Goal: Communication & Community: Answer question/provide support

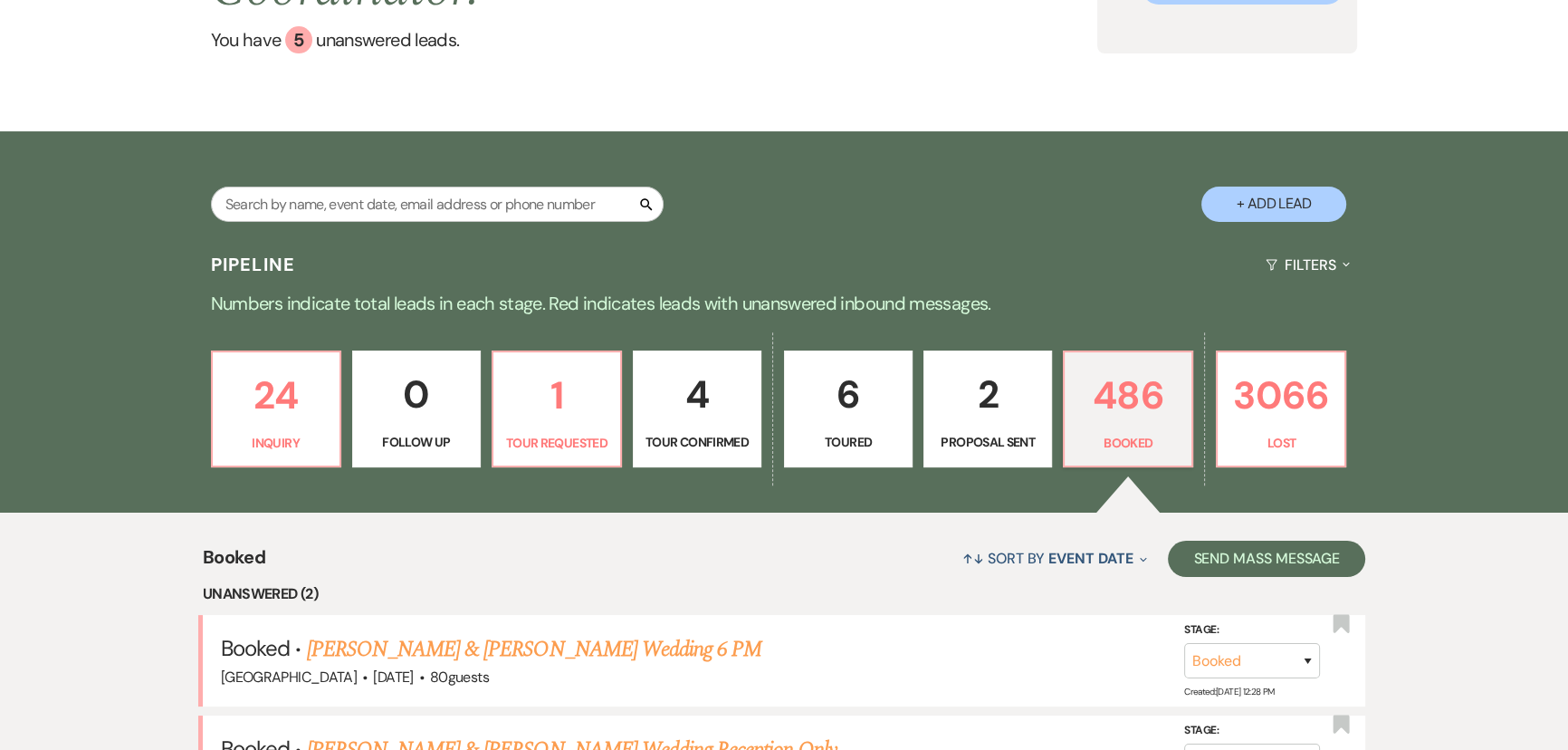
scroll to position [499, 0]
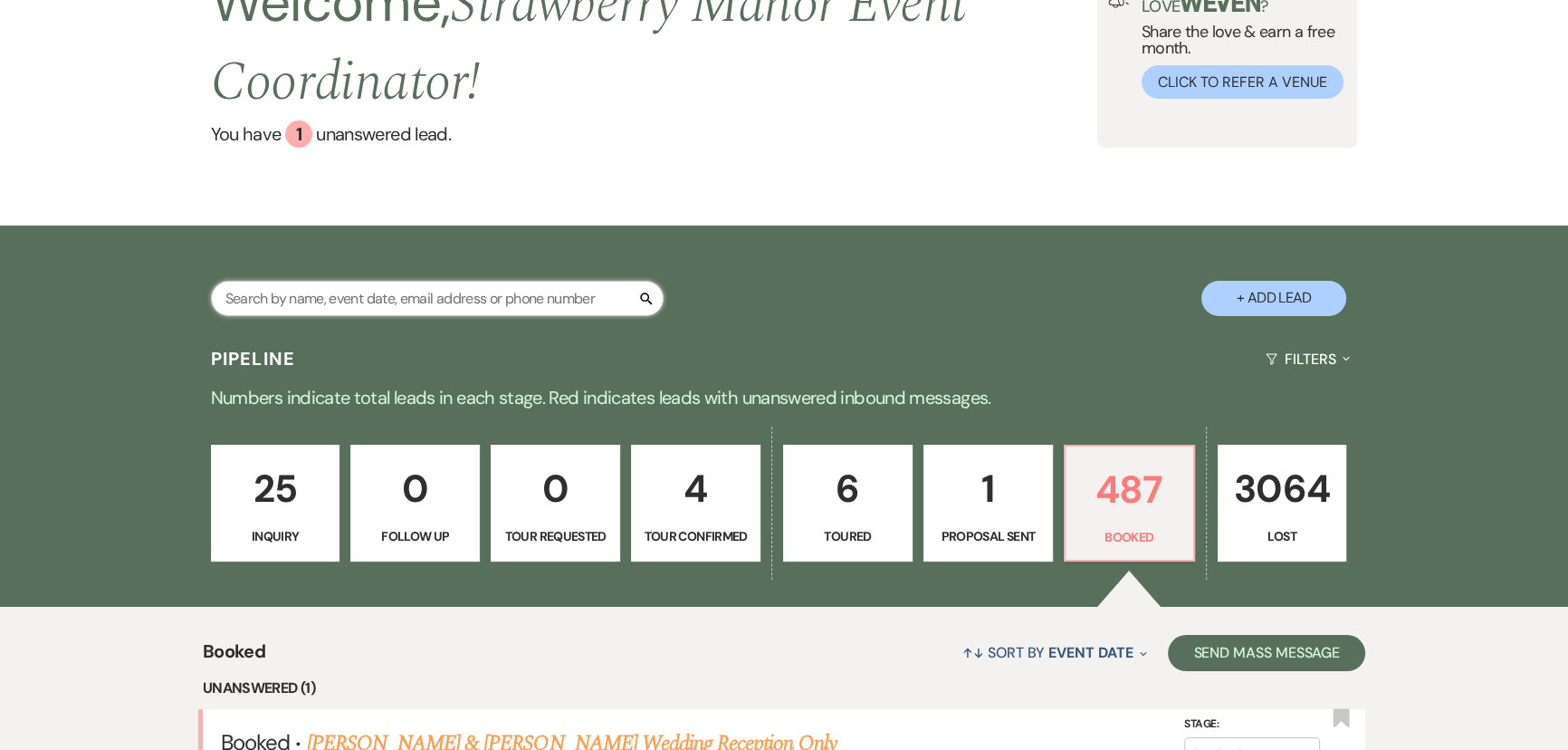
click at [460, 311] on input "text" at bounding box center [437, 297] width 453 height 35
type input "jenna"
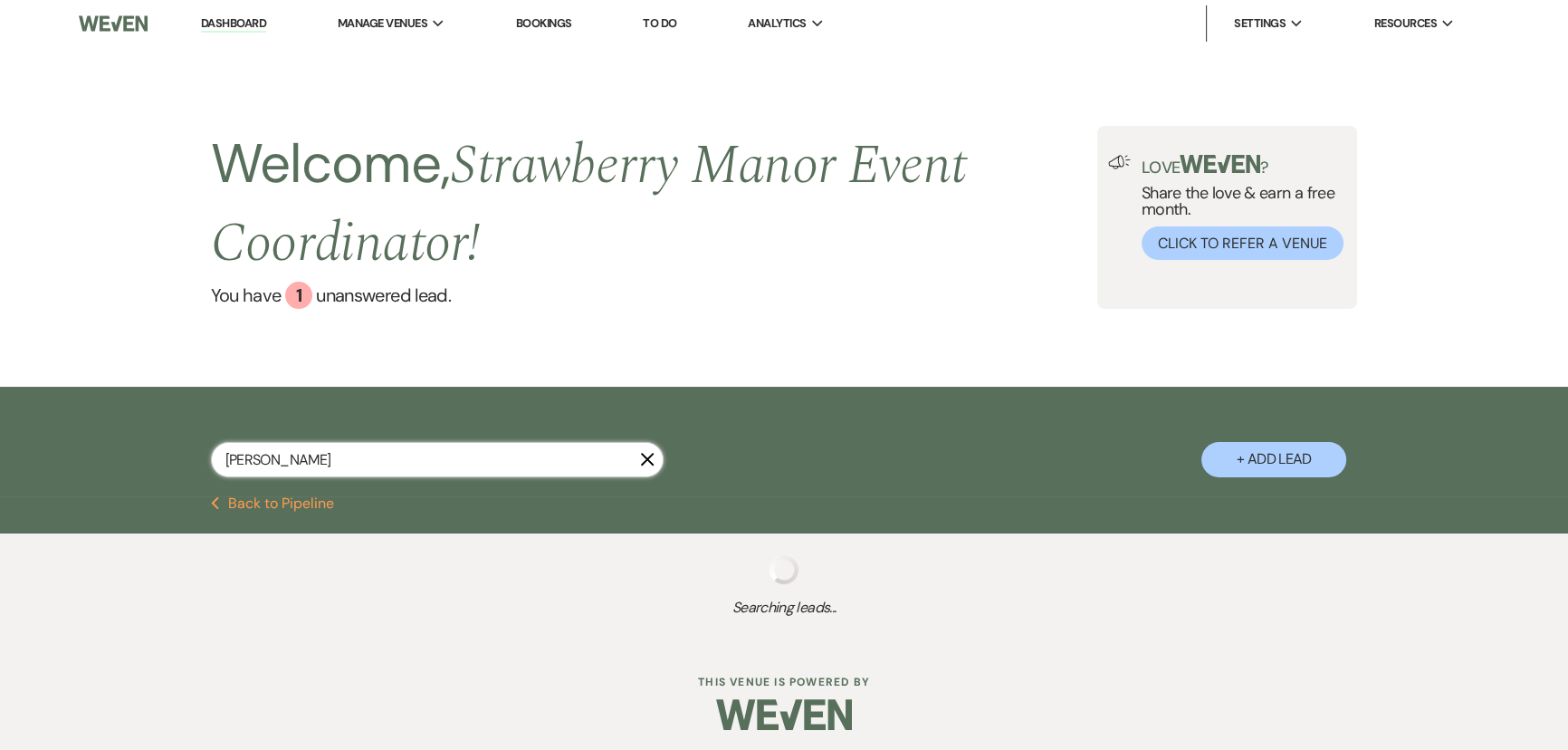
select select "8"
select select "5"
select select "8"
select select "5"
select select "8"
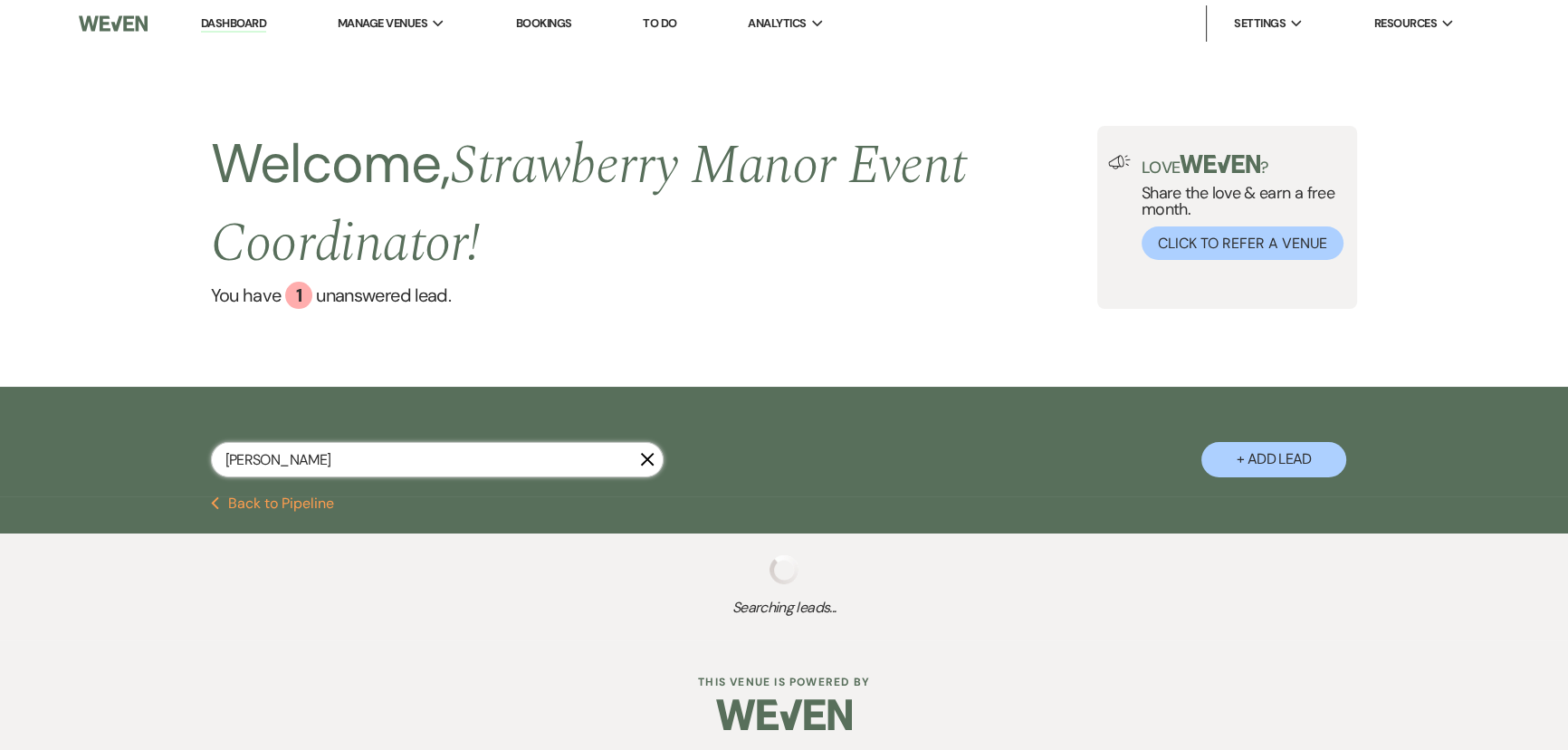
select select "5"
select select "8"
select select "5"
select select "8"
select select "5"
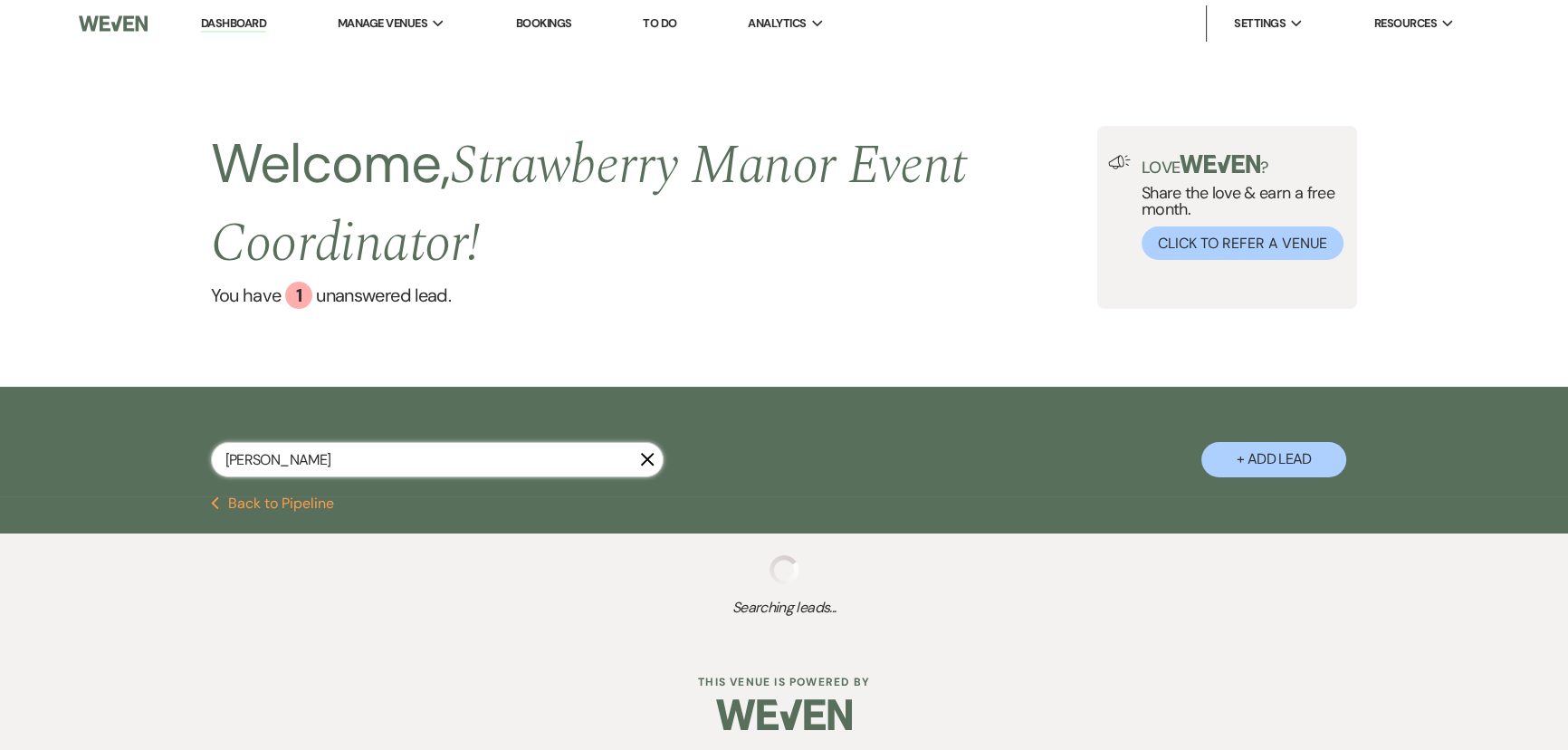
select select "8"
select select "5"
select select "8"
select select "6"
select select "8"
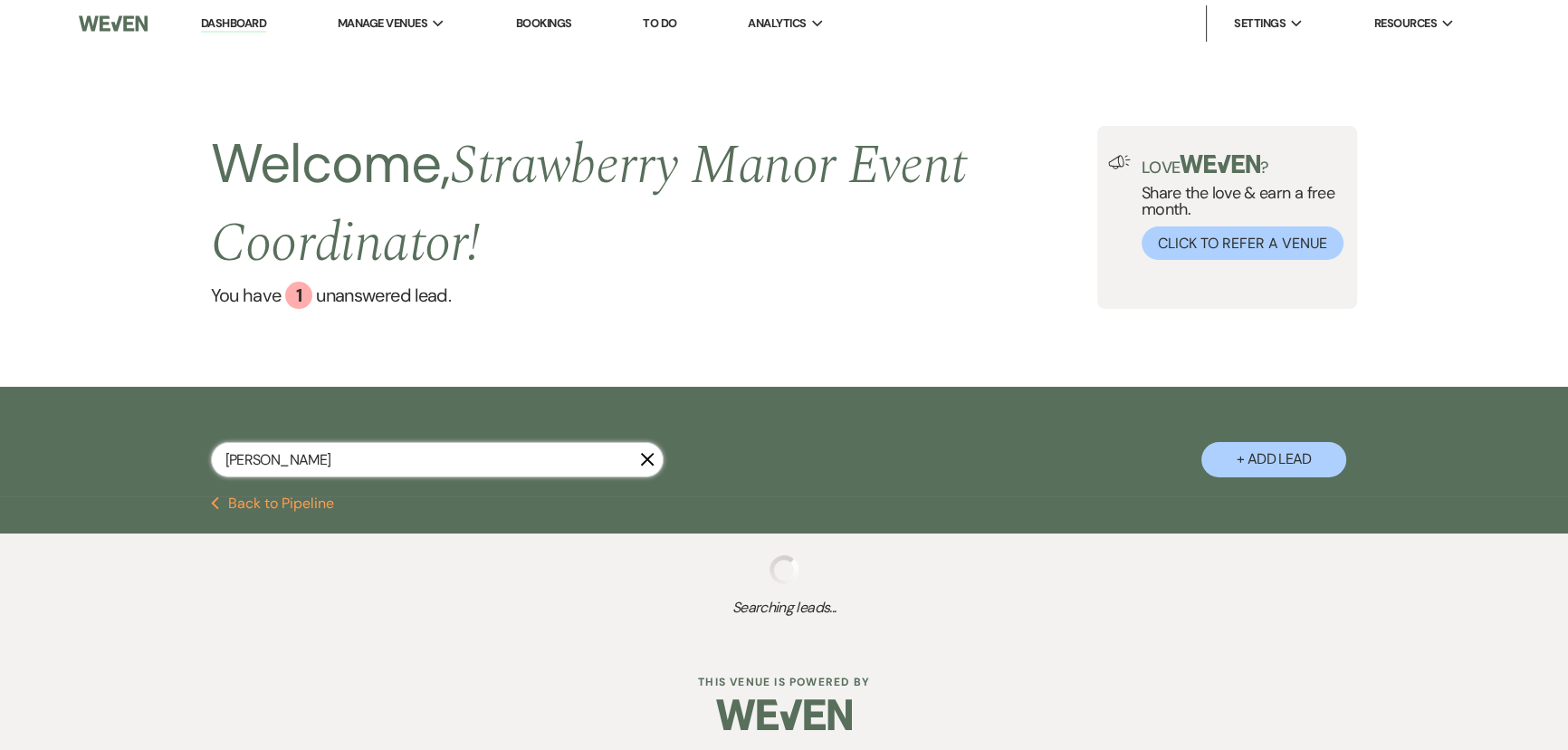
select select "5"
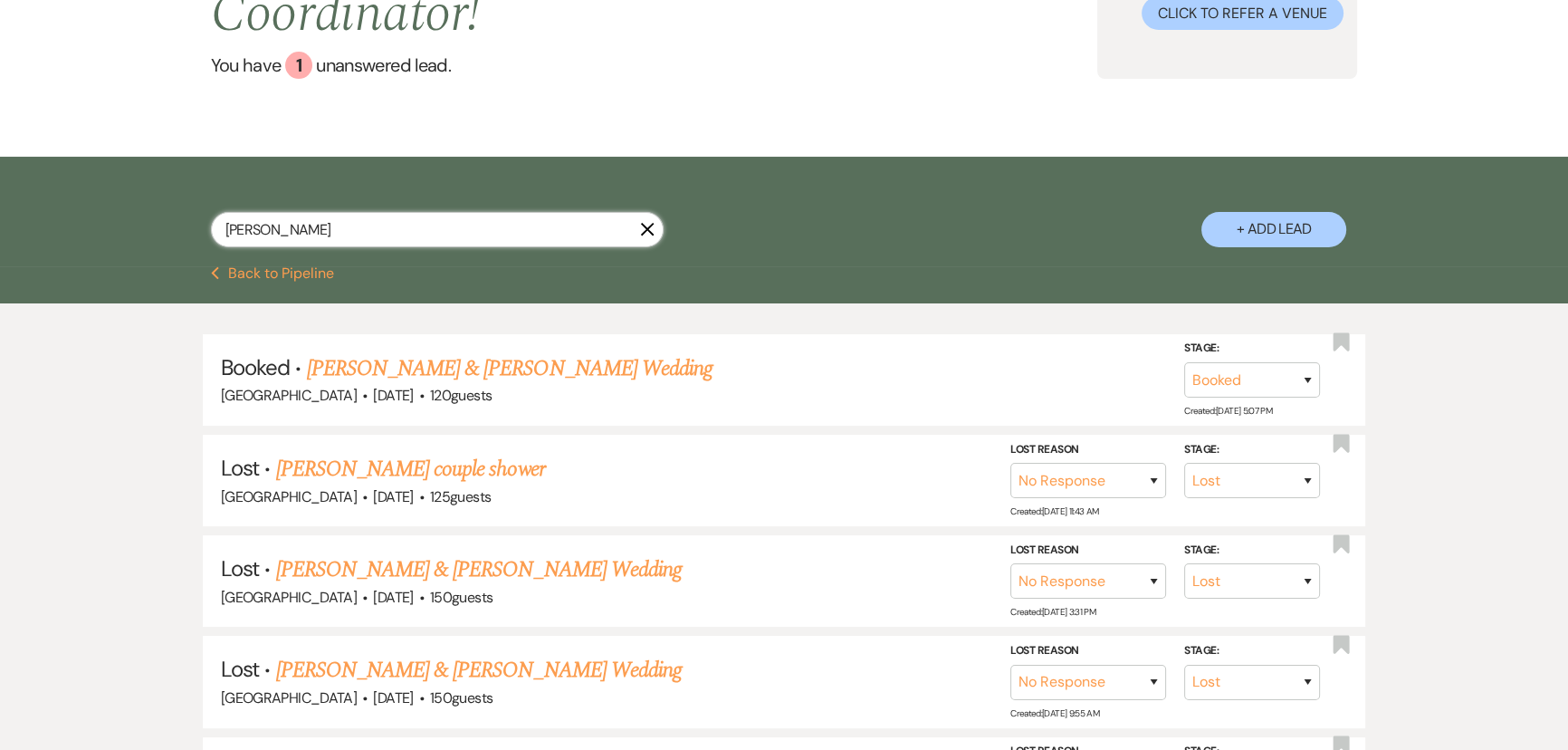
scroll to position [329, 0]
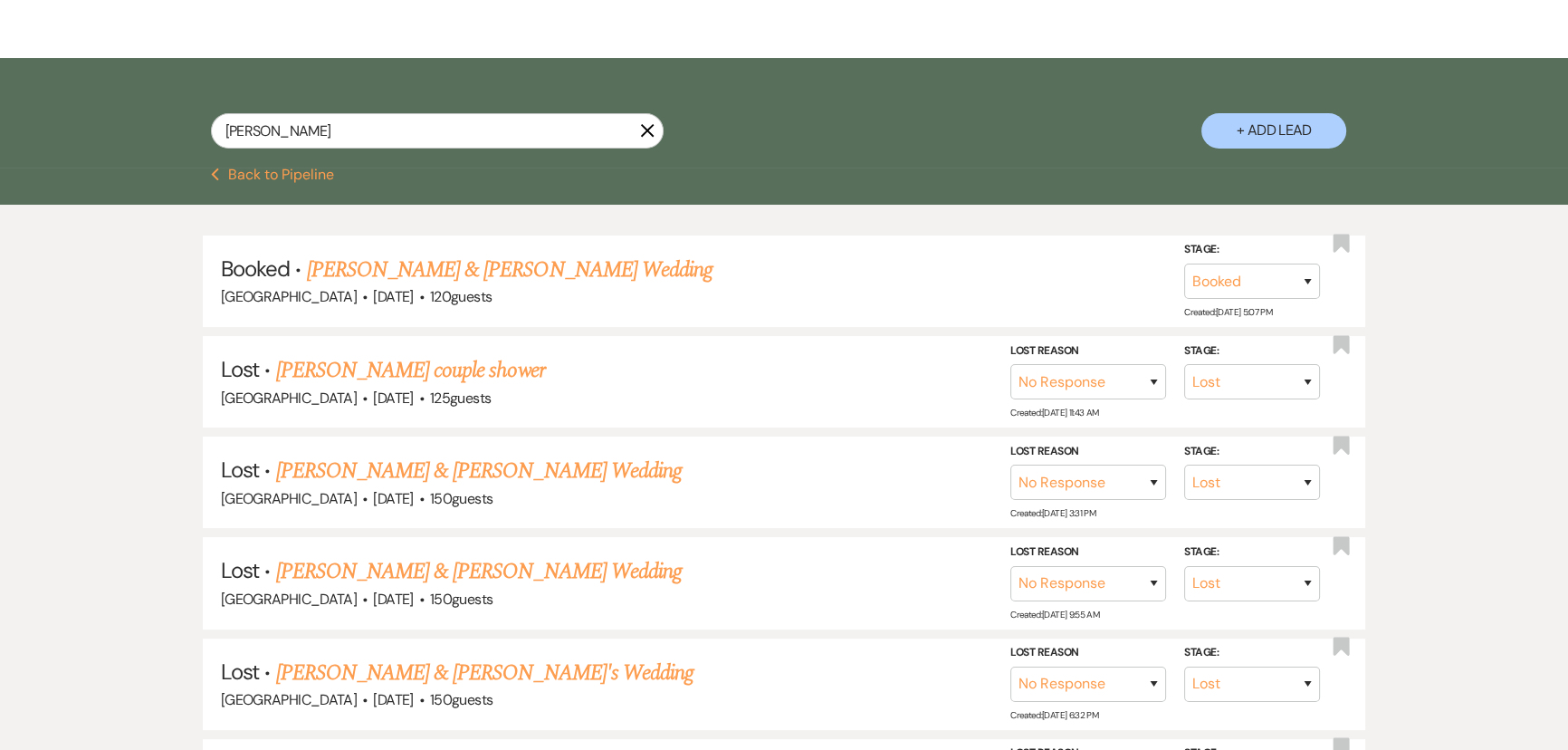
click at [482, 268] on link "[PERSON_NAME] & [PERSON_NAME] Wedding" at bounding box center [509, 270] width 405 height 32
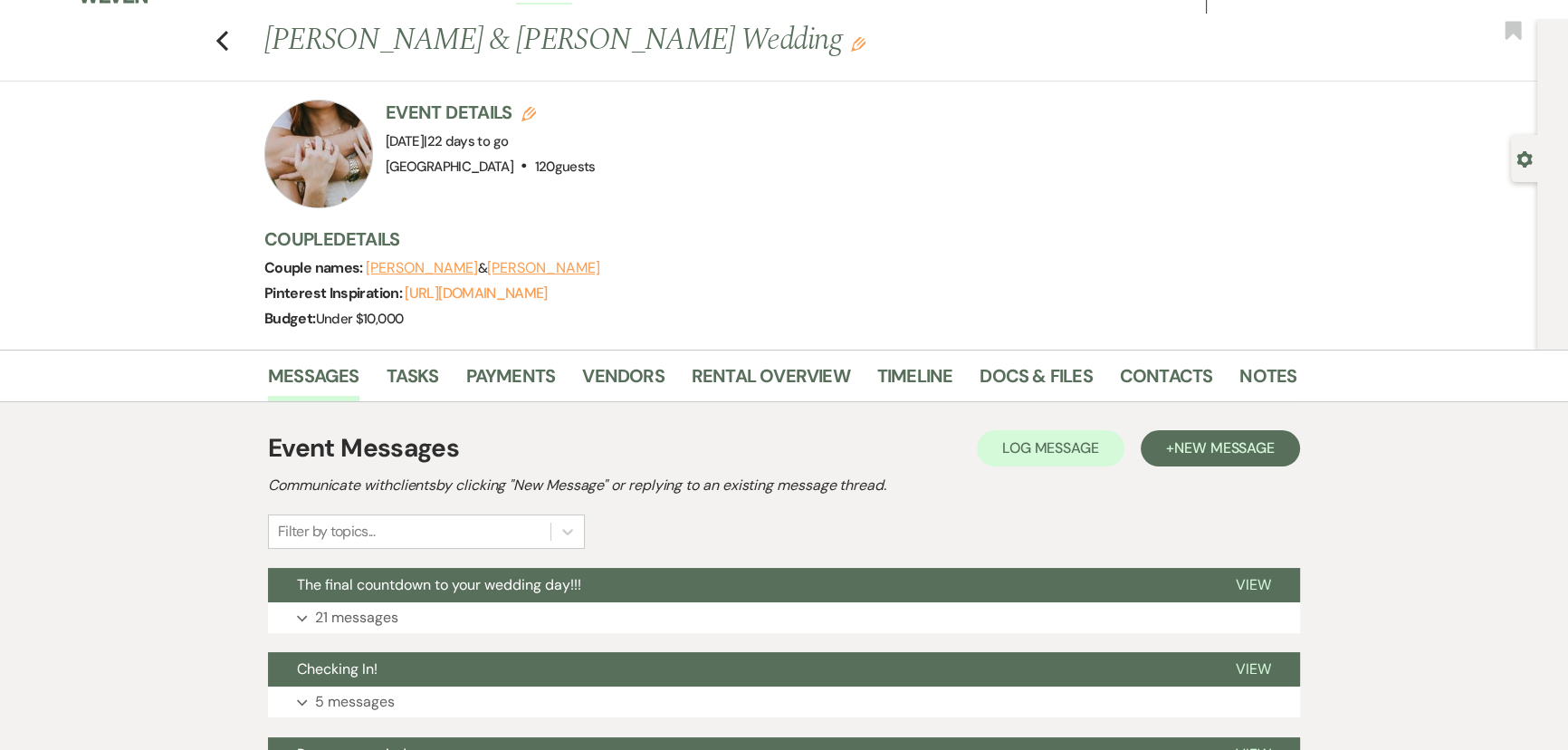
scroll to position [329, 0]
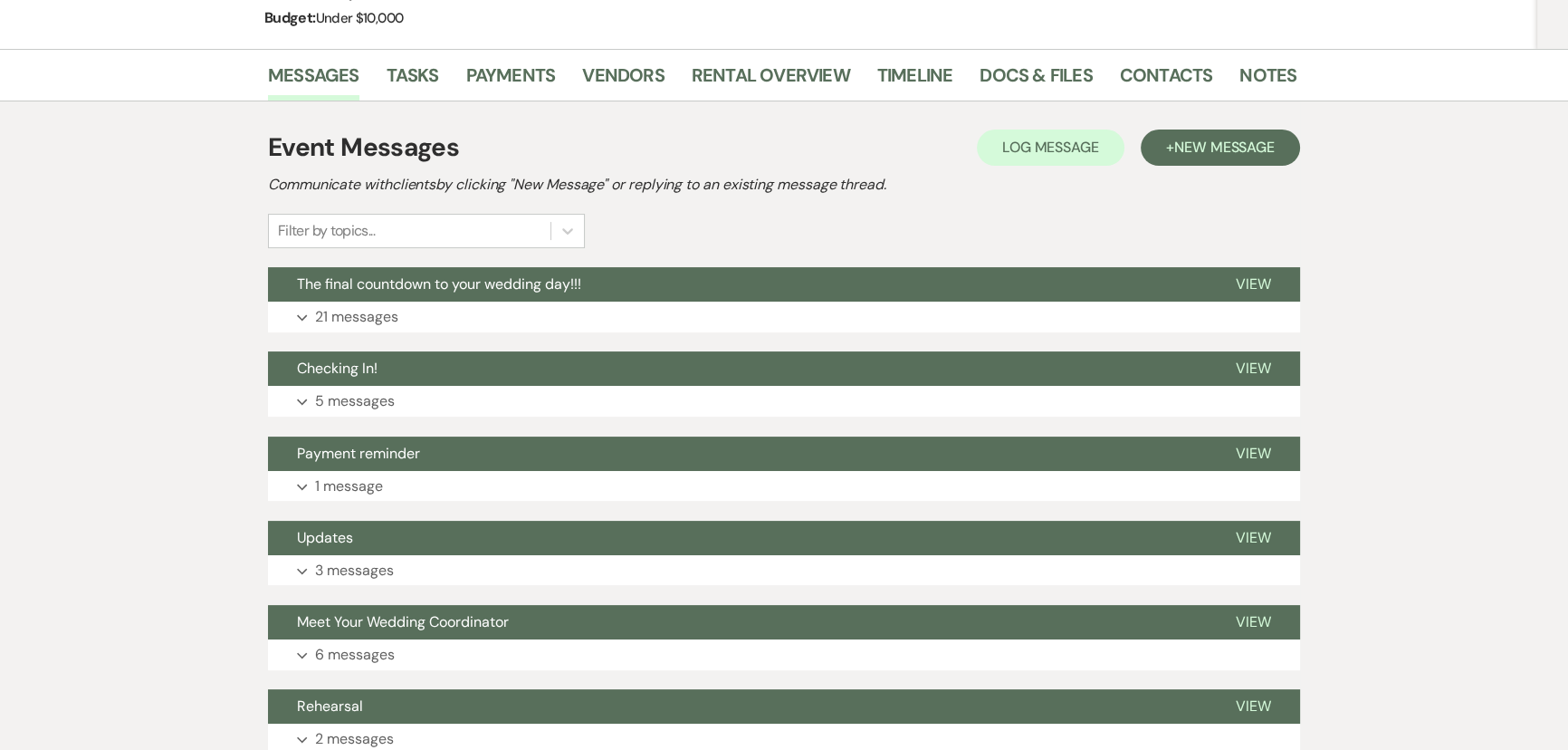
click at [501, 285] on span "The final countdown to your wedding day!!!" at bounding box center [439, 284] width 284 height 19
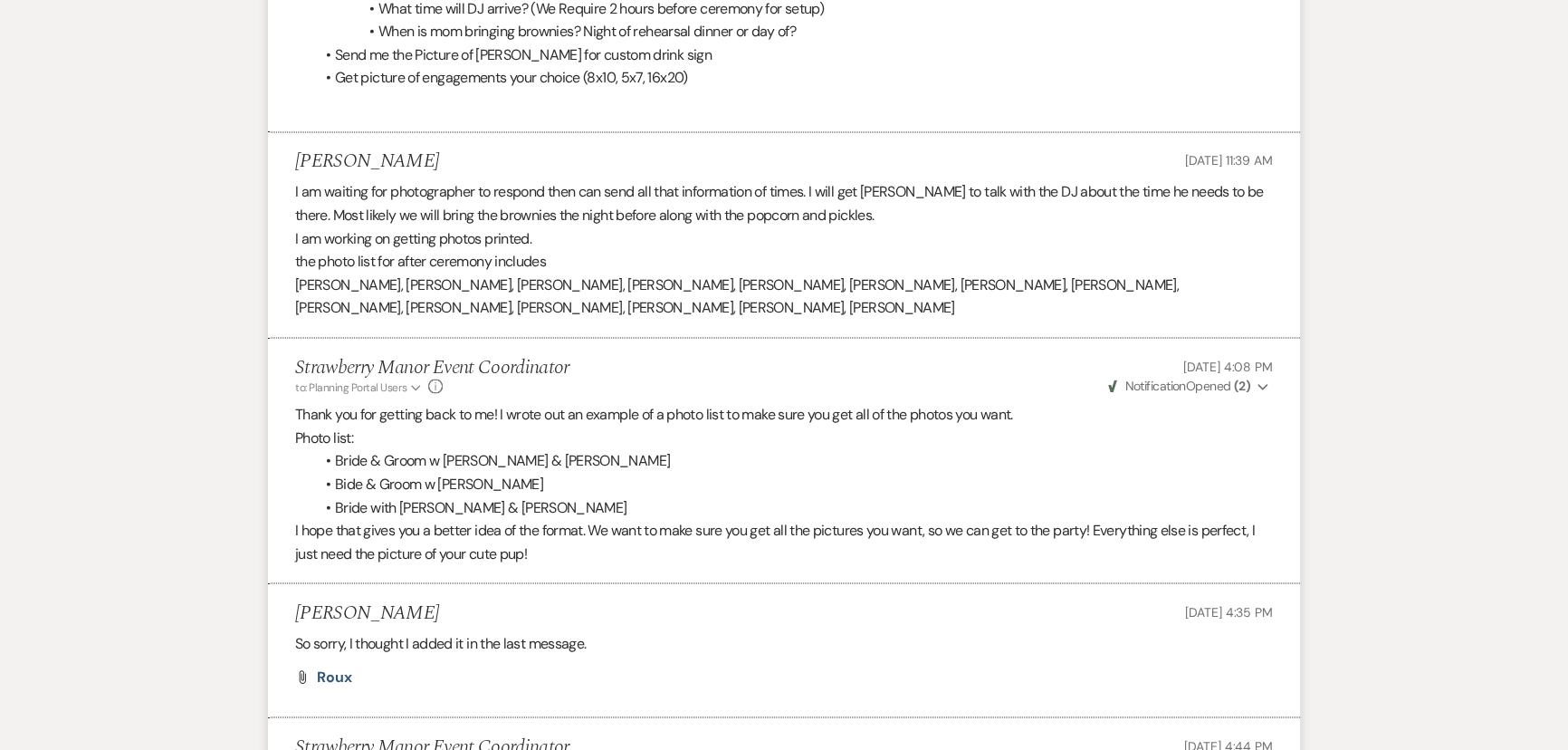
scroll to position [3703, 0]
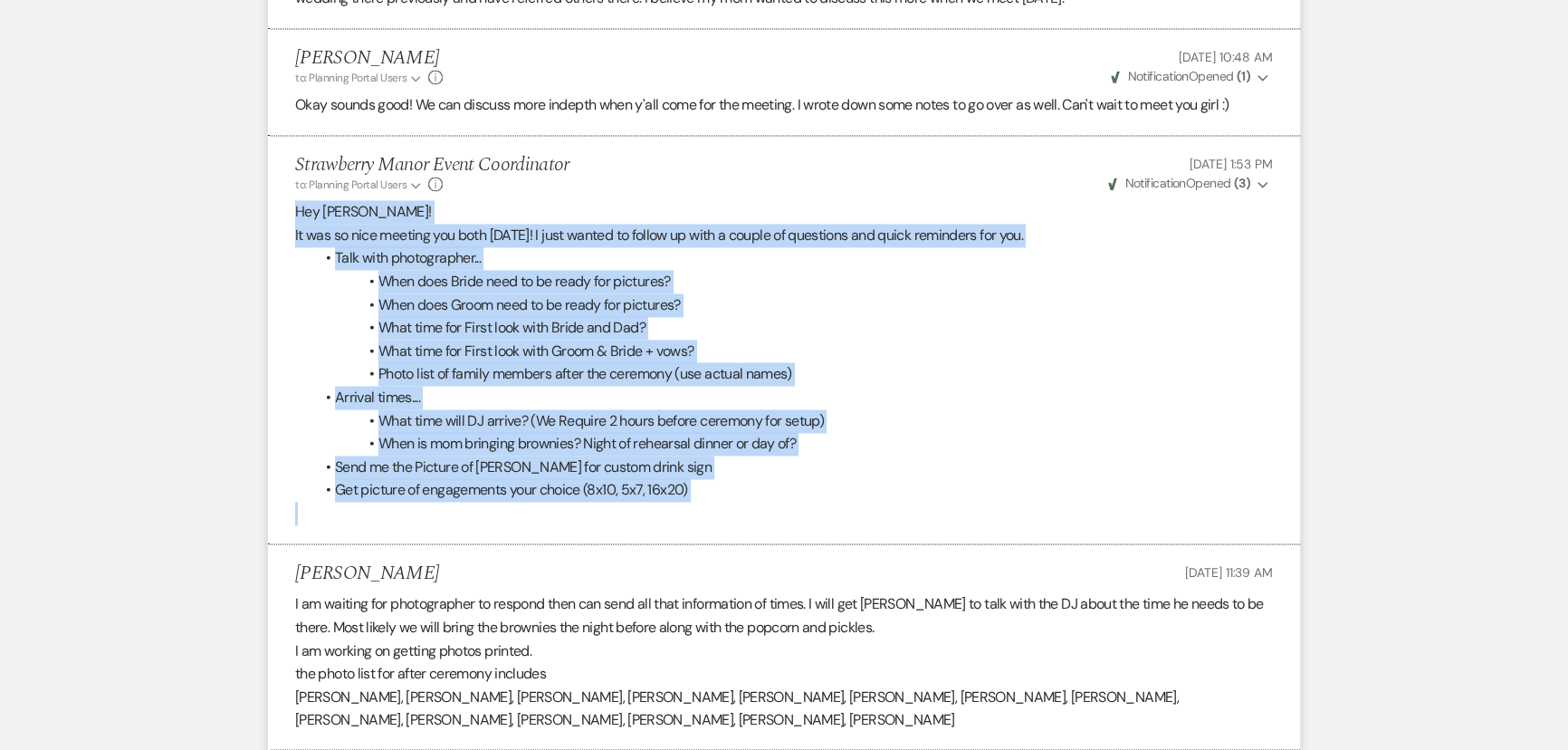
drag, startPoint x: 292, startPoint y: 204, endPoint x: 858, endPoint y: 502, distance: 639.7
click at [858, 502] on li "Strawberry Manor Event Coordinator to: Planning Portal Users Expand Info Sep 03…" at bounding box center [784, 339] width 1032 height 408
copy div "Hey [PERSON_NAME]! It was so nice meeting you both [DATE]! I just wanted to fol…"
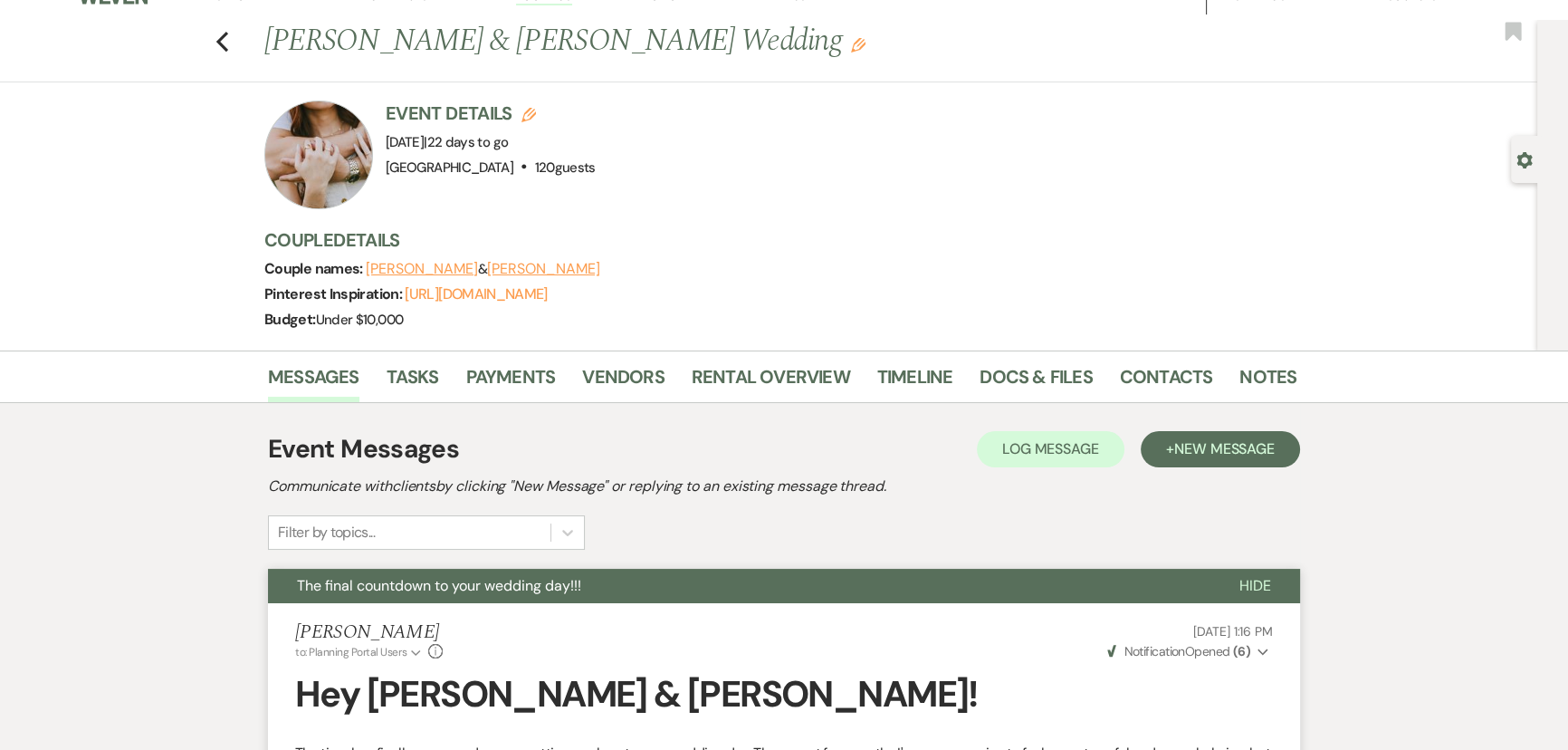
scroll to position [0, 0]
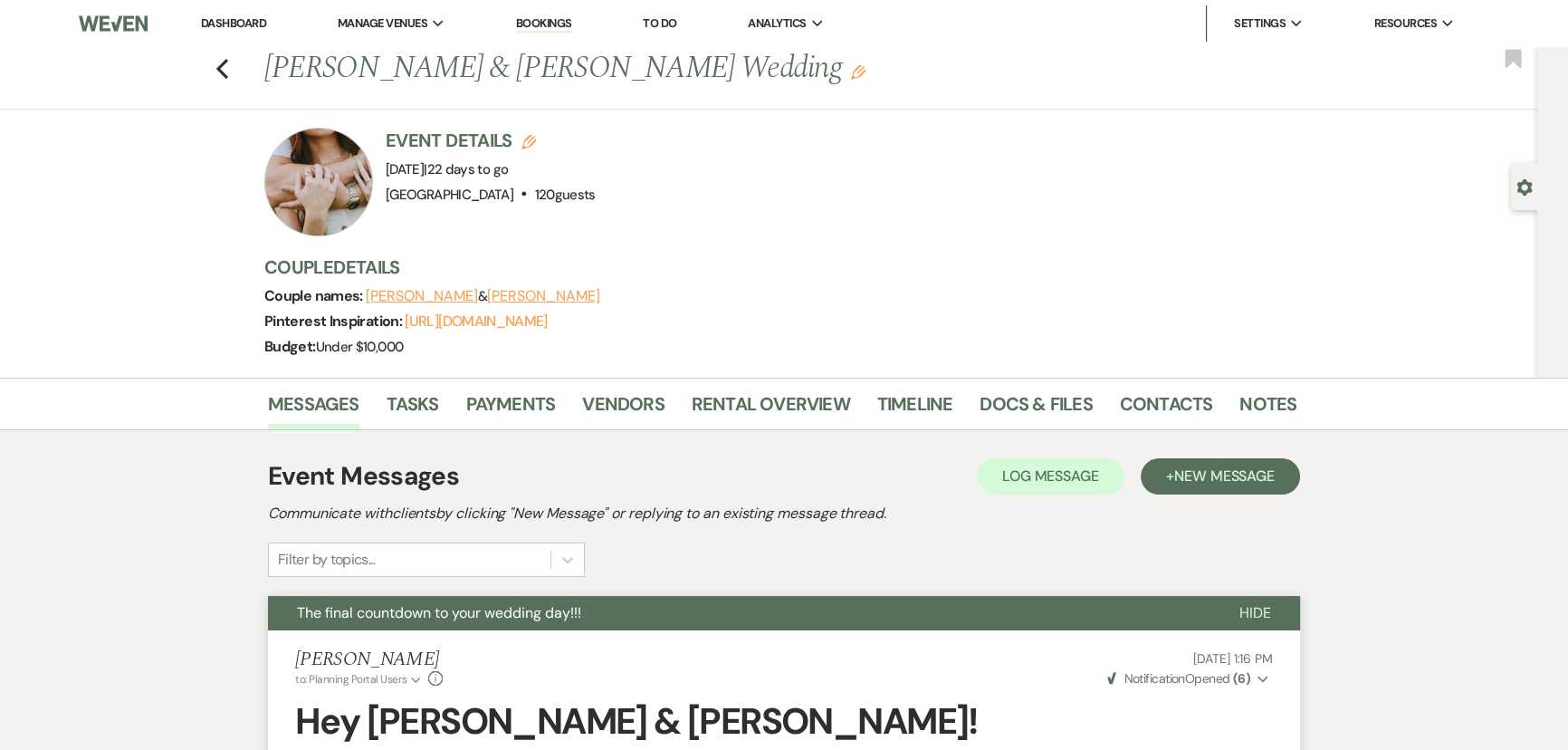
click at [229, 70] on icon "Previous" at bounding box center [223, 68] width 13 height 22
select select "8"
select select "5"
select select "8"
select select "5"
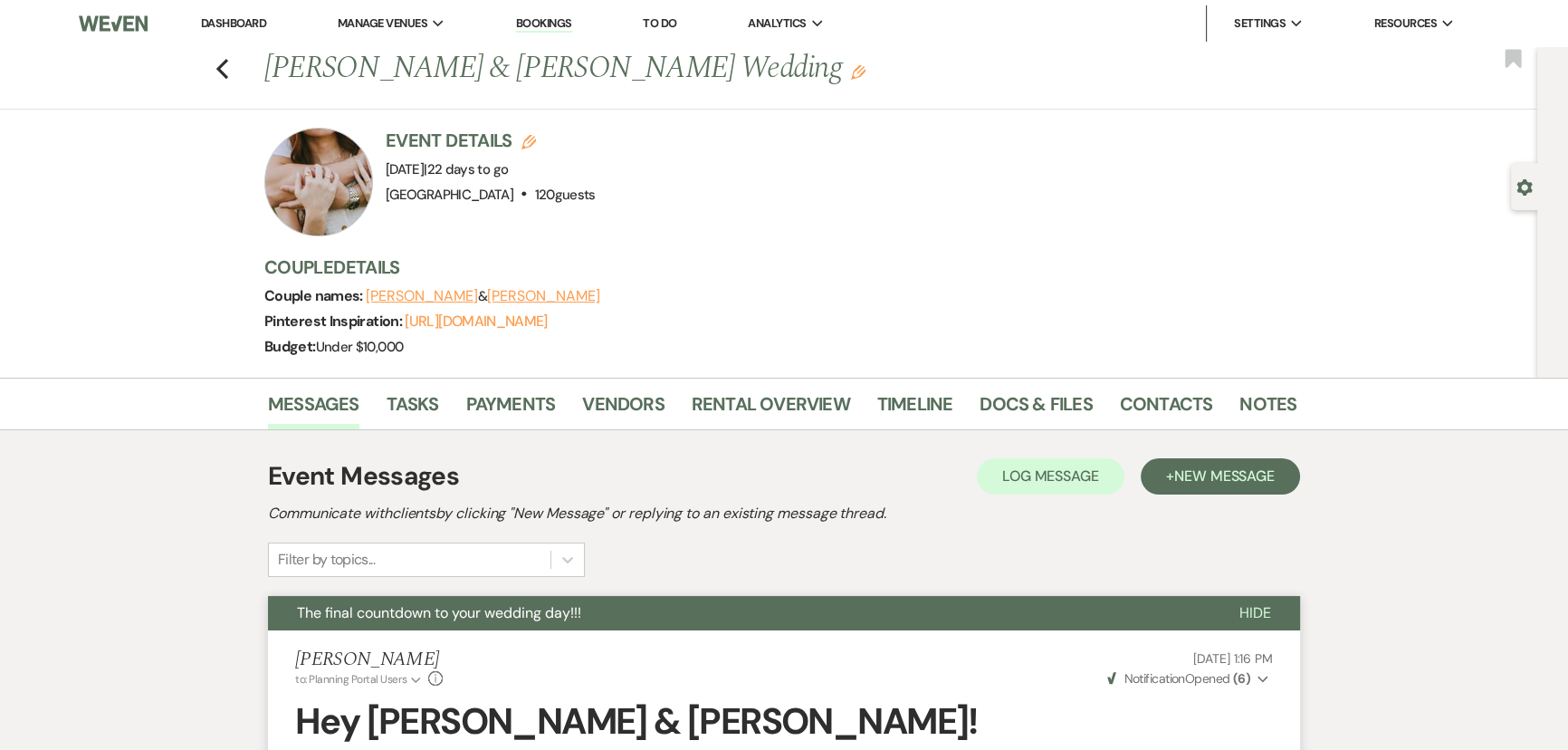
select select "8"
select select "5"
select select "8"
select select "5"
select select "8"
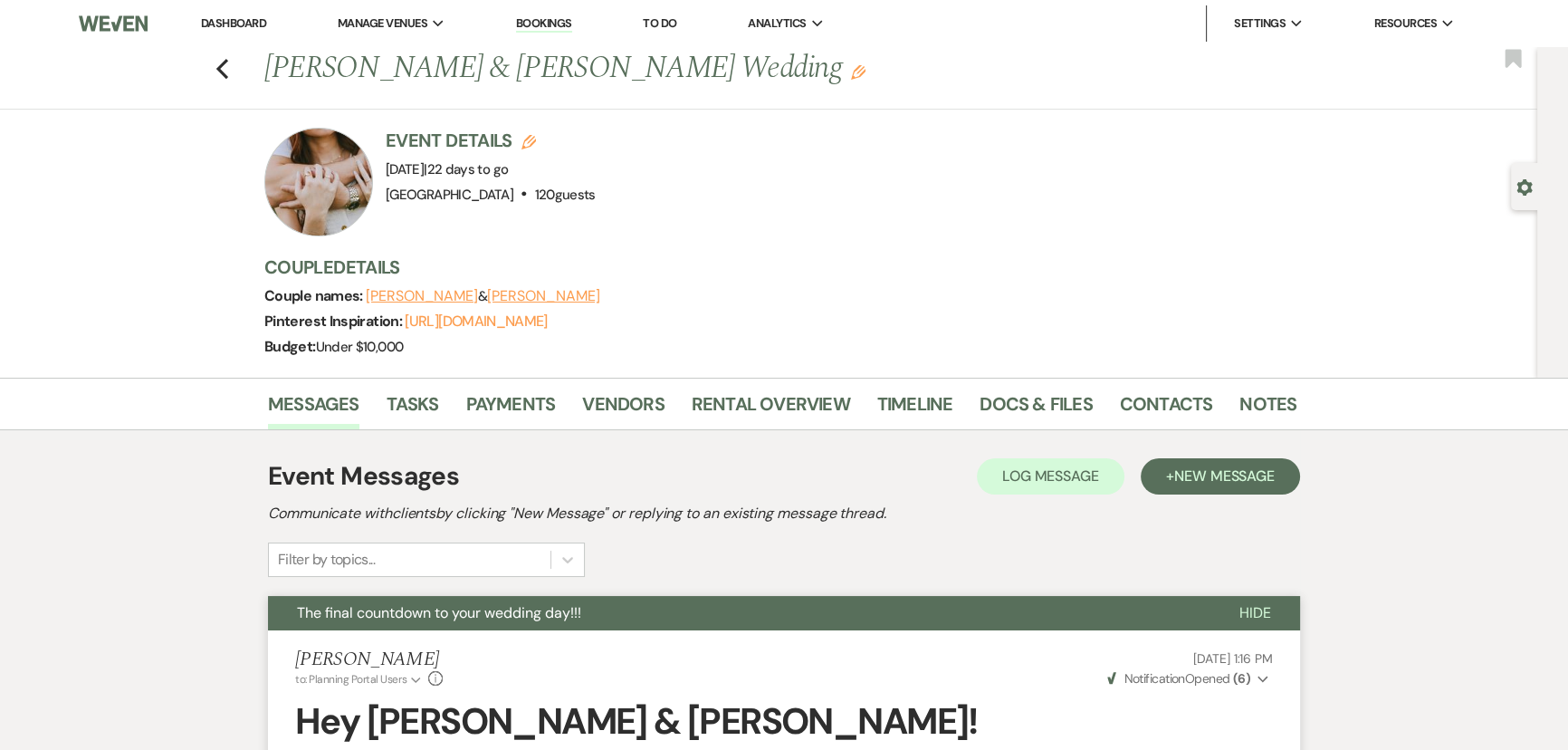
select select "5"
select select "8"
select select "5"
select select "8"
select select "6"
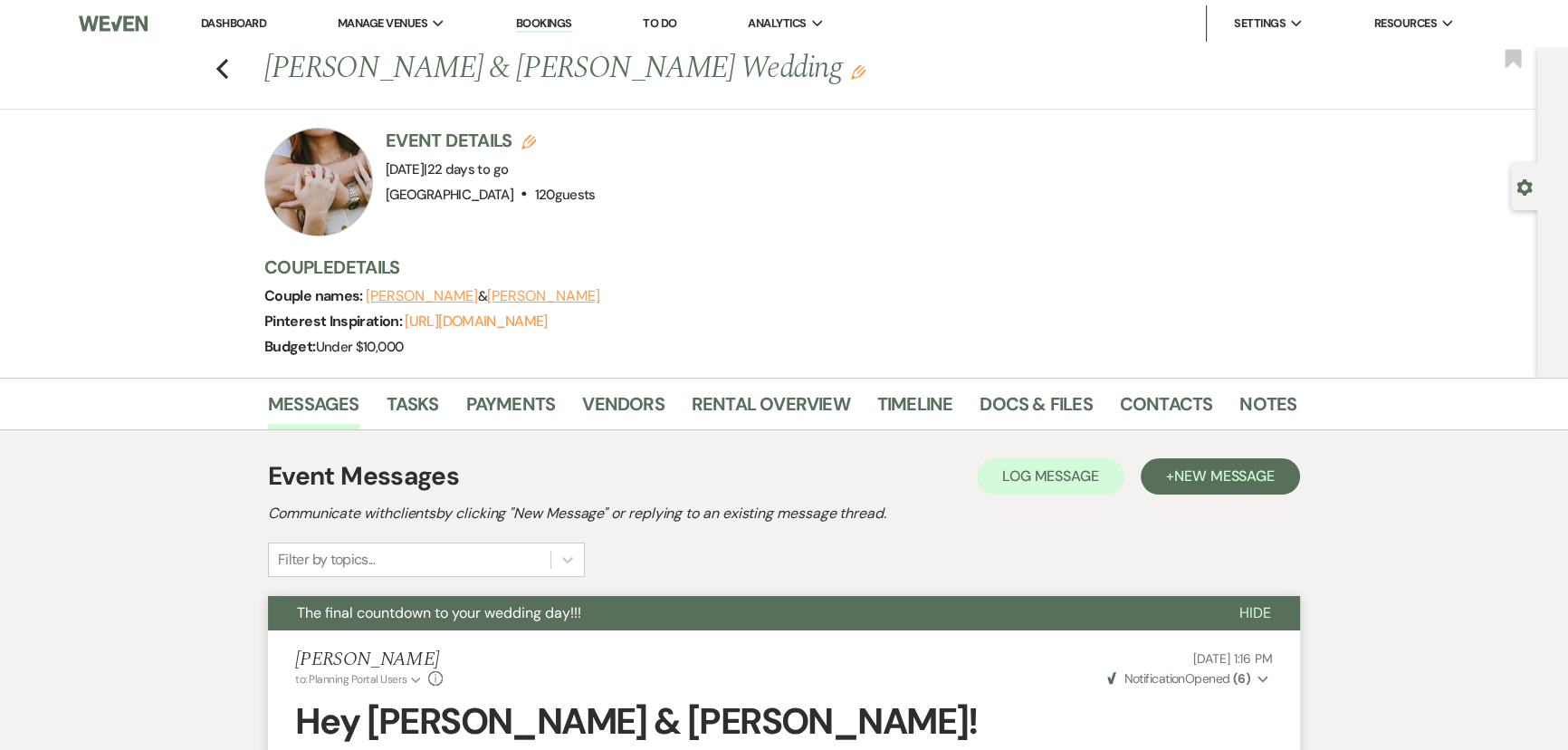
select select "8"
select select "5"
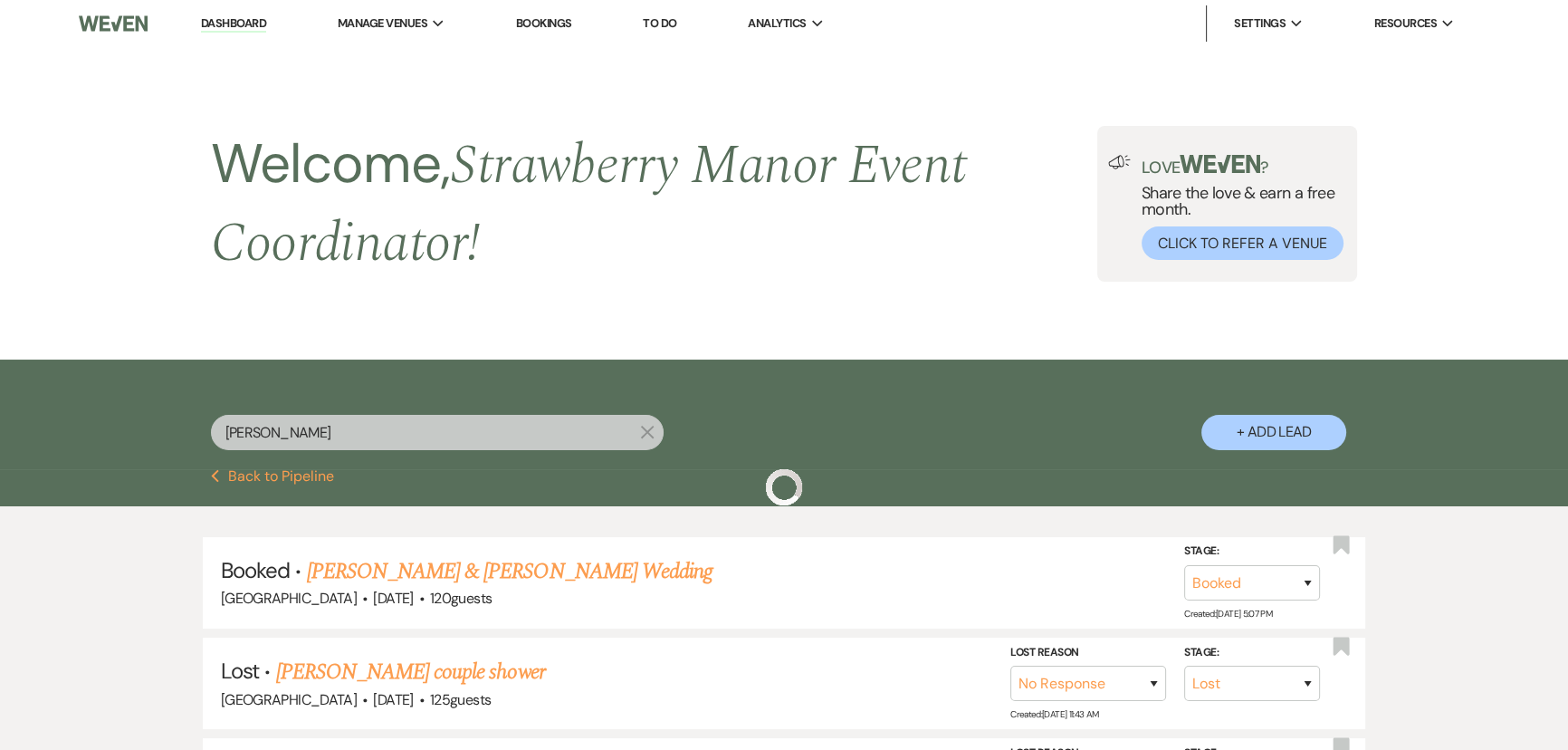
scroll to position [329, 0]
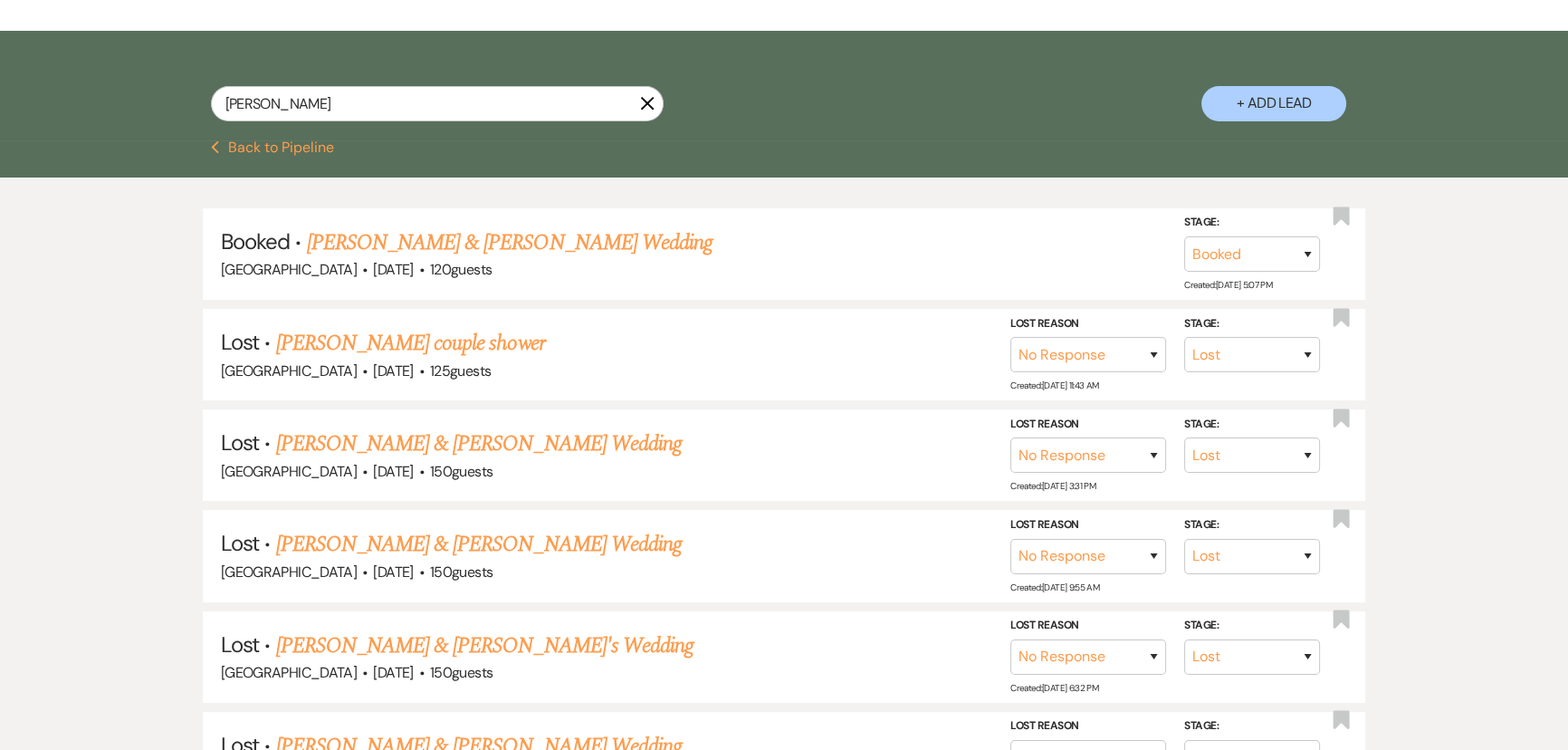
click at [272, 154] on button "Previous Back to Pipeline" at bounding box center [273, 147] width 124 height 14
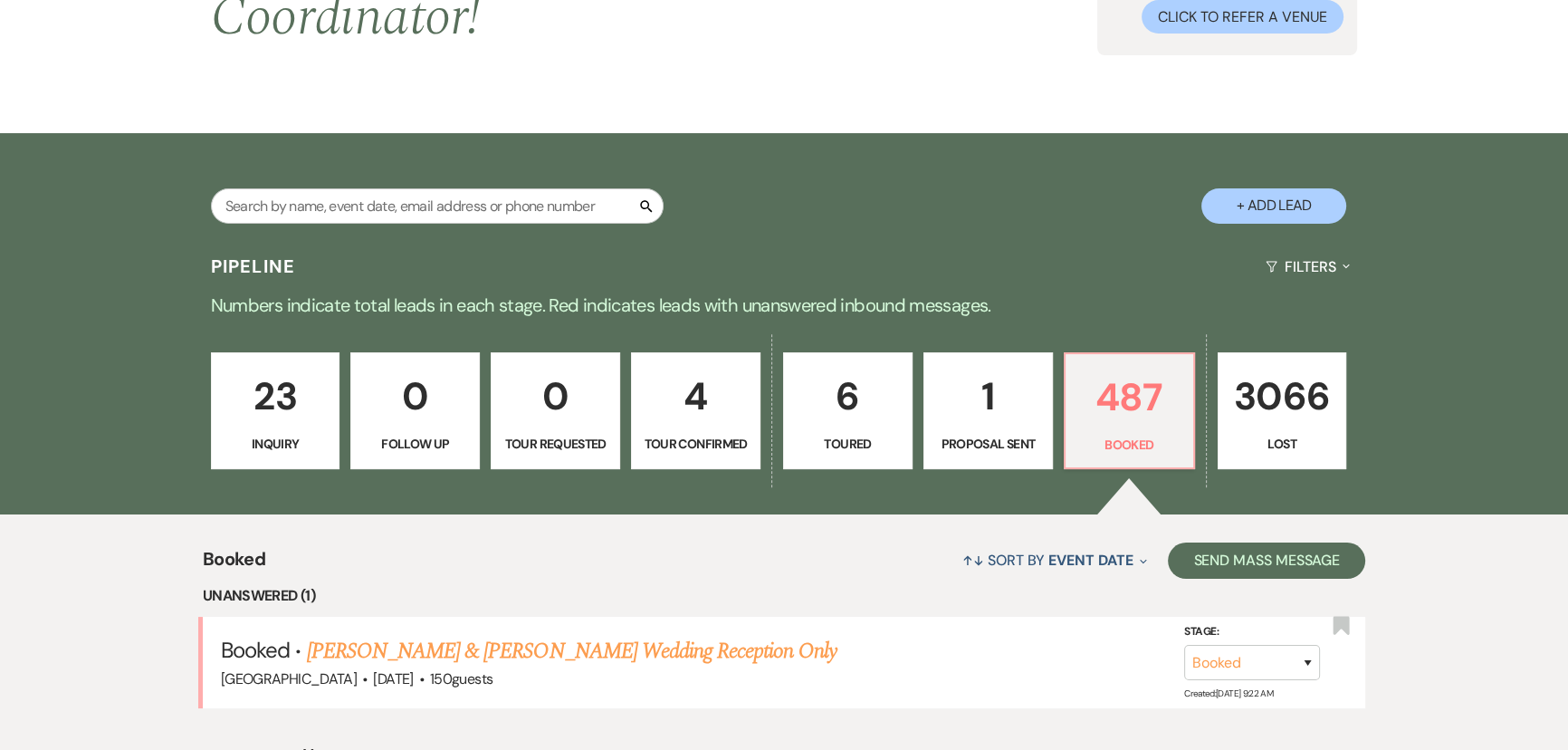
scroll to position [6, 0]
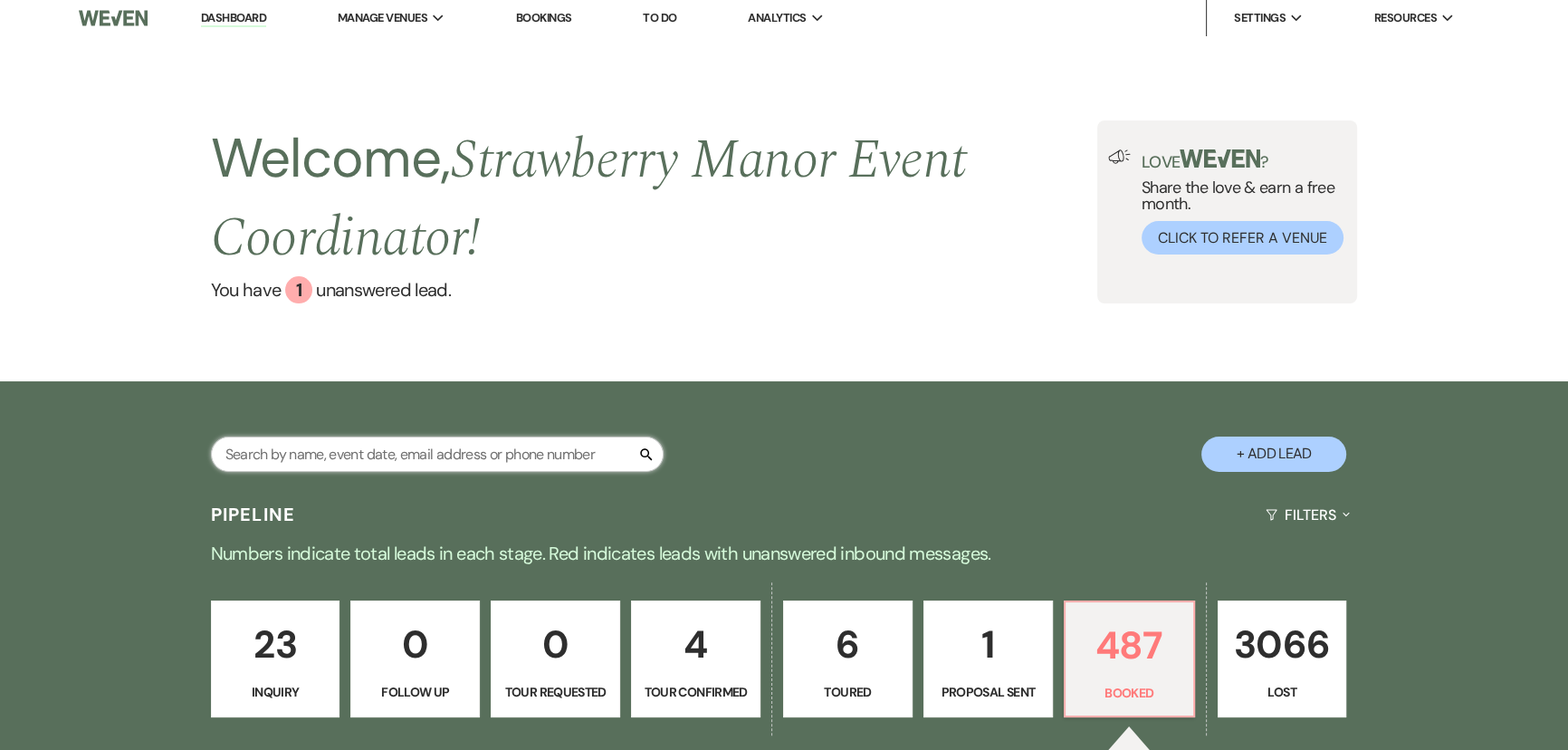
click at [400, 452] on input "text" at bounding box center [437, 454] width 453 height 35
type input "jackson"
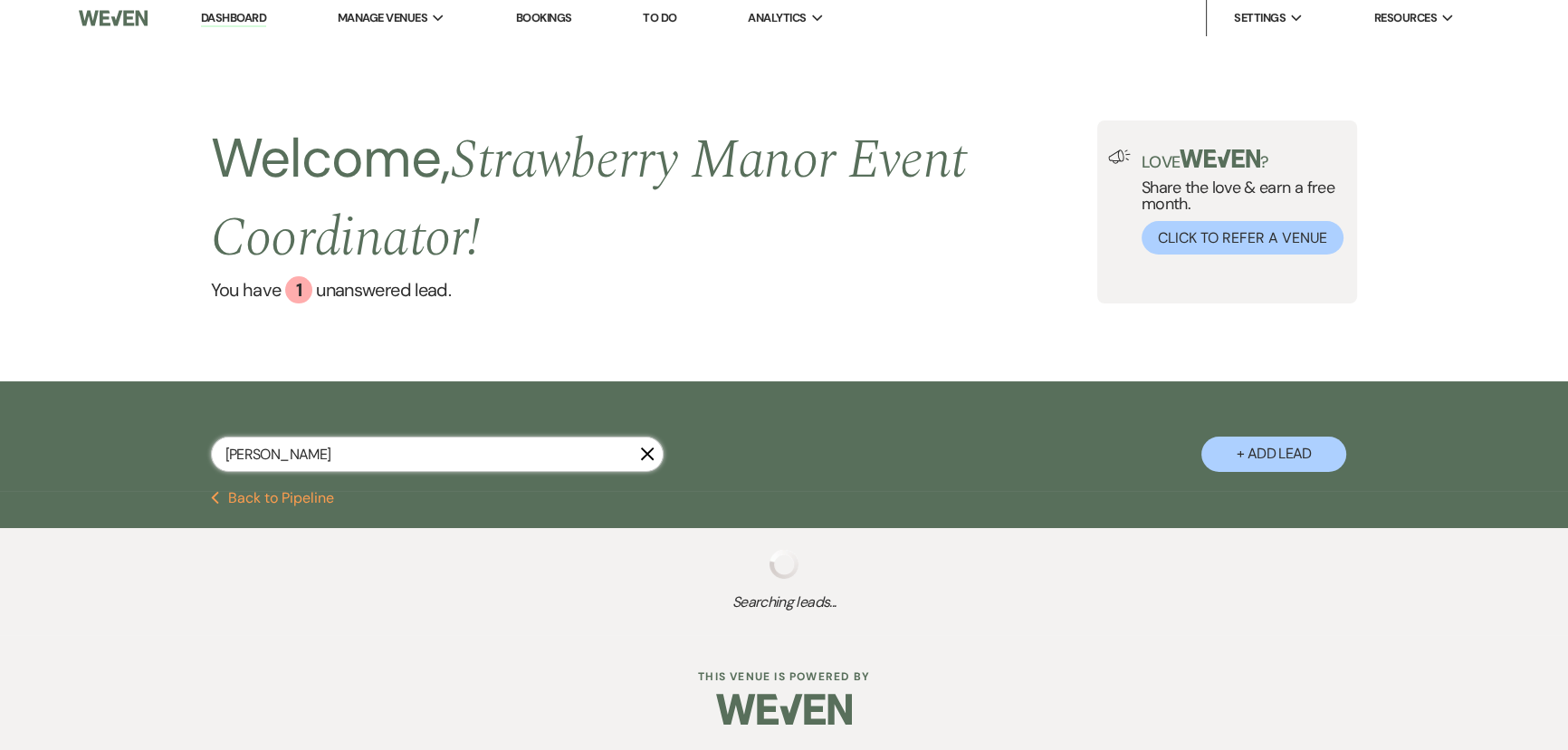
select select "8"
select select "5"
select select "8"
select select "5"
select select "8"
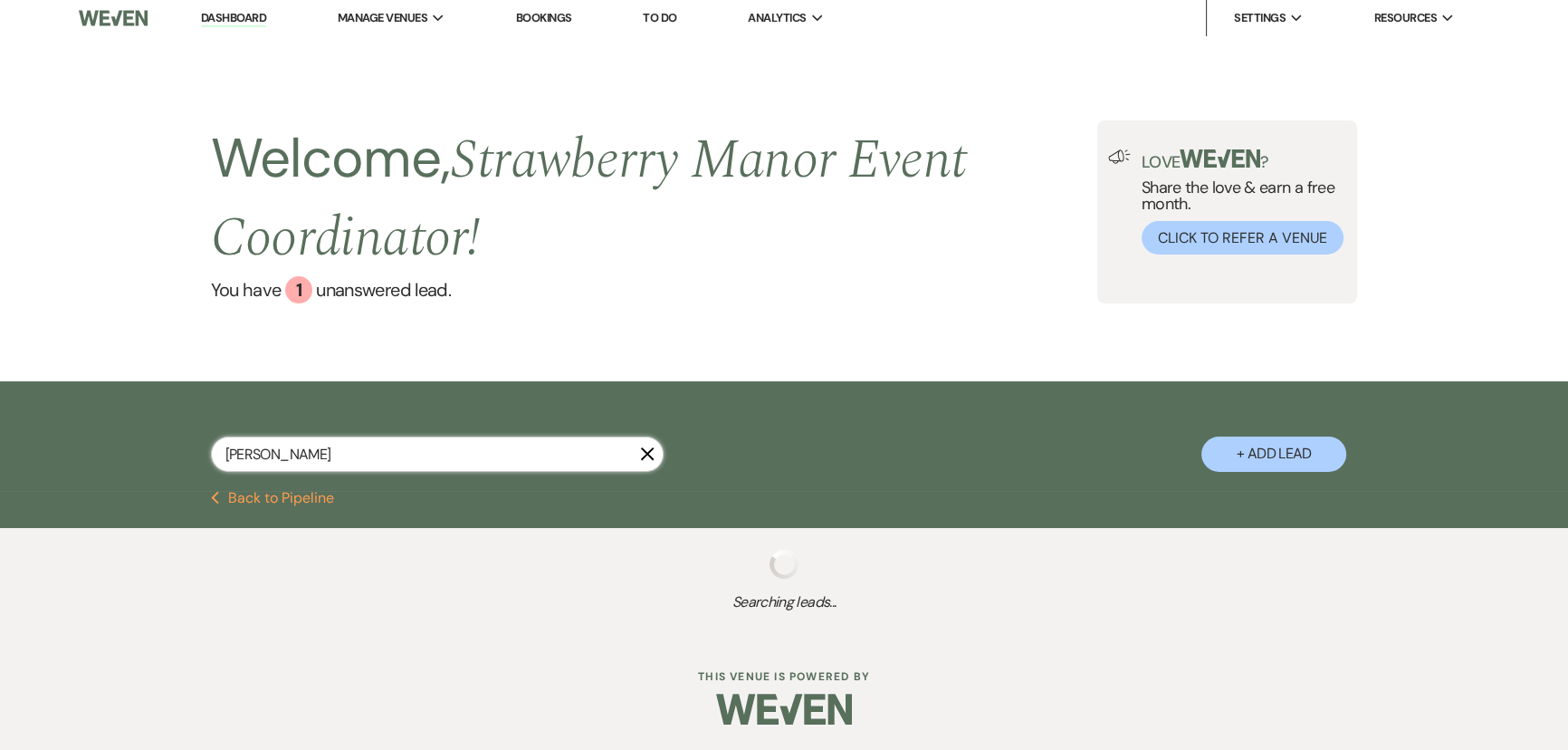
select select "5"
select select "8"
select select "5"
select select "8"
select select "5"
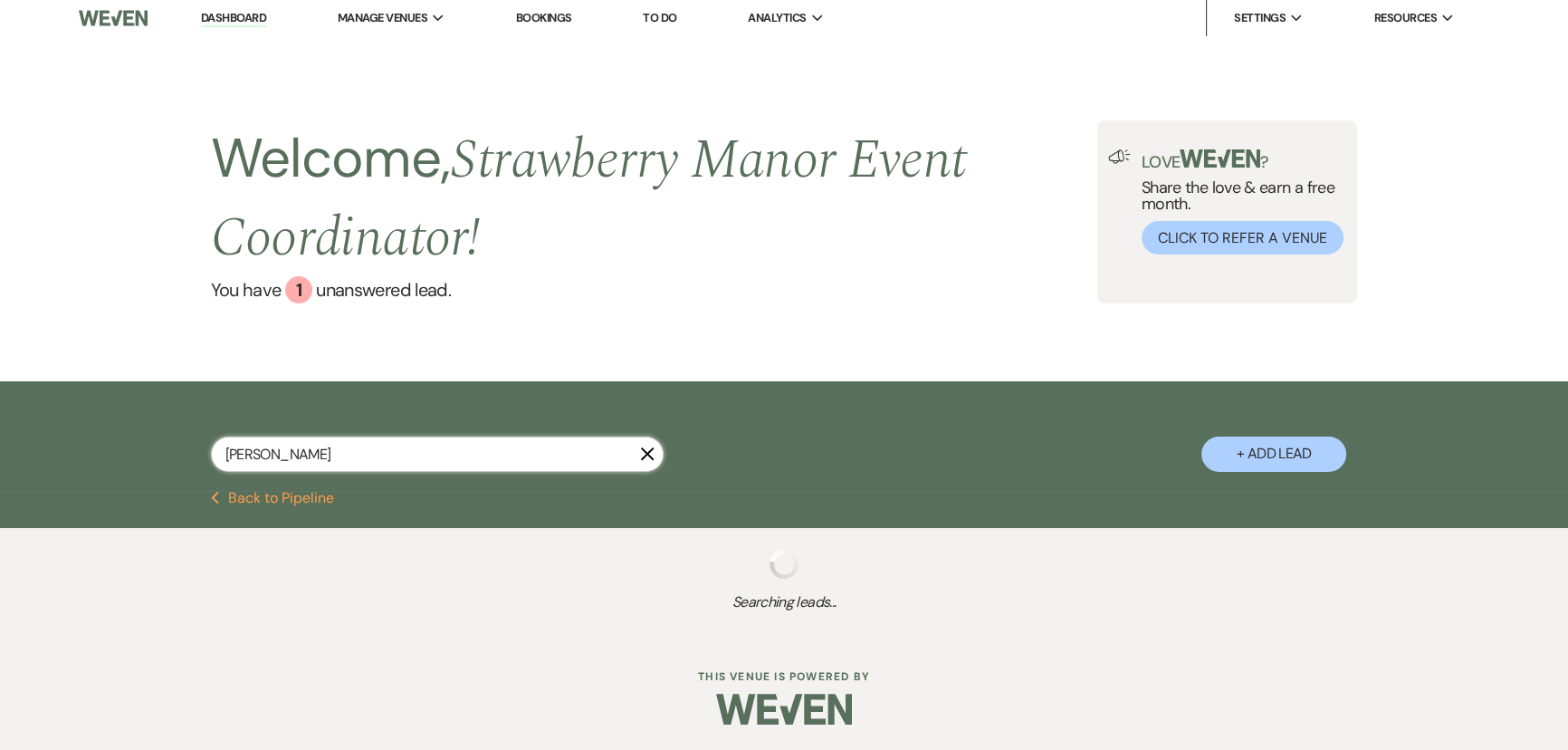
select select "8"
select select "5"
select select "8"
select select "5"
select select "8"
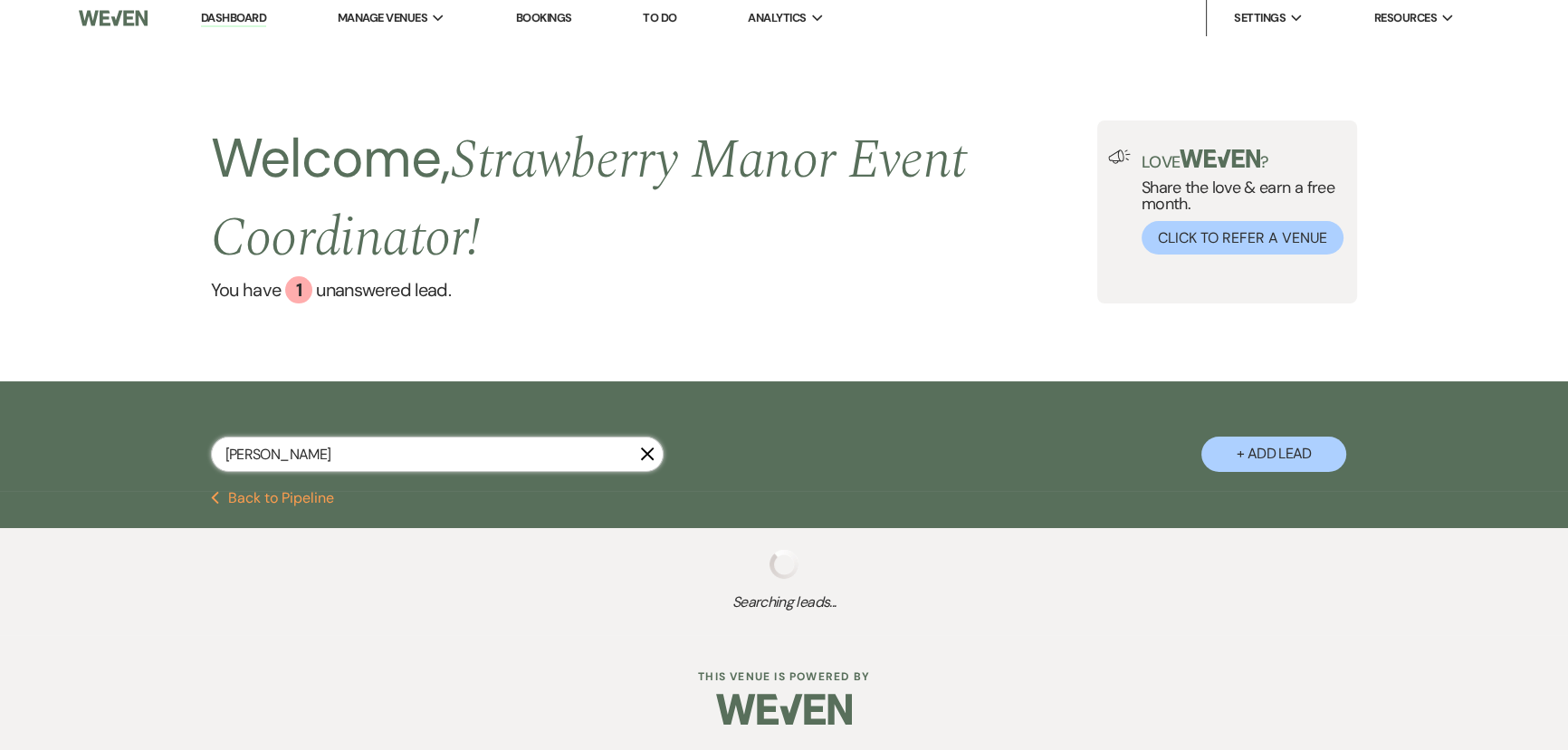
select select "5"
select select "8"
select select "5"
select select "8"
select select "5"
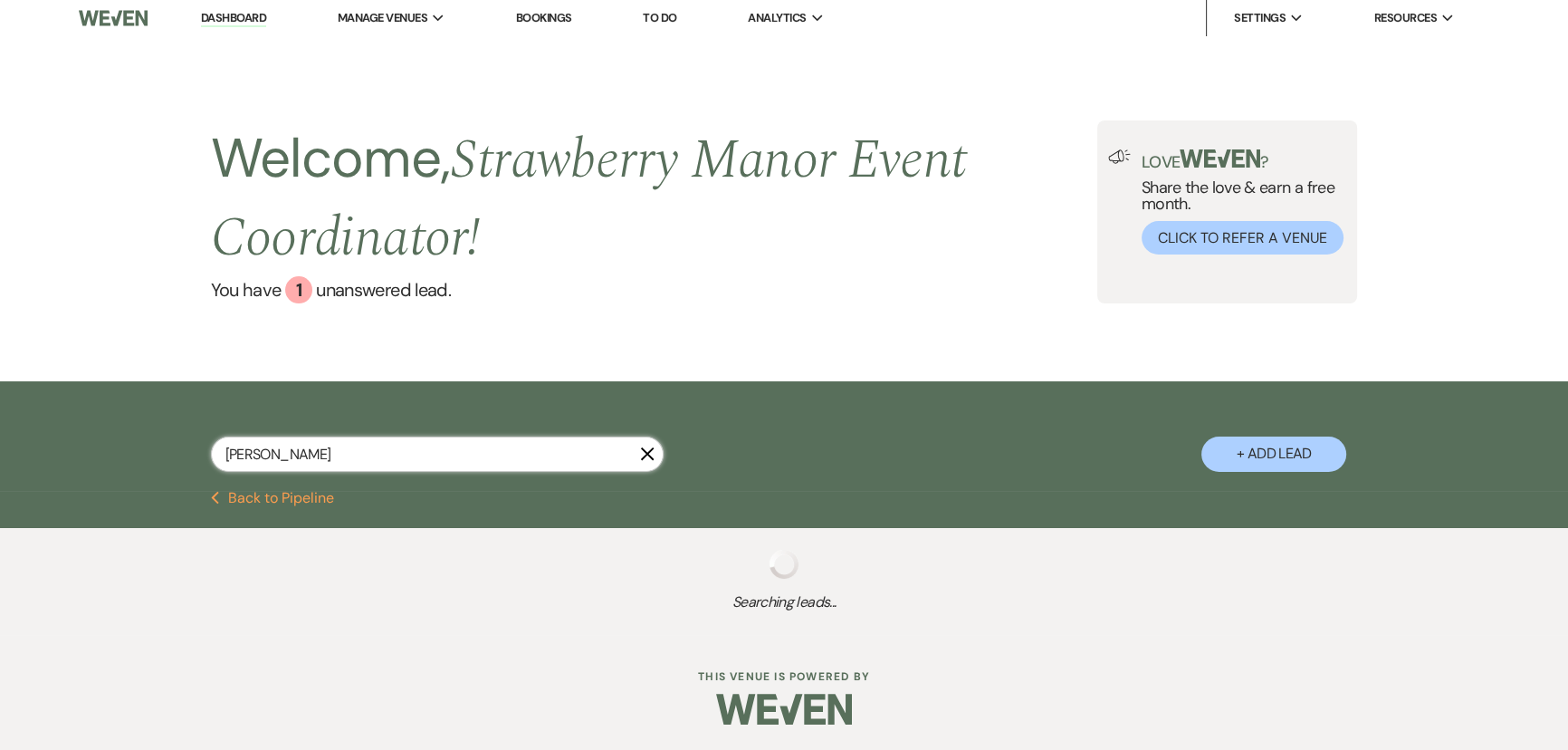
select select "8"
select select "5"
select select "8"
select select "5"
select select "8"
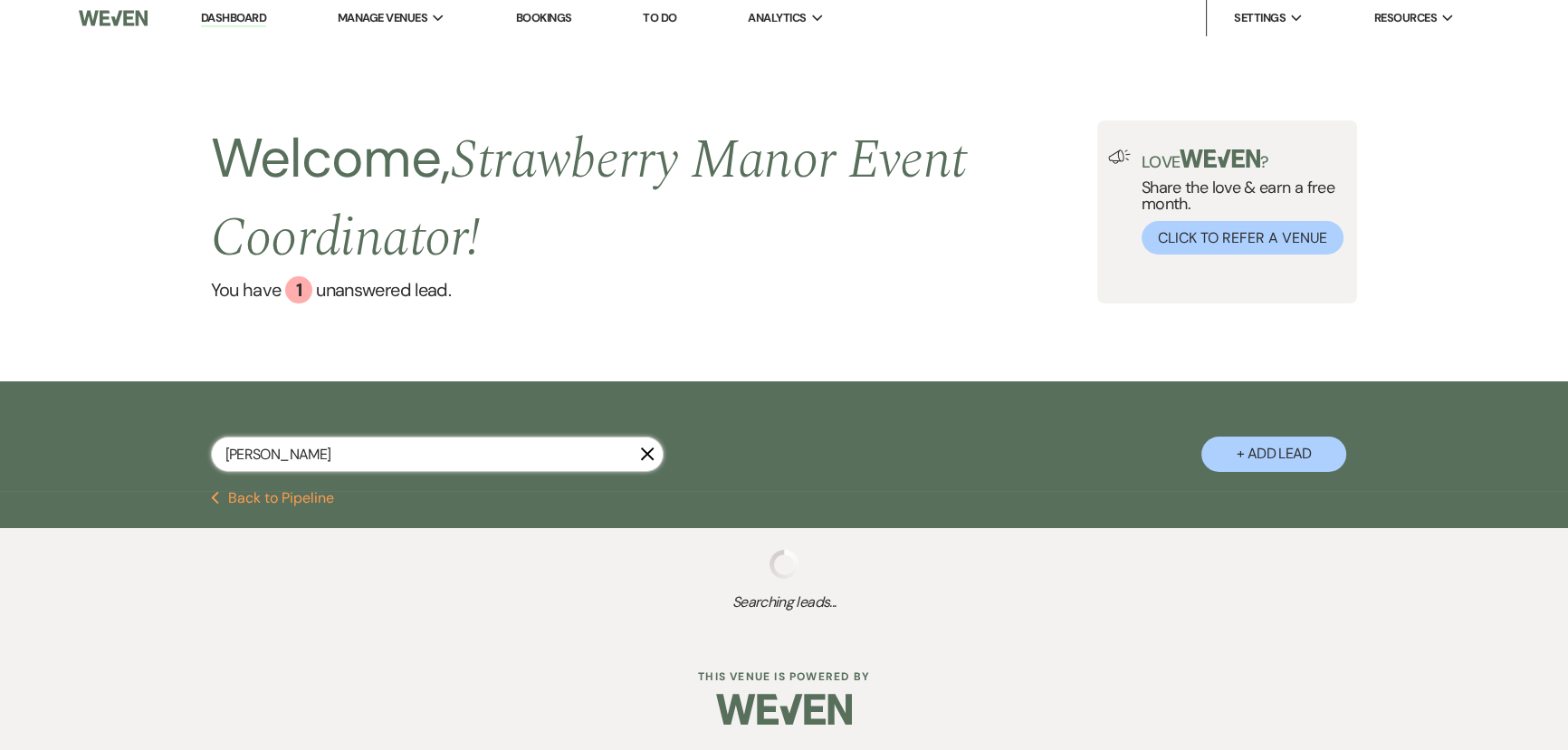
select select "5"
select select "8"
select select "5"
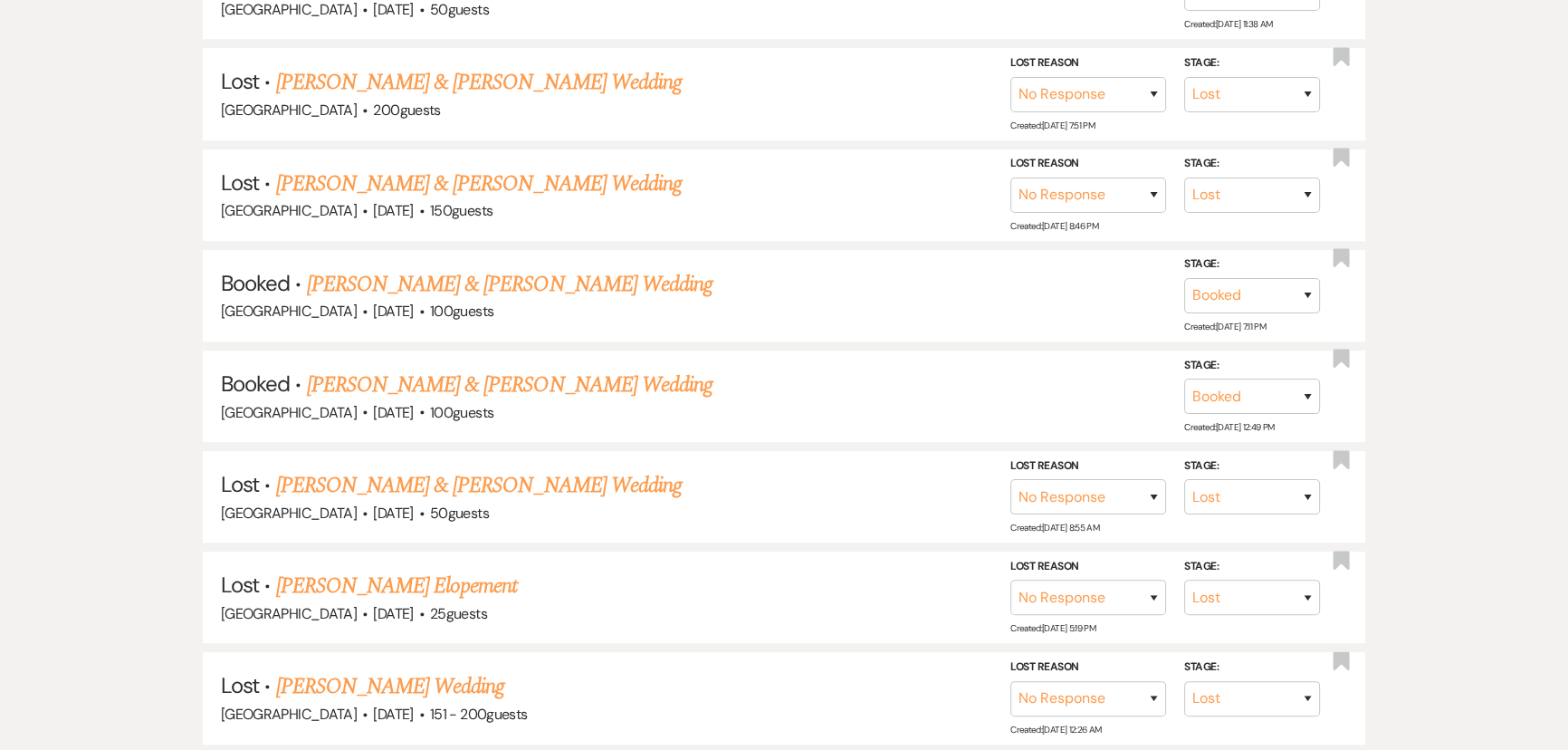
scroll to position [1322, 0]
click at [489, 379] on link "[PERSON_NAME] & [PERSON_NAME] Wedding" at bounding box center [509, 384] width 405 height 32
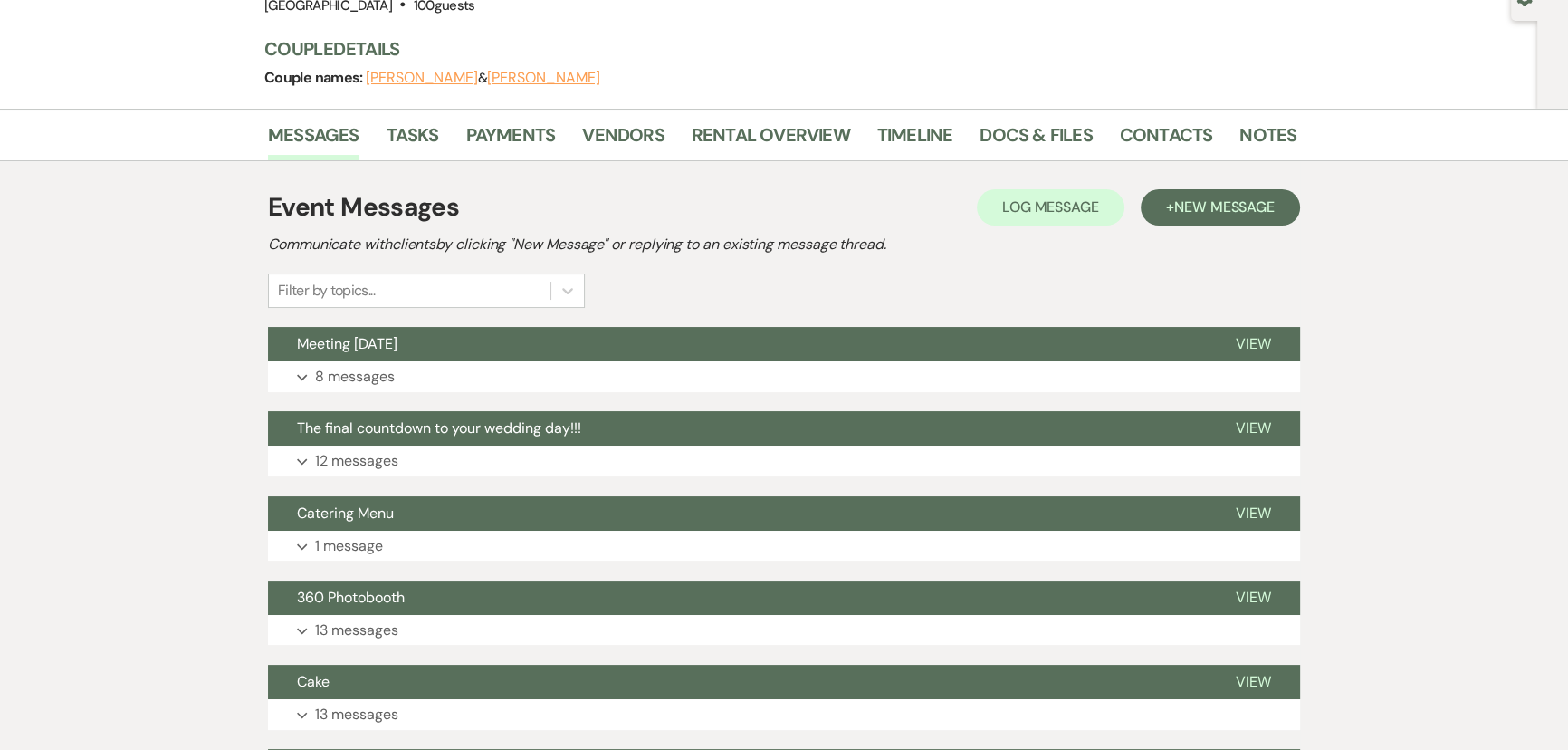
scroll to position [329, 0]
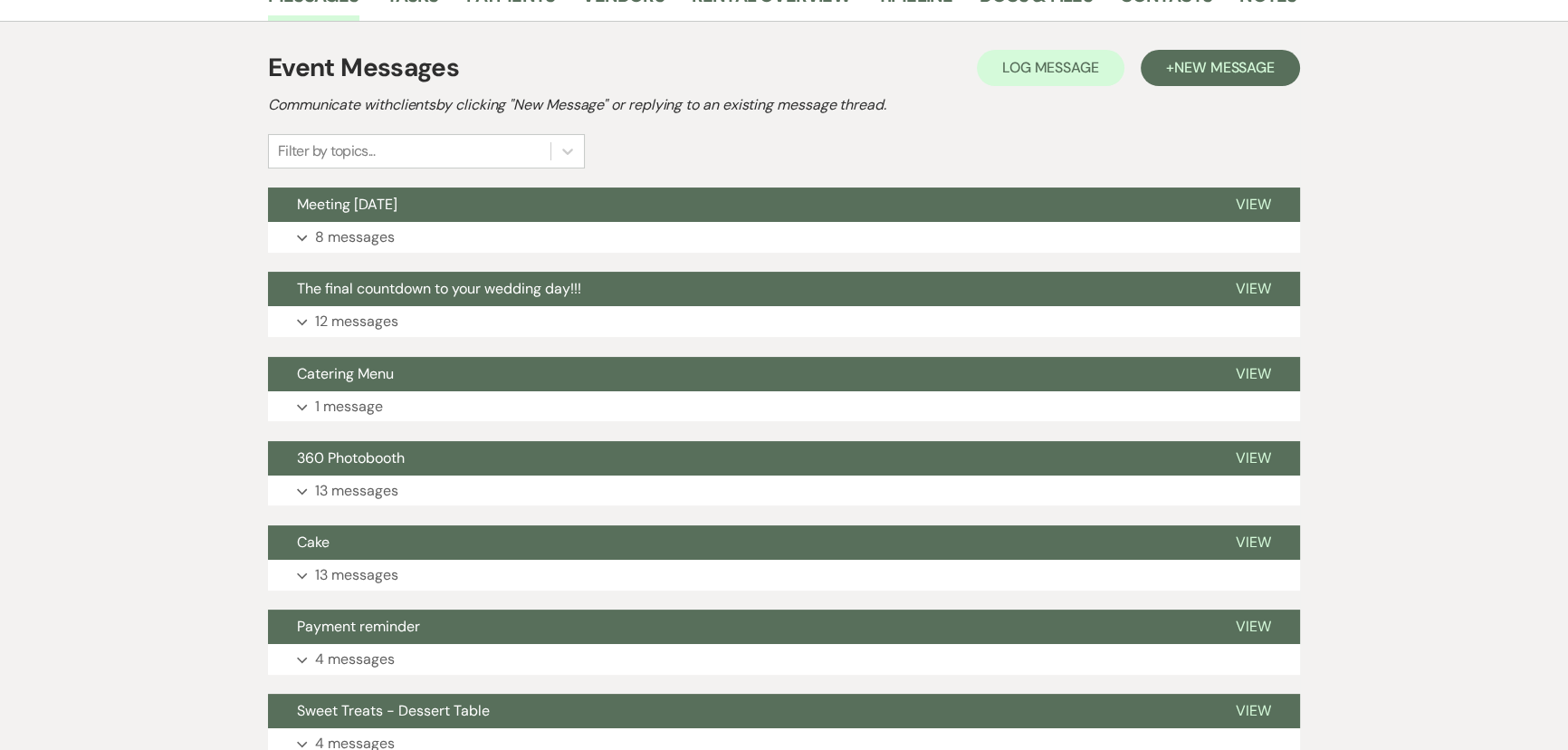
click at [440, 205] on button "Meeting today" at bounding box center [737, 205] width 938 height 34
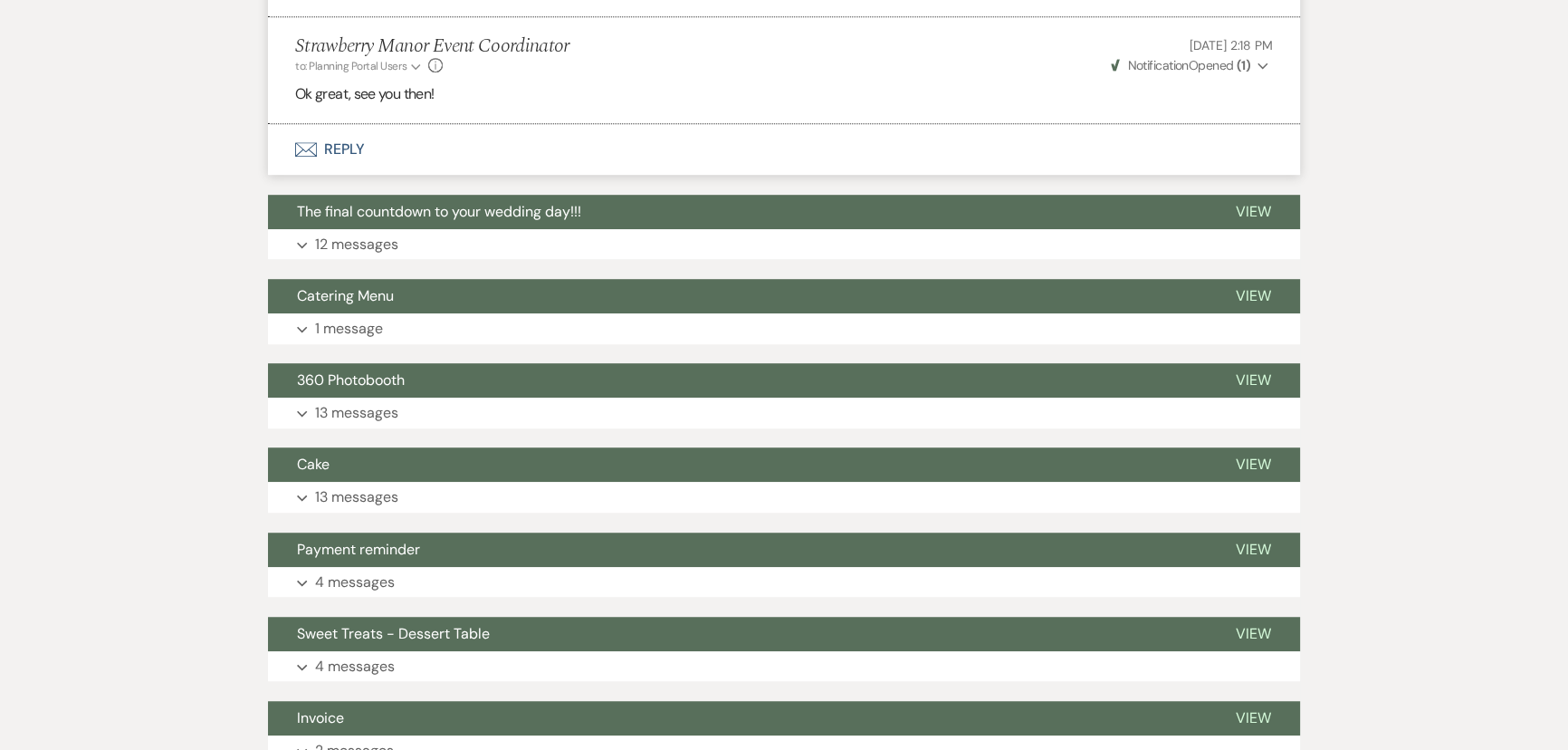
scroll to position [1402, 0]
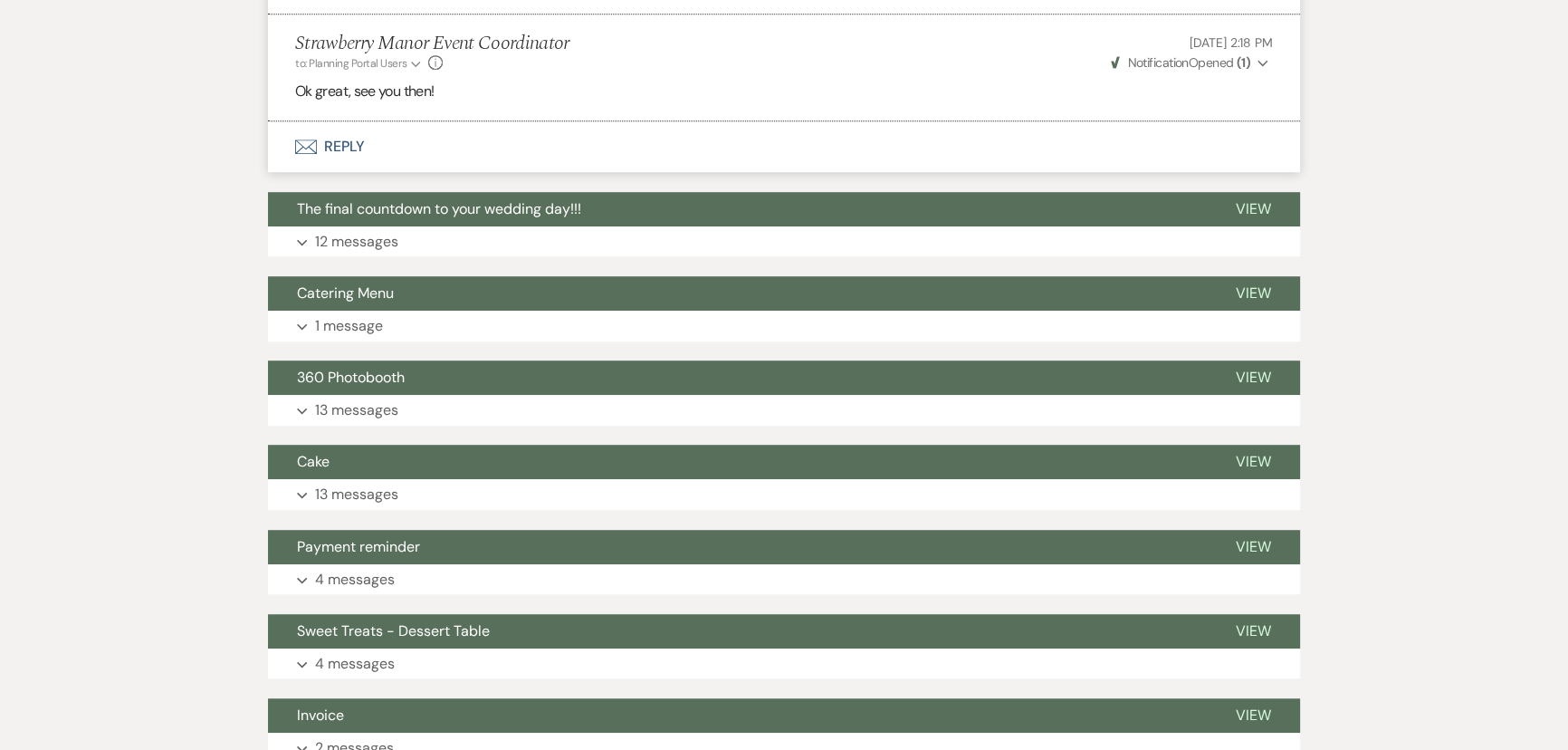
click at [359, 140] on button "Envelope Reply" at bounding box center [784, 147] width 1032 height 51
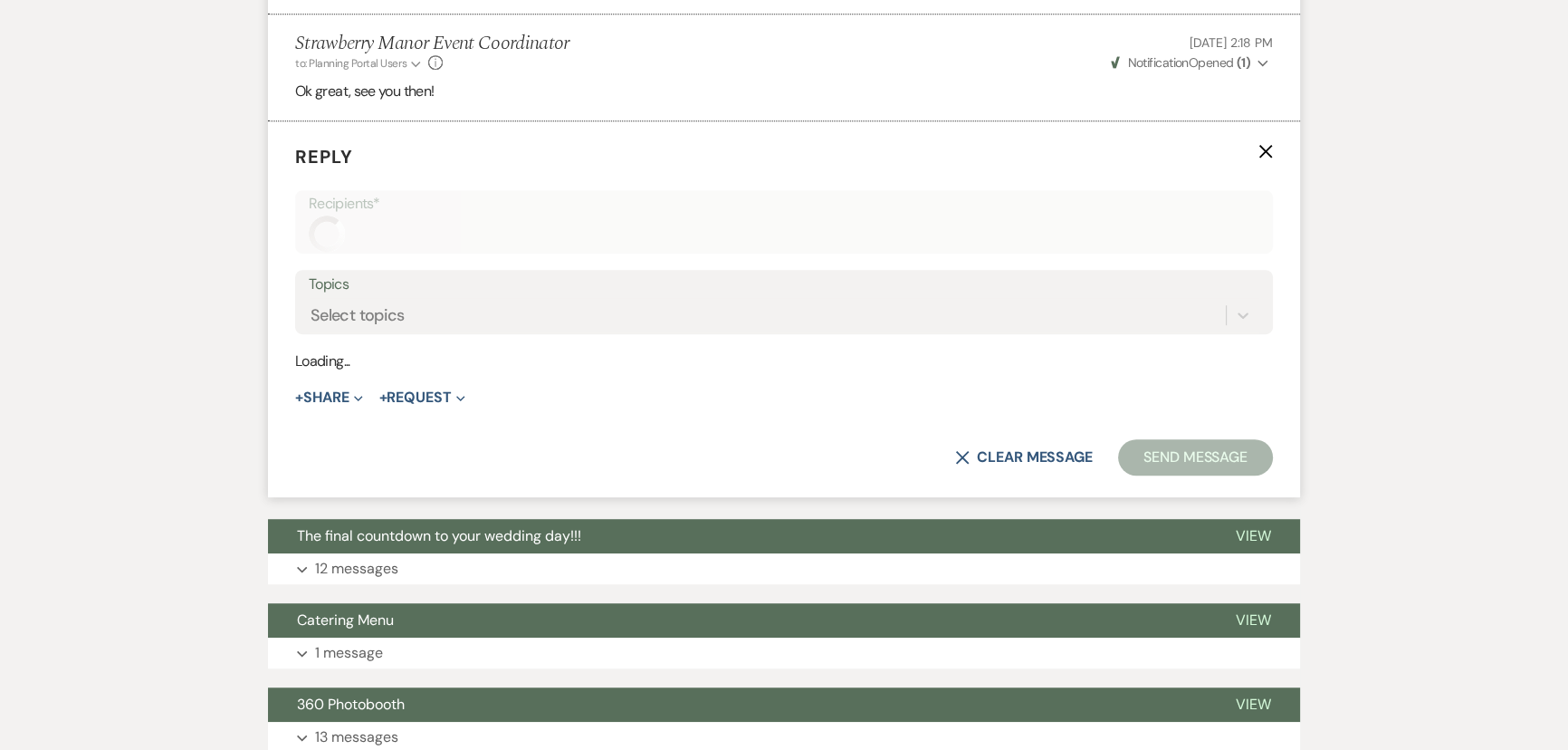
scroll to position [1333, 0]
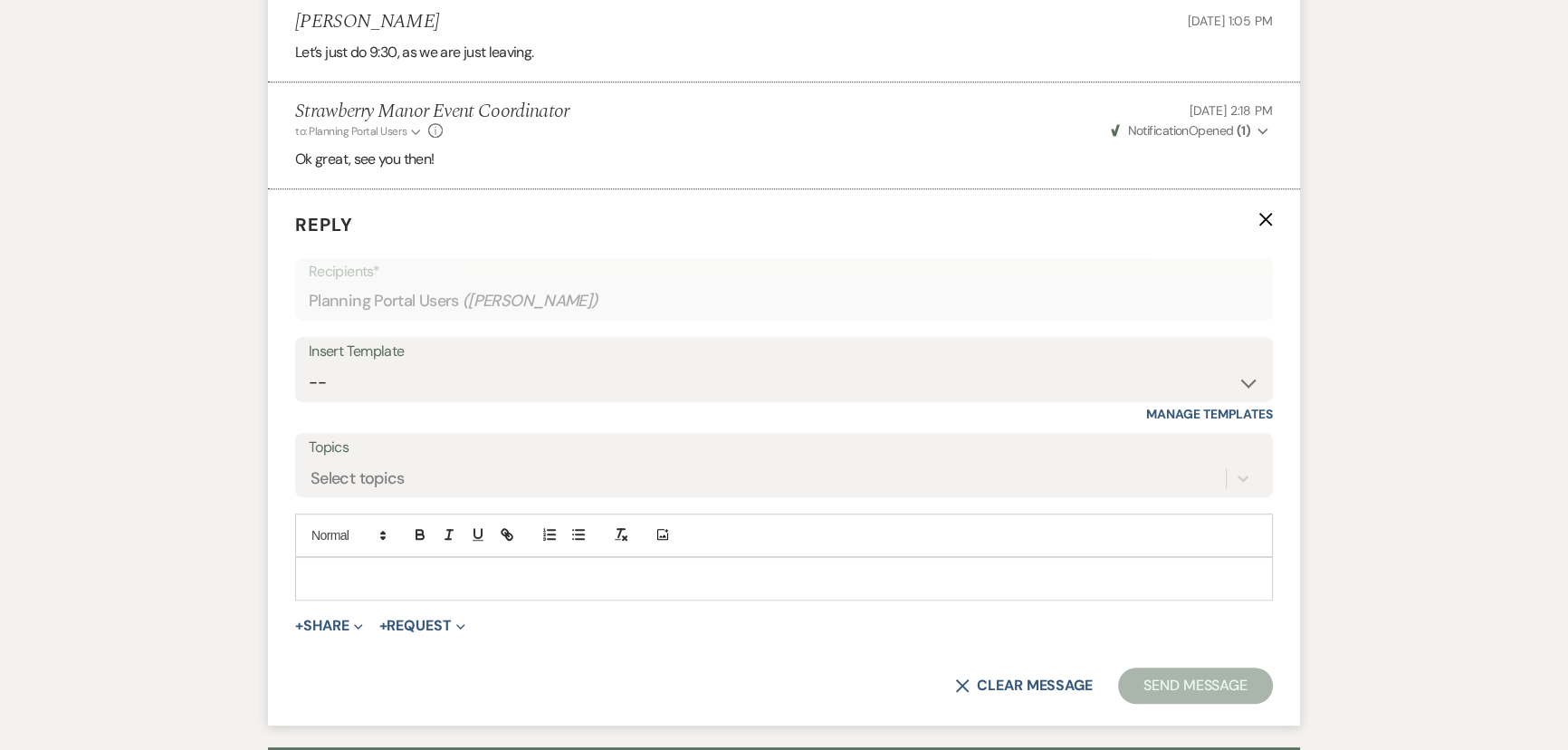
click at [409, 573] on p at bounding box center [784, 578] width 949 height 20
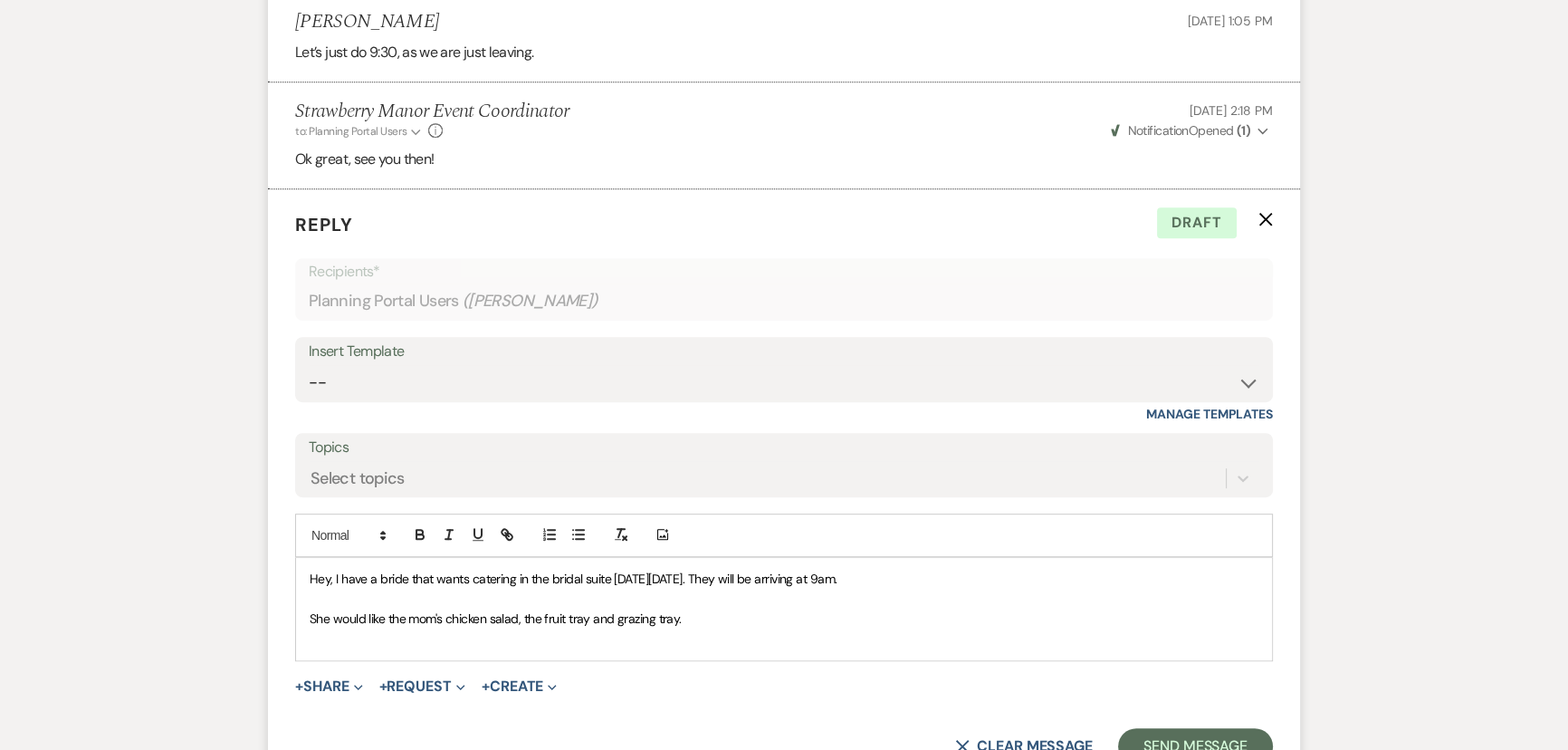
scroll to position [1663, 0]
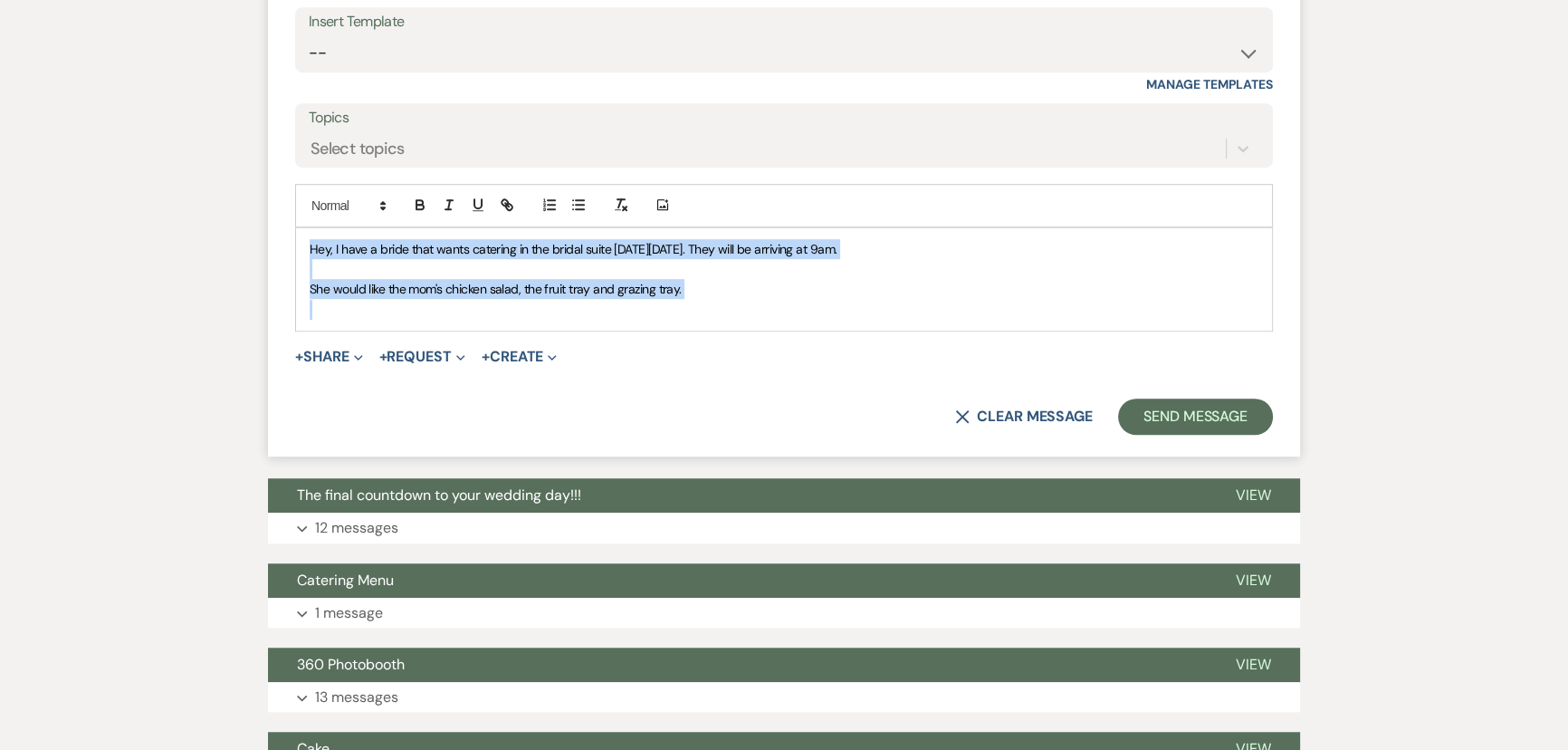
drag, startPoint x: 675, startPoint y: 308, endPoint x: 303, endPoint y: 241, distance: 378.0
click at [303, 241] on div "Hey, I have a bride that wants catering in the bridal suite on Friday, May 23rd…" at bounding box center [784, 279] width 976 height 103
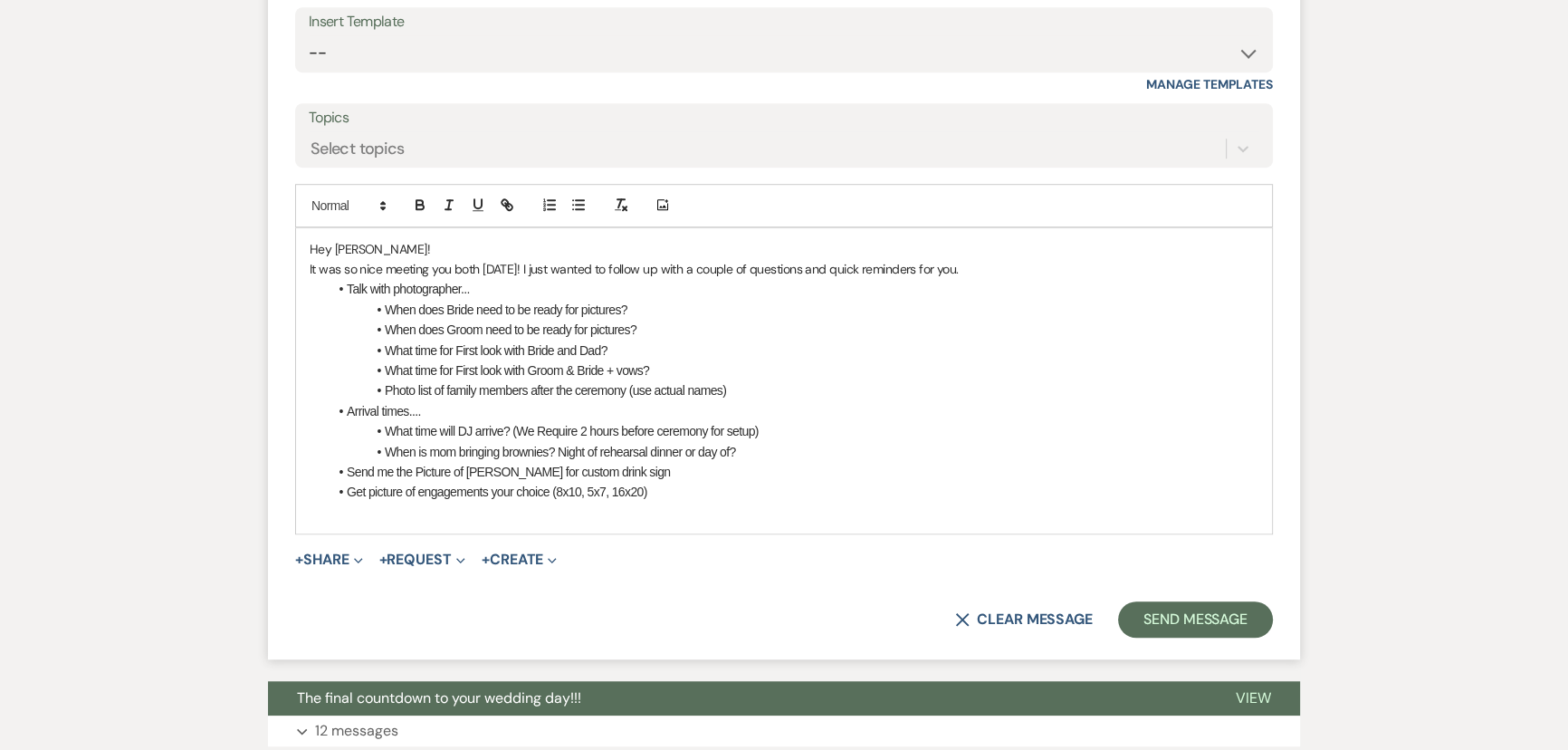
click at [360, 247] on span "Hey [PERSON_NAME]!" at bounding box center [369, 248] width 120 height 16
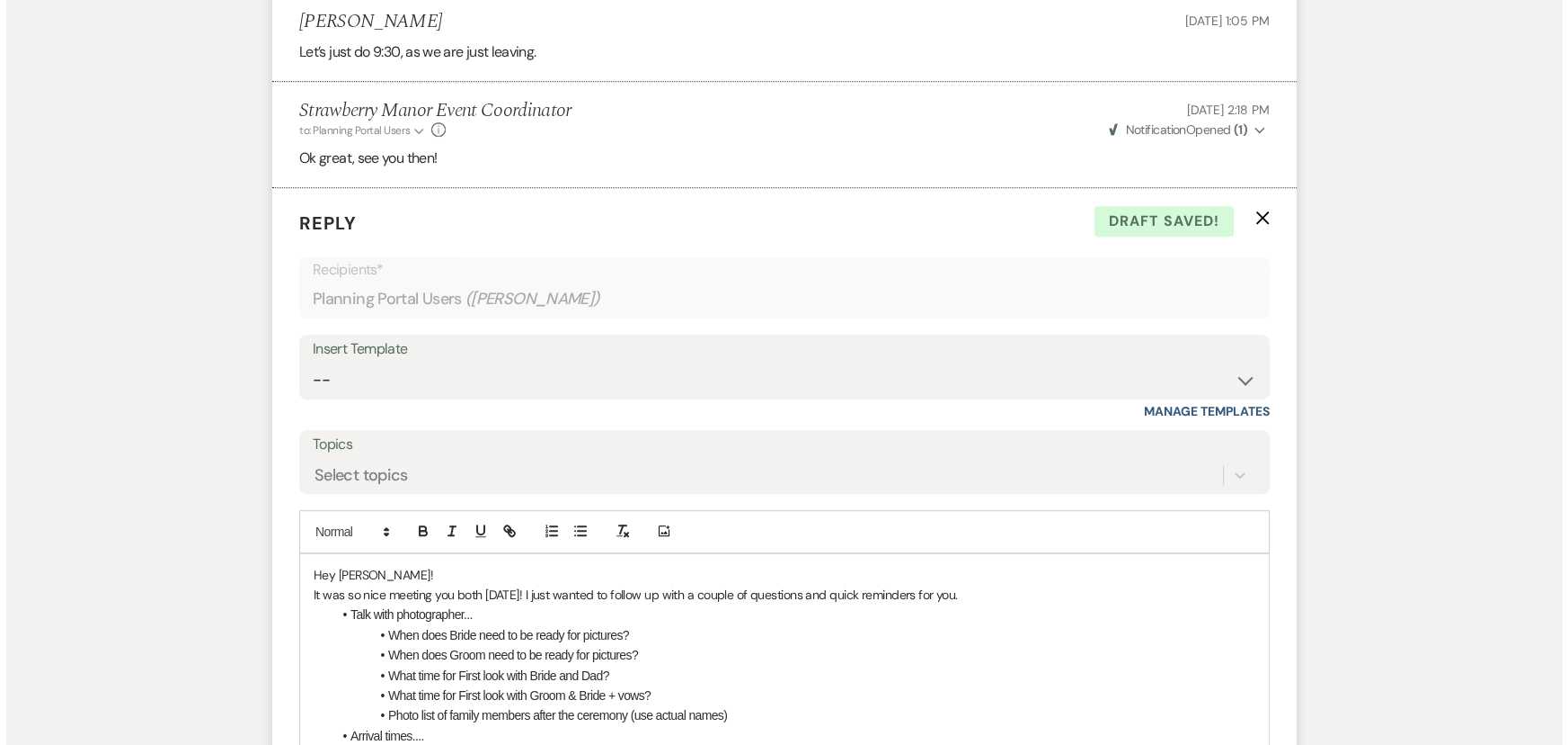
scroll to position [1570, 0]
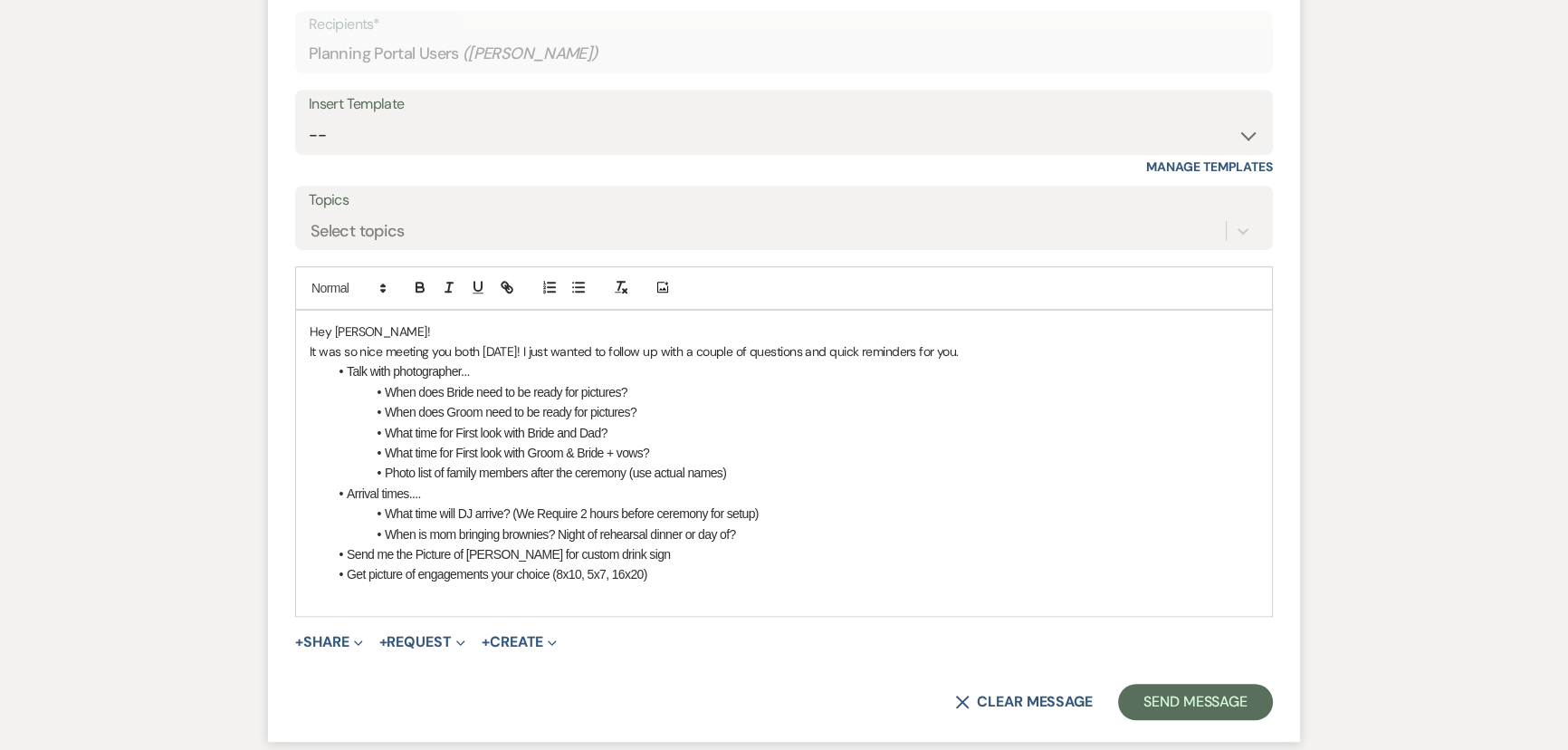
click at [538, 349] on span "It was so nice meeting you both [DATE]! I just wanted to follow up with a coupl…" at bounding box center [633, 350] width 649 height 16
click at [532, 348] on span "It was so nice meeting you both [DATE]! I just wanted to follow up with a coupl…" at bounding box center [633, 350] width 649 height 16
drag, startPoint x: 738, startPoint y: 472, endPoint x: 643, endPoint y: 464, distance: 95.3
click at [643, 464] on li "Photo list of family members after the ceremony (use actual names)" at bounding box center [793, 473] width 931 height 20
click at [679, 453] on li "What time for First look with Groom & Bride + vows?" at bounding box center [793, 452] width 931 height 20
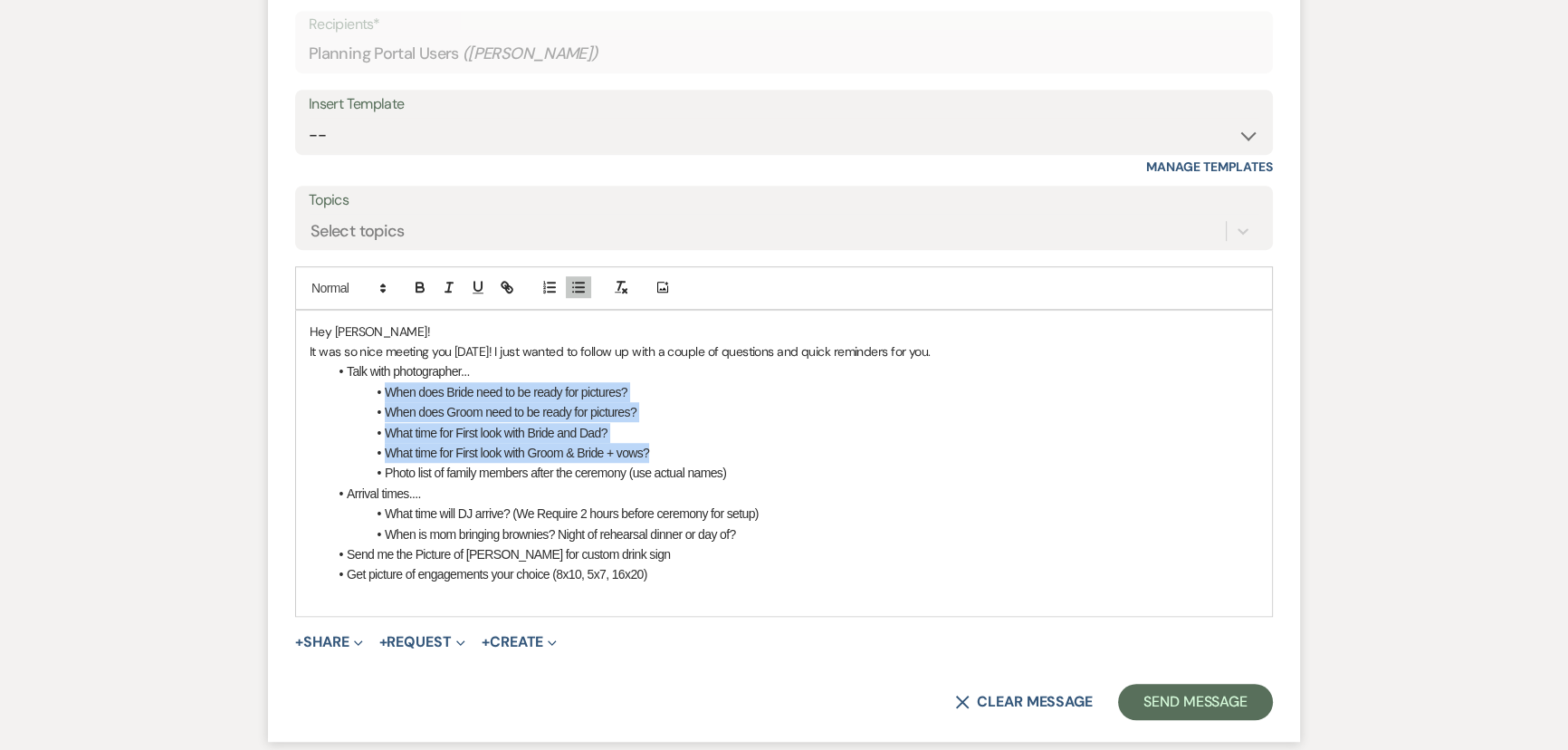
drag, startPoint x: 679, startPoint y: 453, endPoint x: 378, endPoint y: 395, distance: 306.5
click at [378, 395] on ul "Talk with photographer... When does Bride need to be ready for pictures? When d…" at bounding box center [793, 472] width 931 height 223
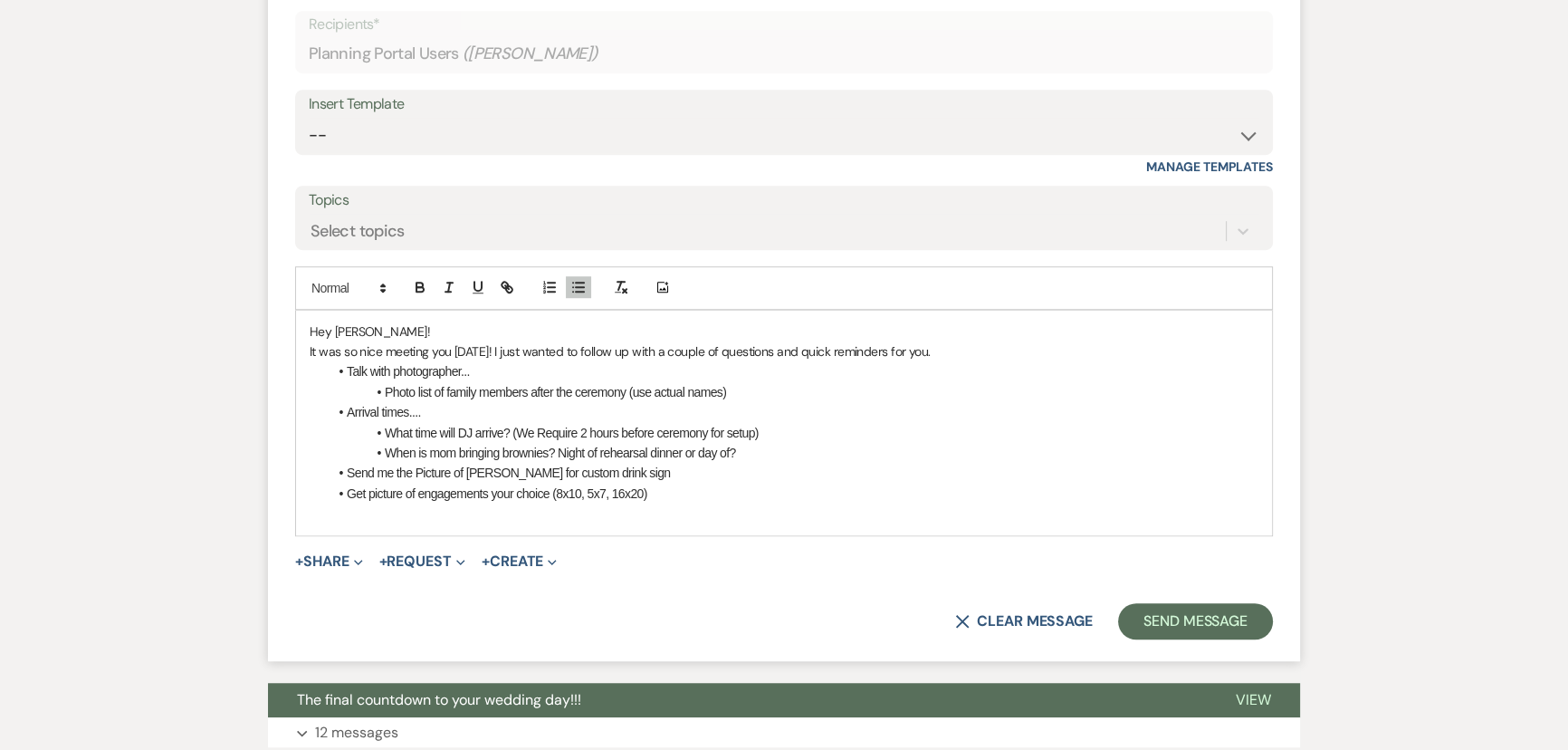
click at [757, 388] on li "Photo list of family members after the ceremony (use actual names)" at bounding box center [793, 391] width 931 height 20
click at [384, 393] on span "Photo list of family members after the ceremony (use actual names)" at bounding box center [555, 391] width 341 height 14
click at [383, 391] on li "Send us and your photographer a Photo list of family members after the ceremony…" at bounding box center [793, 391] width 931 height 20
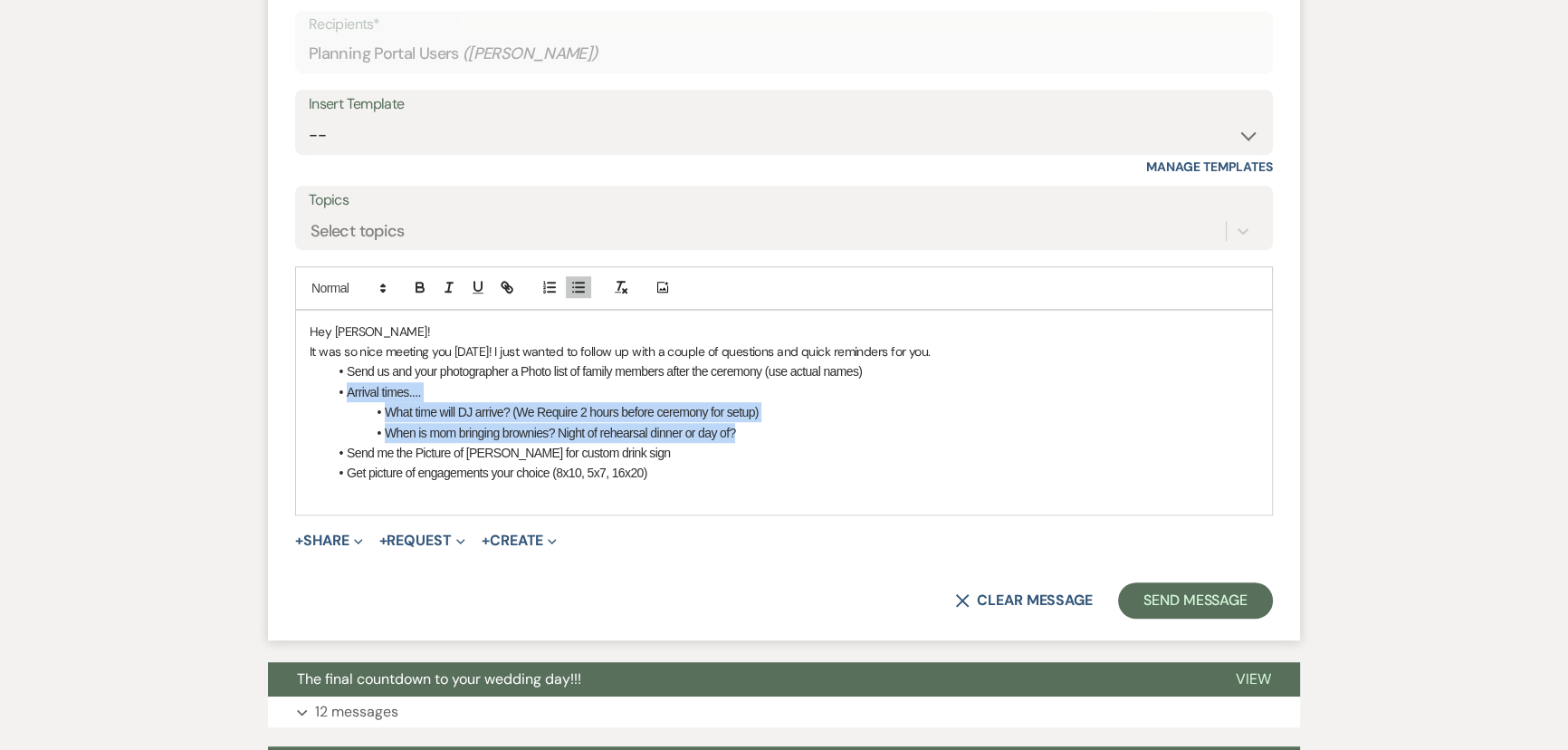
drag, startPoint x: 343, startPoint y: 388, endPoint x: 747, endPoint y: 430, distance: 406.2
click at [747, 430] on ul "Send us and your photographer a Photo list of family members after the ceremony…" at bounding box center [793, 421] width 931 height 121
click at [747, 431] on li "When is mom bringing brownies? Night of rehearsal dinner or day of?" at bounding box center [793, 432] width 931 height 20
drag, startPoint x: 747, startPoint y: 431, endPoint x: 355, endPoint y: 389, distance: 394.2
click at [355, 389] on ul "Send us and your photographer a Photo list of family members after the ceremony…" at bounding box center [793, 421] width 931 height 121
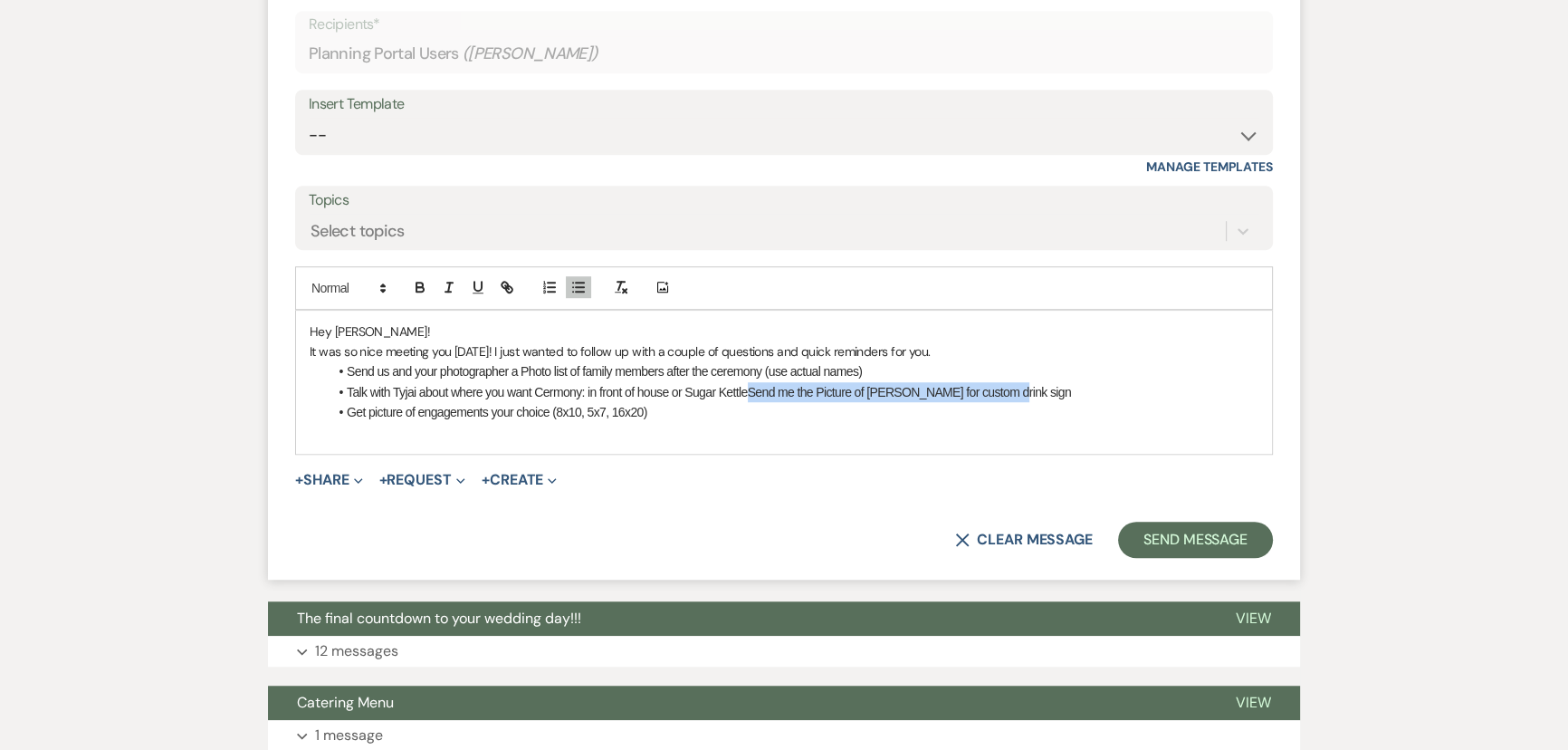
drag, startPoint x: 750, startPoint y: 389, endPoint x: 1031, endPoint y: 381, distance: 281.1
click at [1031, 382] on li "Talk with Tyjai about where you want Cermony: in front of house or Sugar Kettle…" at bounding box center [793, 391] width 931 height 20
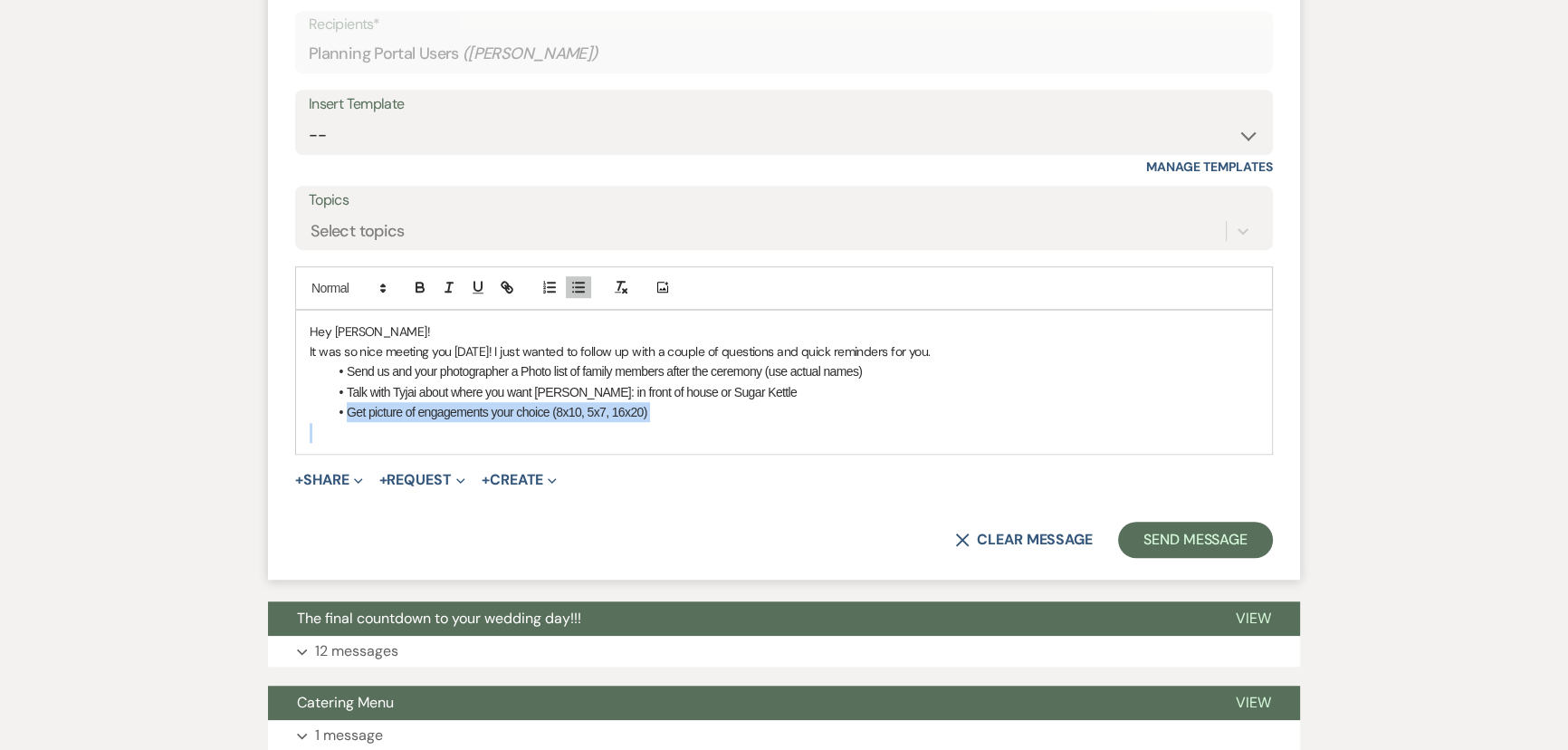
drag, startPoint x: 759, startPoint y: 422, endPoint x: 341, endPoint y: 407, distance: 418.3
click at [341, 407] on div "Hey Candice! It was so nice meeting you today! I just wanted to follow up with …" at bounding box center [784, 382] width 976 height 143
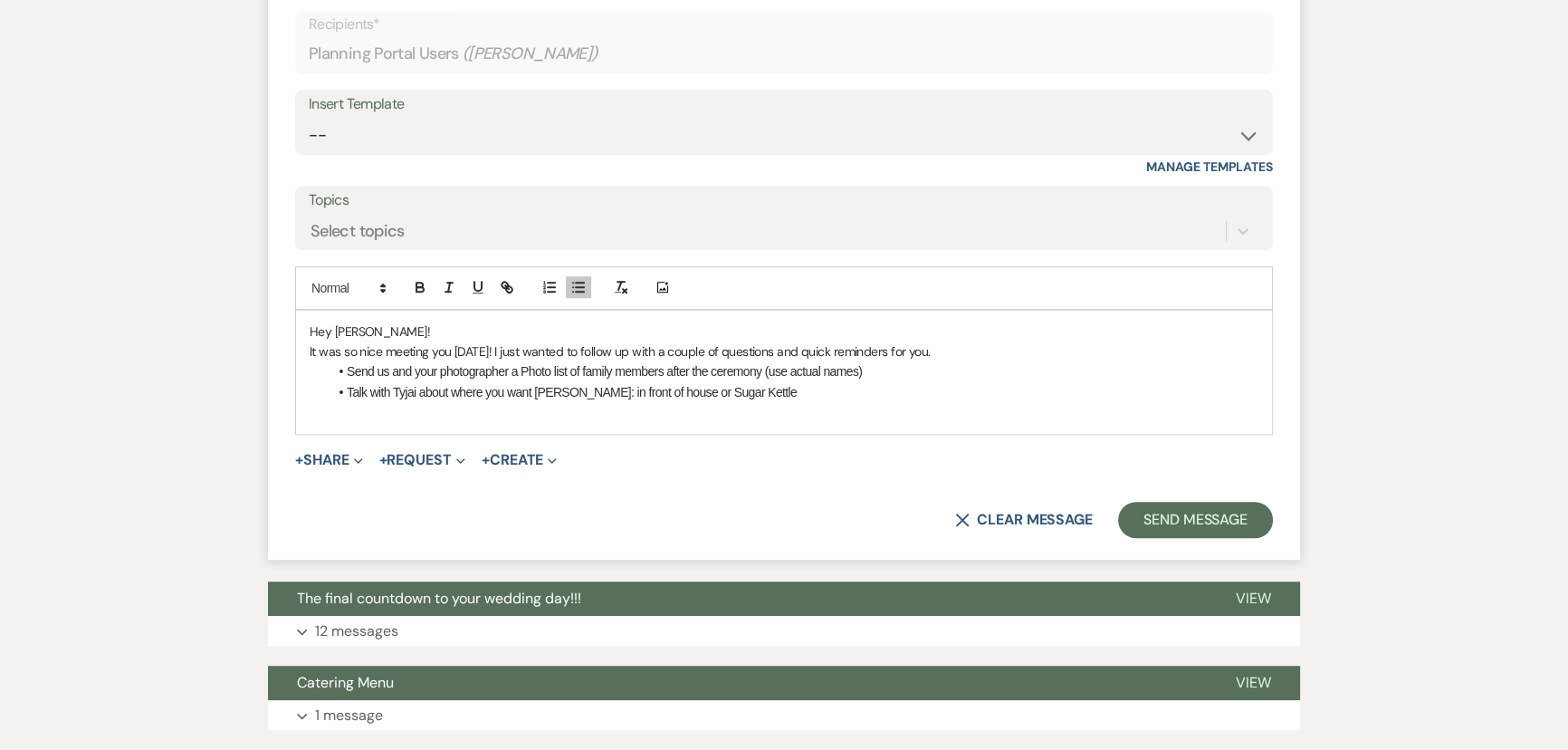
drag, startPoint x: 401, startPoint y: 388, endPoint x: 549, endPoint y: 395, distance: 148.2
click at [800, 384] on li "Talk with Tyjai about where you want Ceremony: in front of house or Sugar Kettle" at bounding box center [793, 391] width 931 height 20
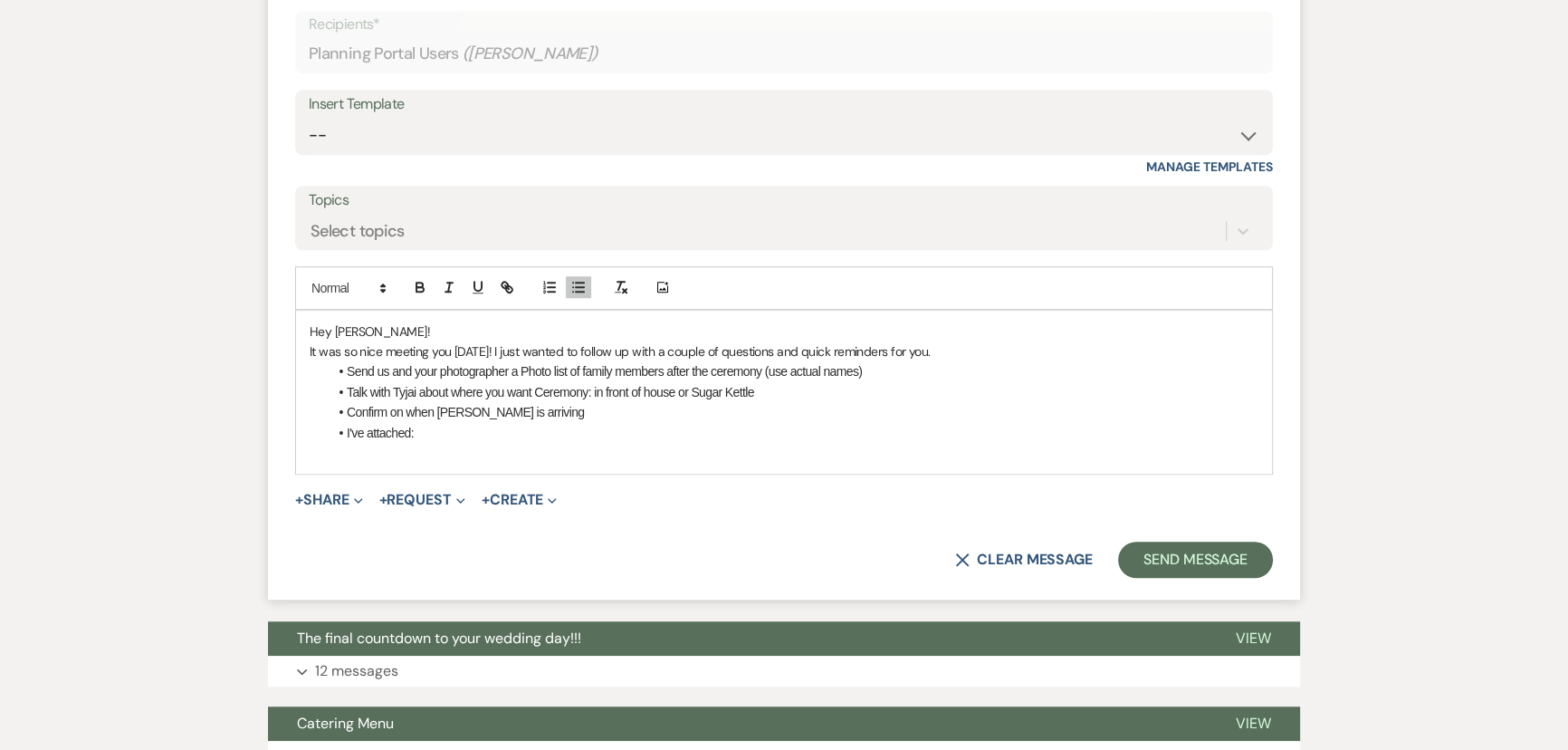
click at [426, 430] on li "I've attached:" at bounding box center [793, 432] width 931 height 20
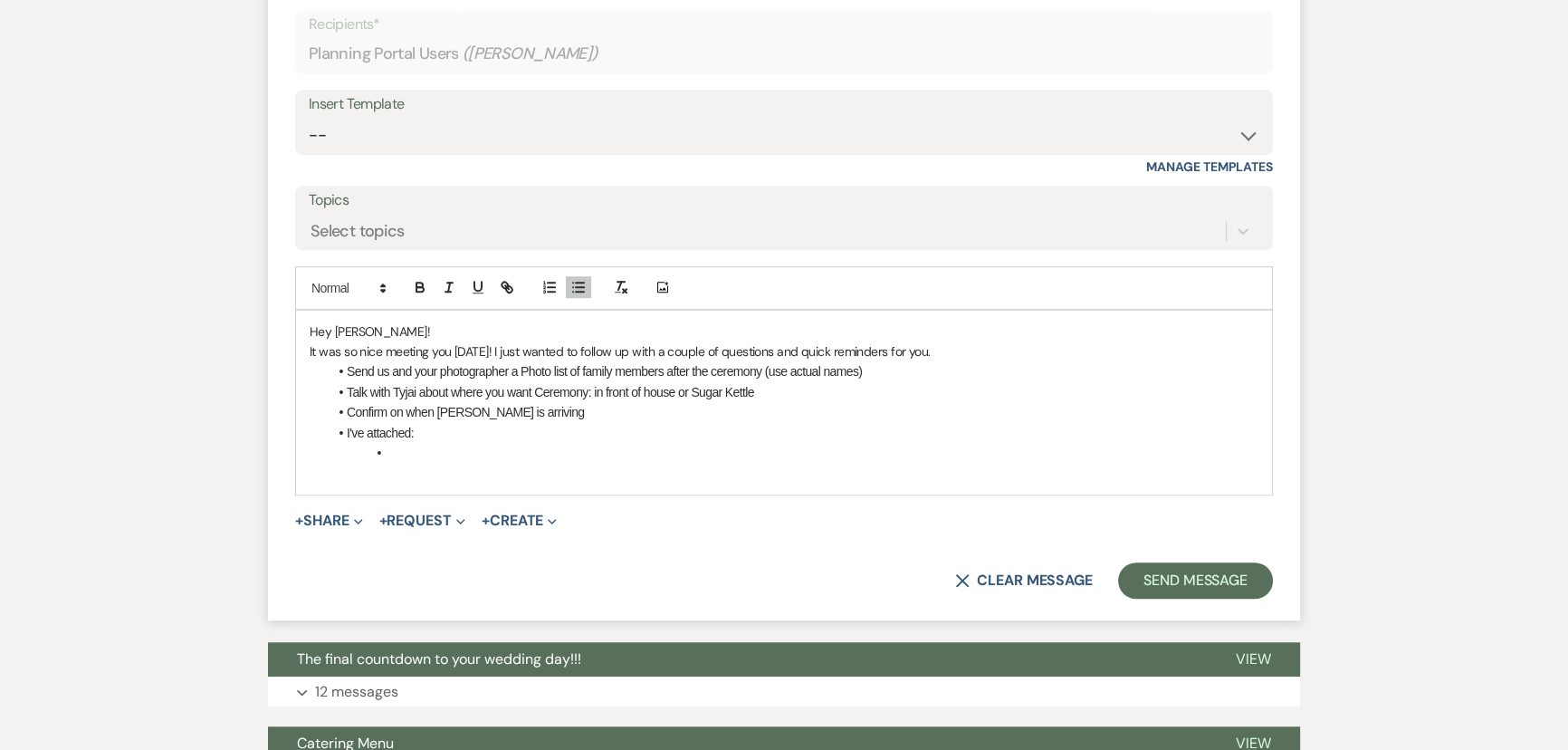
click at [436, 455] on li "﻿" at bounding box center [793, 452] width 931 height 20
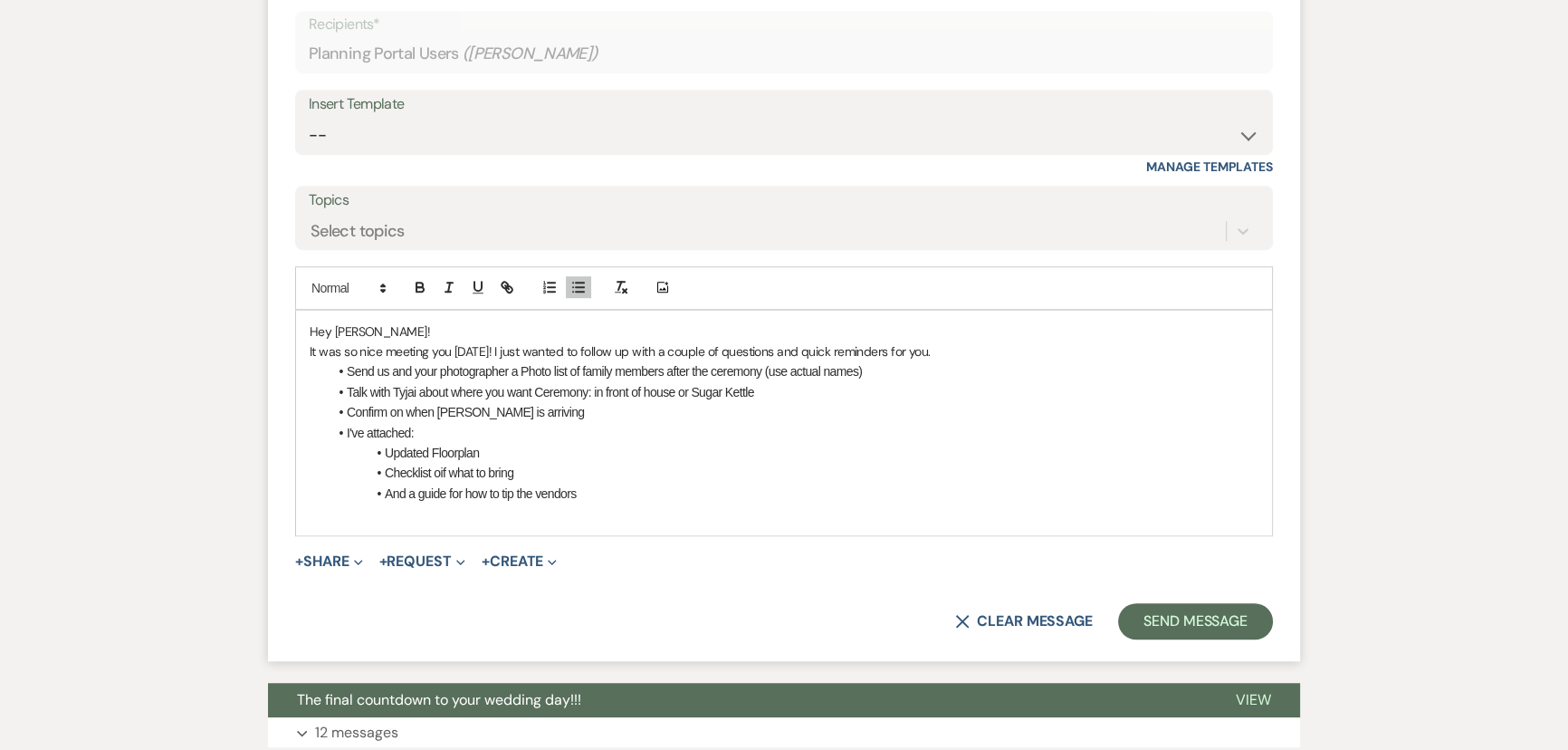
click at [337, 560] on button "+ Share Expand" at bounding box center [330, 561] width 68 height 14
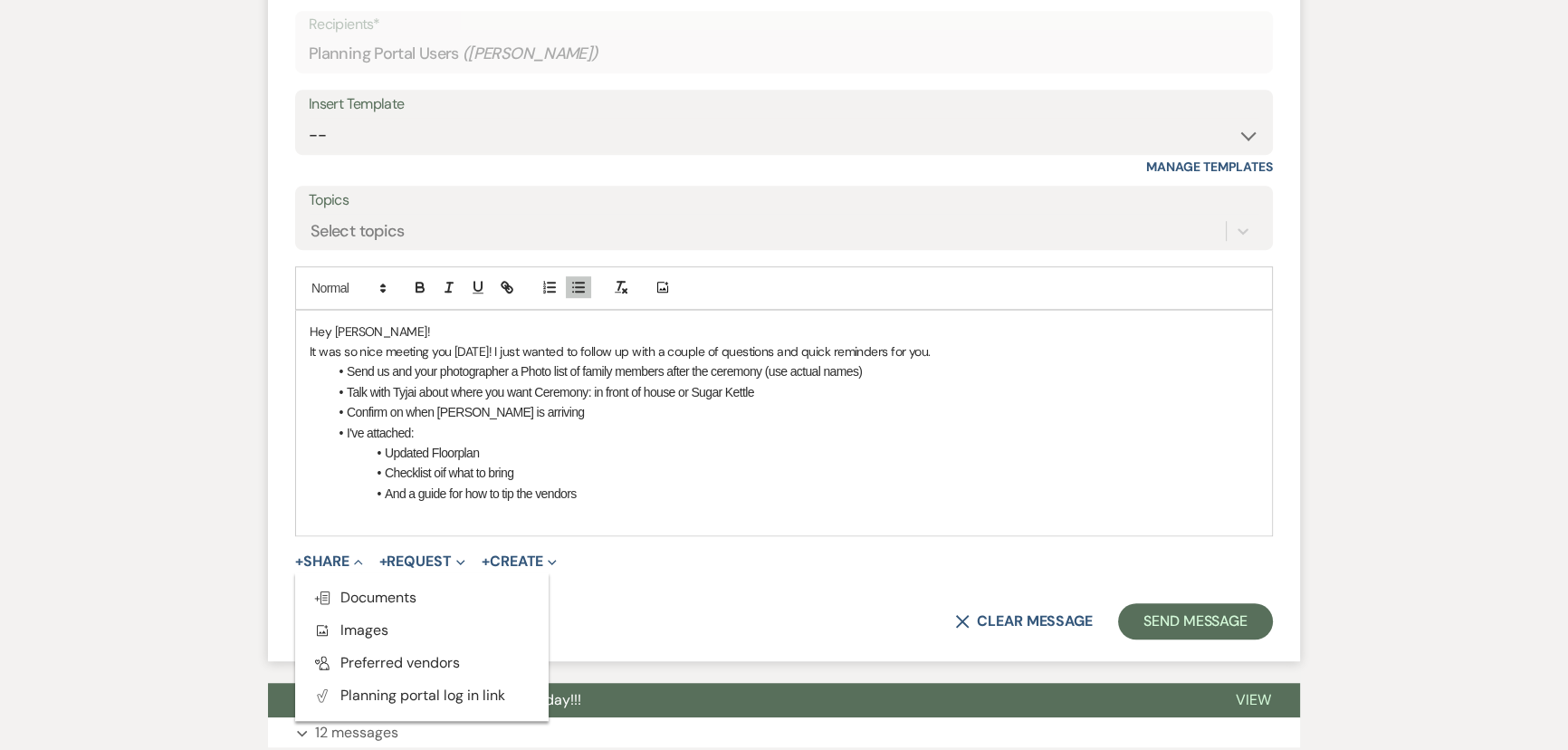
click at [344, 588] on span "Doc Upload Documents" at bounding box center [365, 597] width 103 height 19
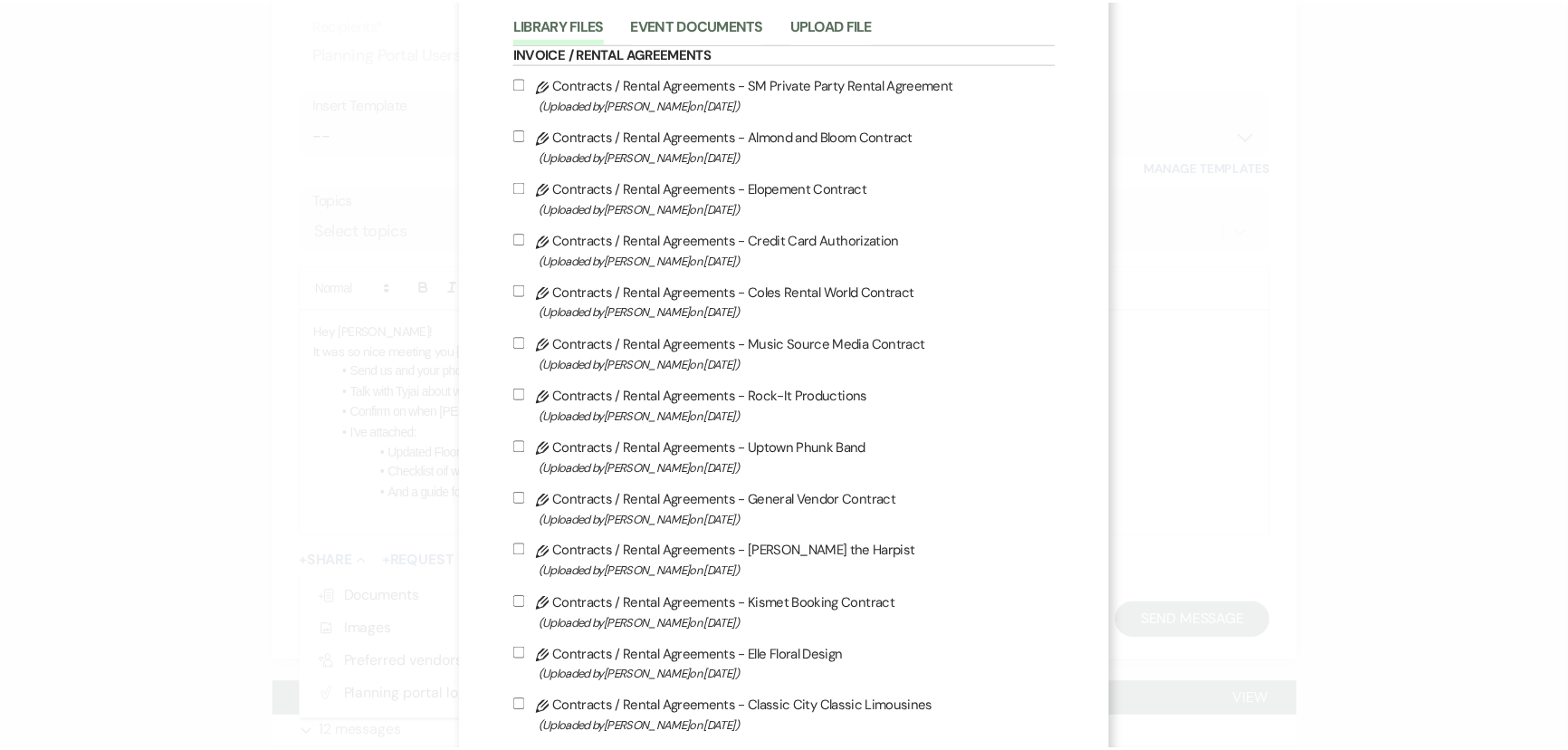
scroll to position [0, 0]
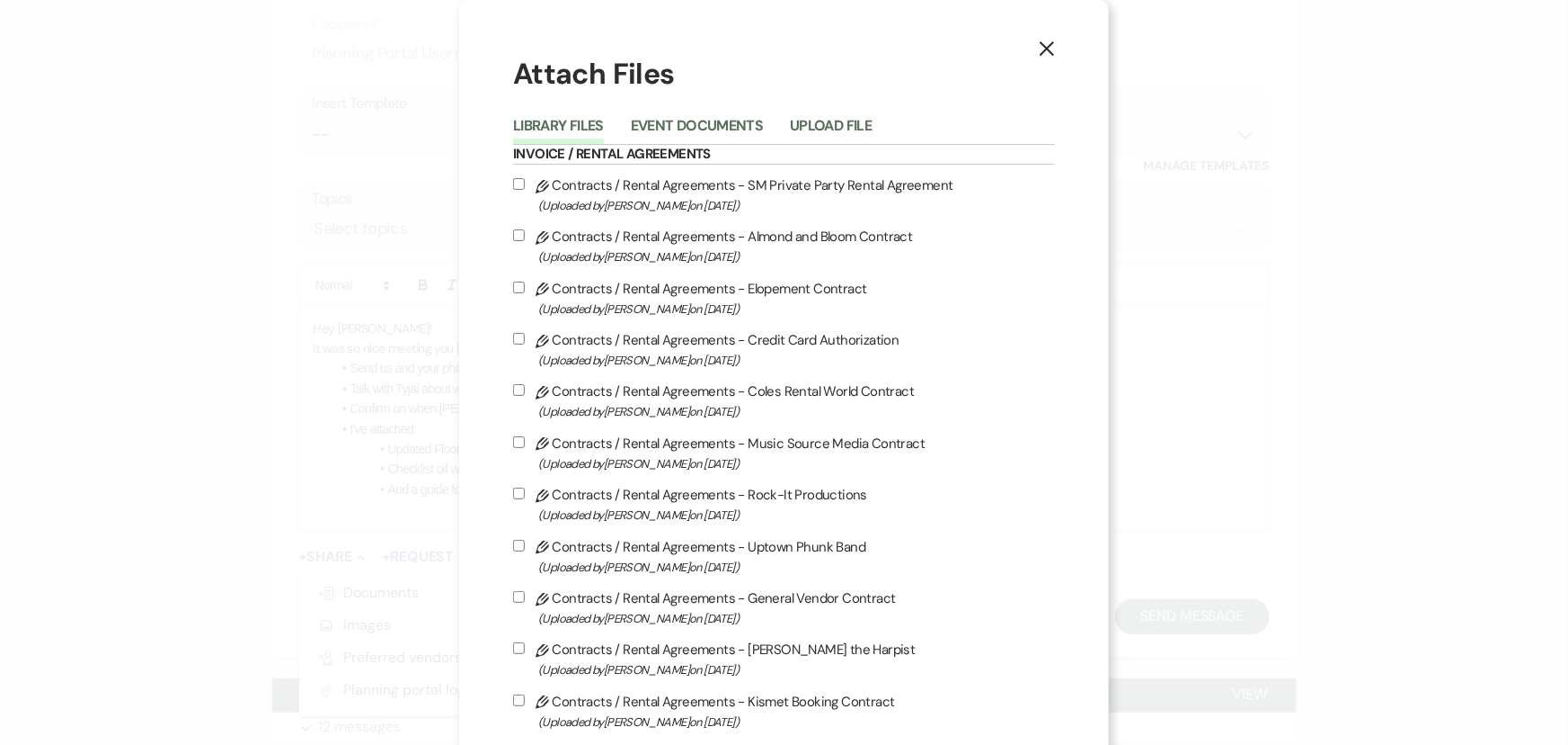
click at [823, 119] on button "Upload File" at bounding box center [830, 131] width 82 height 25
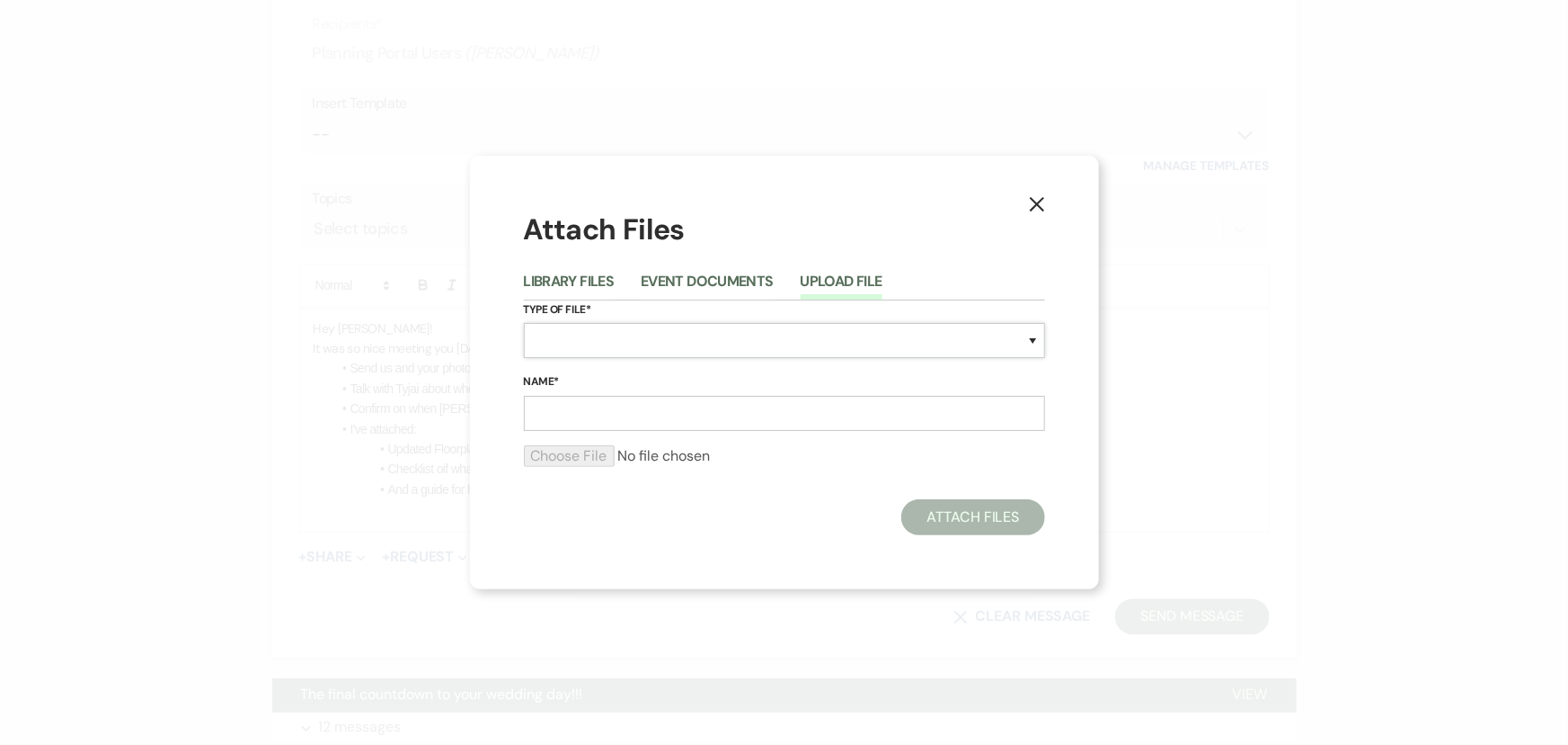
click at [572, 326] on select "Special Event Insurance Vendor Certificate of Insurance Contracts / Rental Agre…" at bounding box center [784, 340] width 521 height 35
select select "0"
click at [524, 323] on select "Special Event Insurance Vendor Certificate of Insurance Contracts / Rental Agre…" at bounding box center [784, 340] width 521 height 35
click at [643, 422] on input "Name*" at bounding box center [784, 413] width 521 height 35
type input "Floorplan Outside"
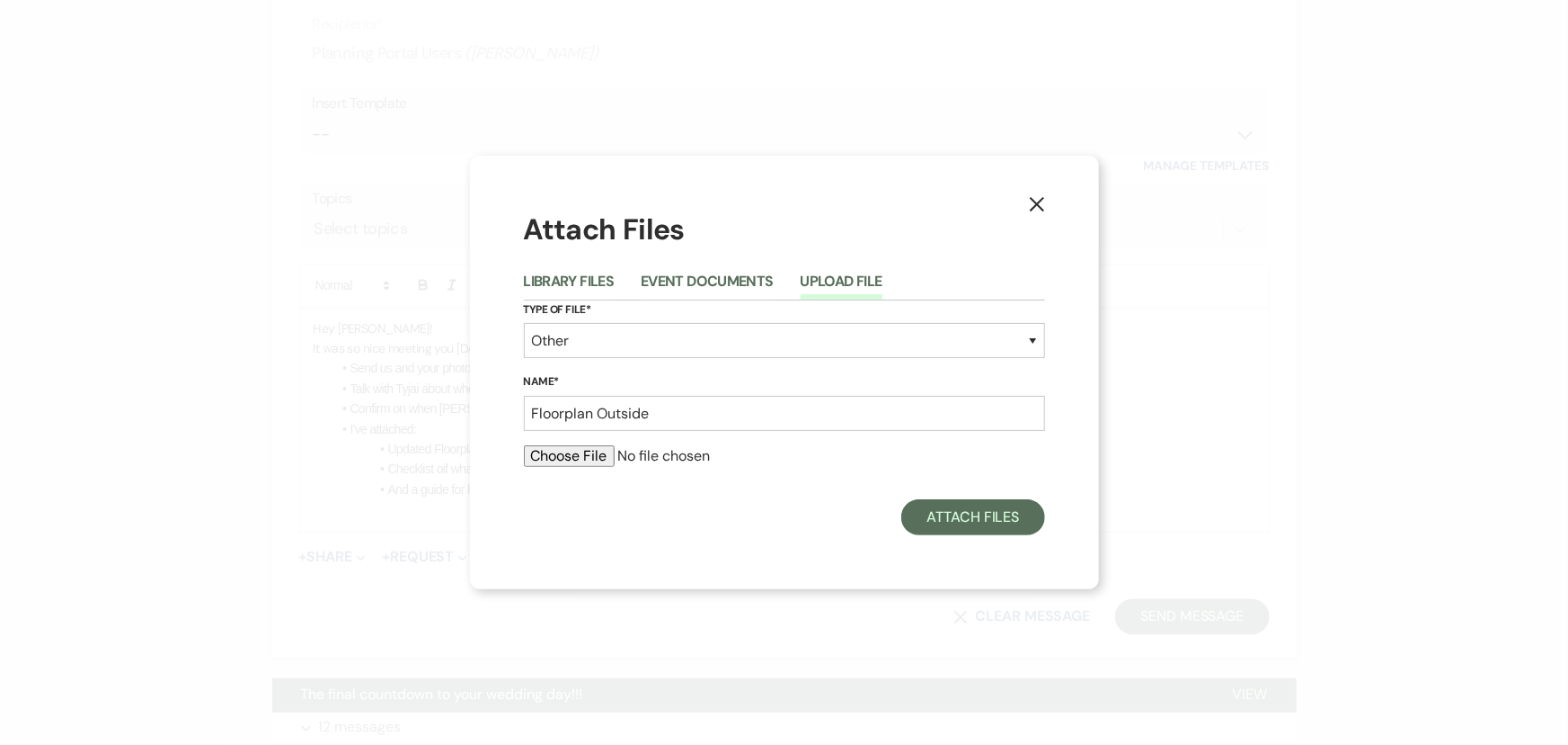
click at [594, 442] on form "Type of File* Special Event Insurance Vendor Certificate of Insurance Contracts…" at bounding box center [784, 390] width 521 height 182
click at [601, 452] on input "file" at bounding box center [784, 455] width 521 height 22
type input "C:\fakepath\image.png"
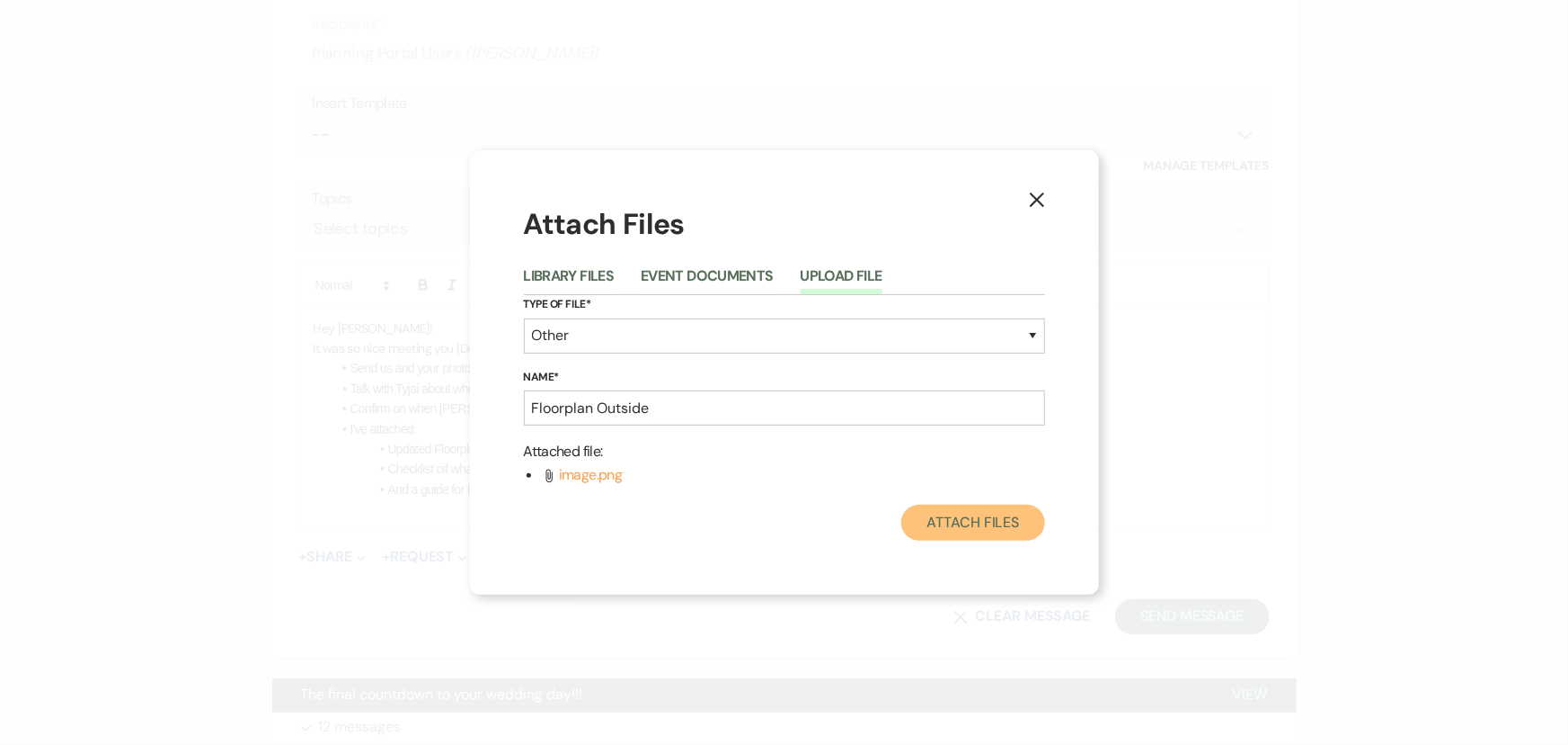
click at [952, 529] on button "Attach Files" at bounding box center [973, 522] width 143 height 36
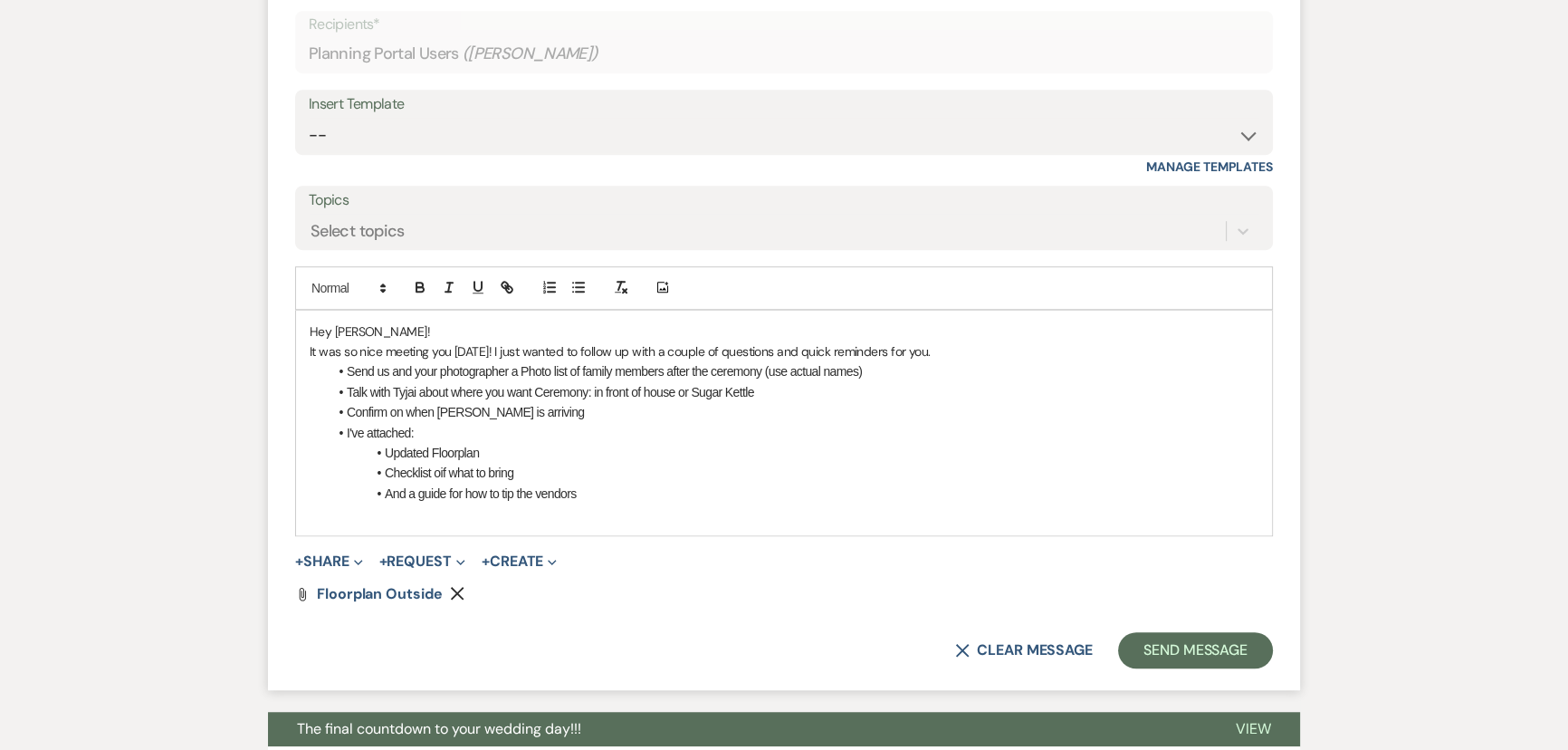
click at [335, 556] on button "+ Share Expand" at bounding box center [330, 561] width 68 height 14
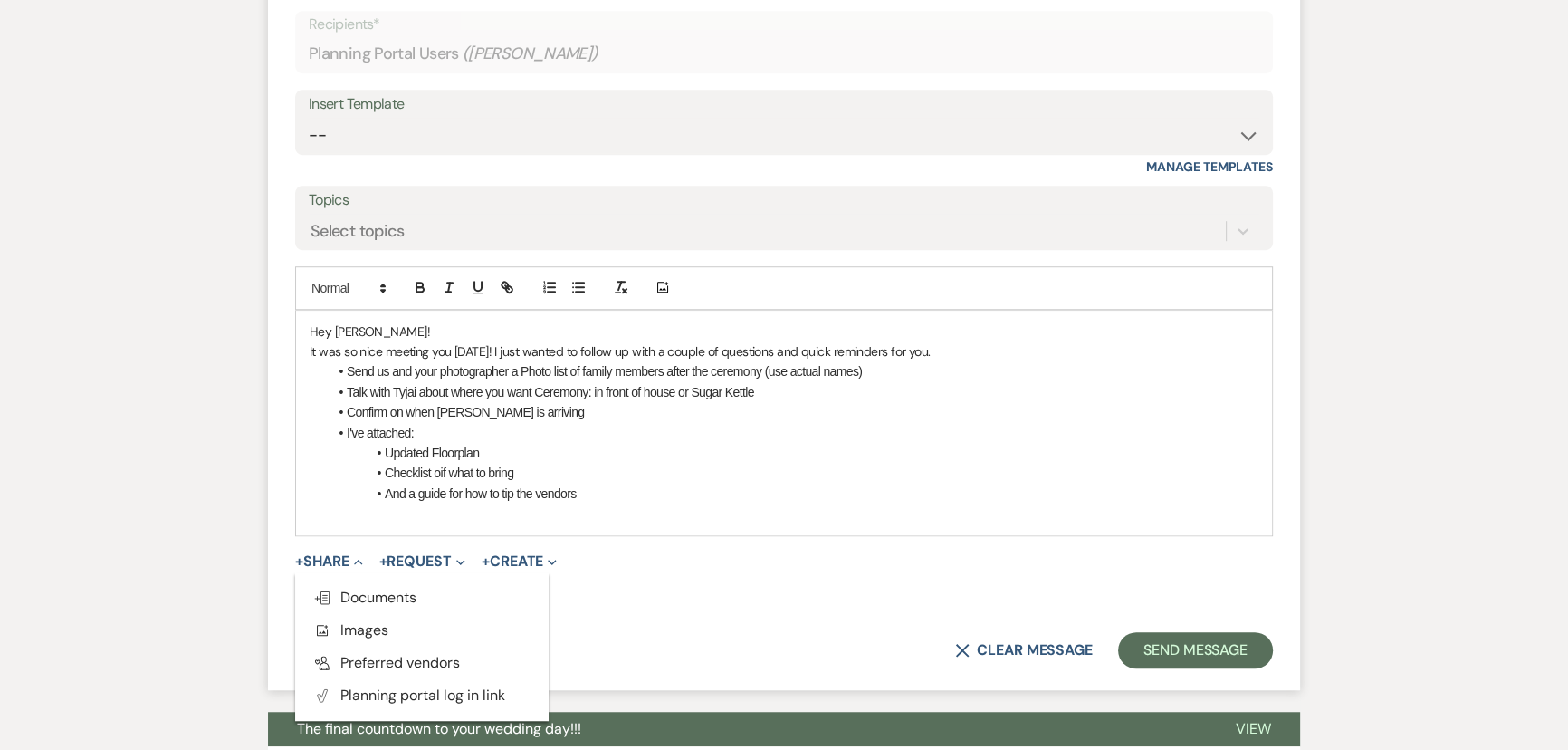
click at [338, 594] on span "Doc Upload Documents" at bounding box center [365, 597] width 103 height 19
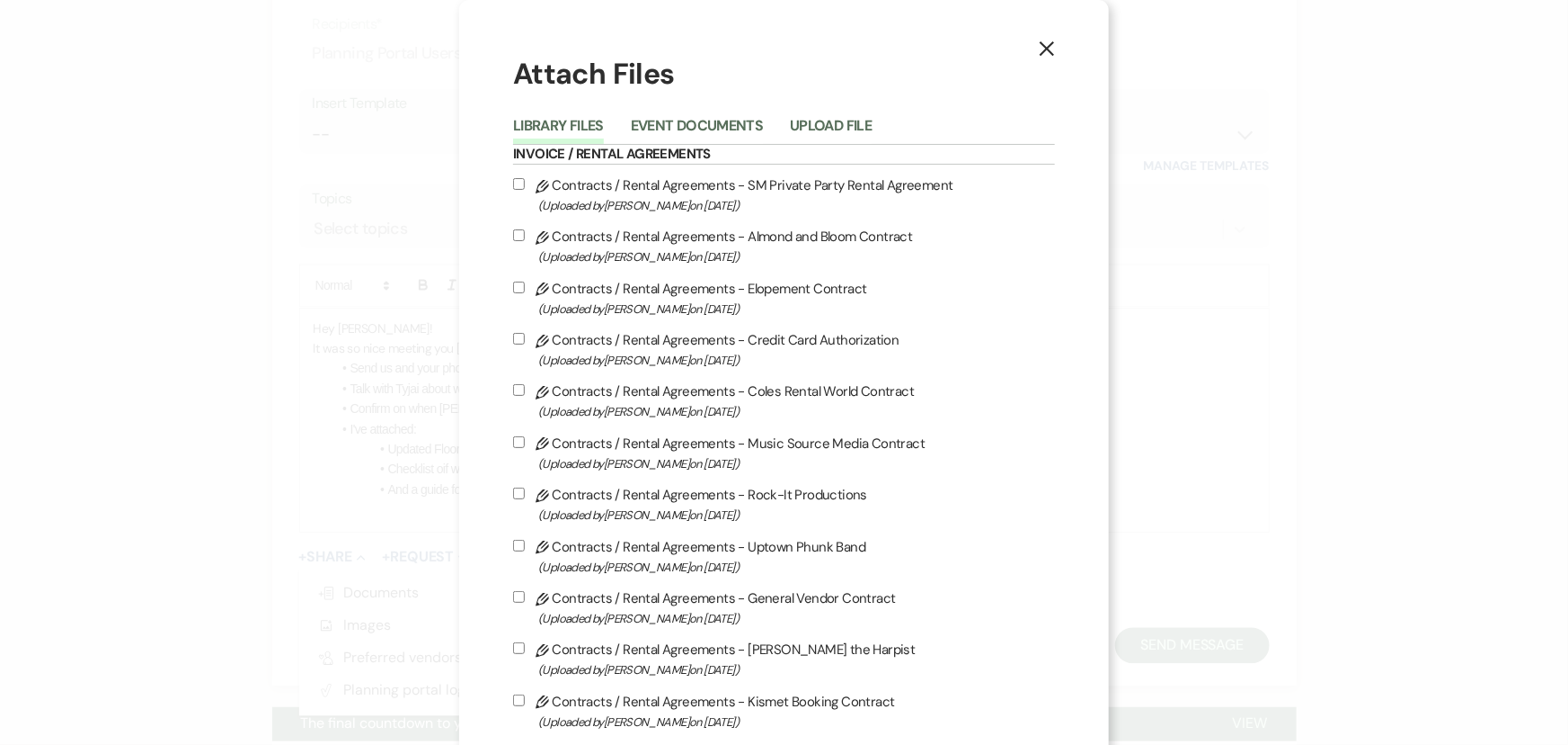
click at [823, 110] on div "Library Files Event Documents Upload File" at bounding box center [784, 126] width 541 height 38
click at [823, 135] on button "Upload File" at bounding box center [830, 131] width 82 height 25
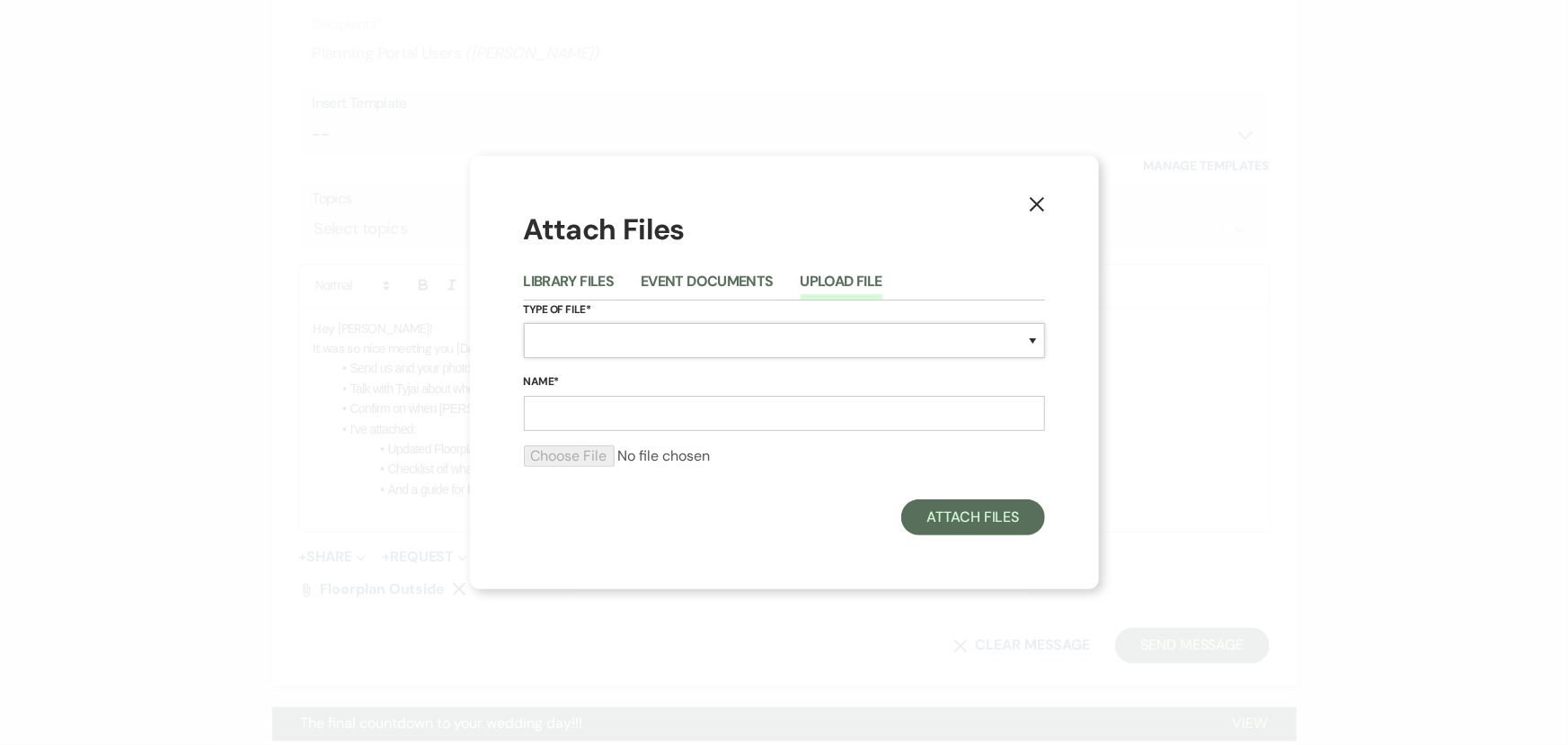
click at [588, 341] on select "Special Event Insurance Vendor Certificate of Insurance Contracts / Rental Agre…" at bounding box center [784, 340] width 521 height 35
click at [574, 414] on input "Name*" at bounding box center [784, 413] width 521 height 35
type input "Floor"
click at [680, 330] on select "Special Event Insurance Vendor Certificate of Insurance Contracts / Rental Agre…" at bounding box center [784, 340] width 521 height 35
select select "0"
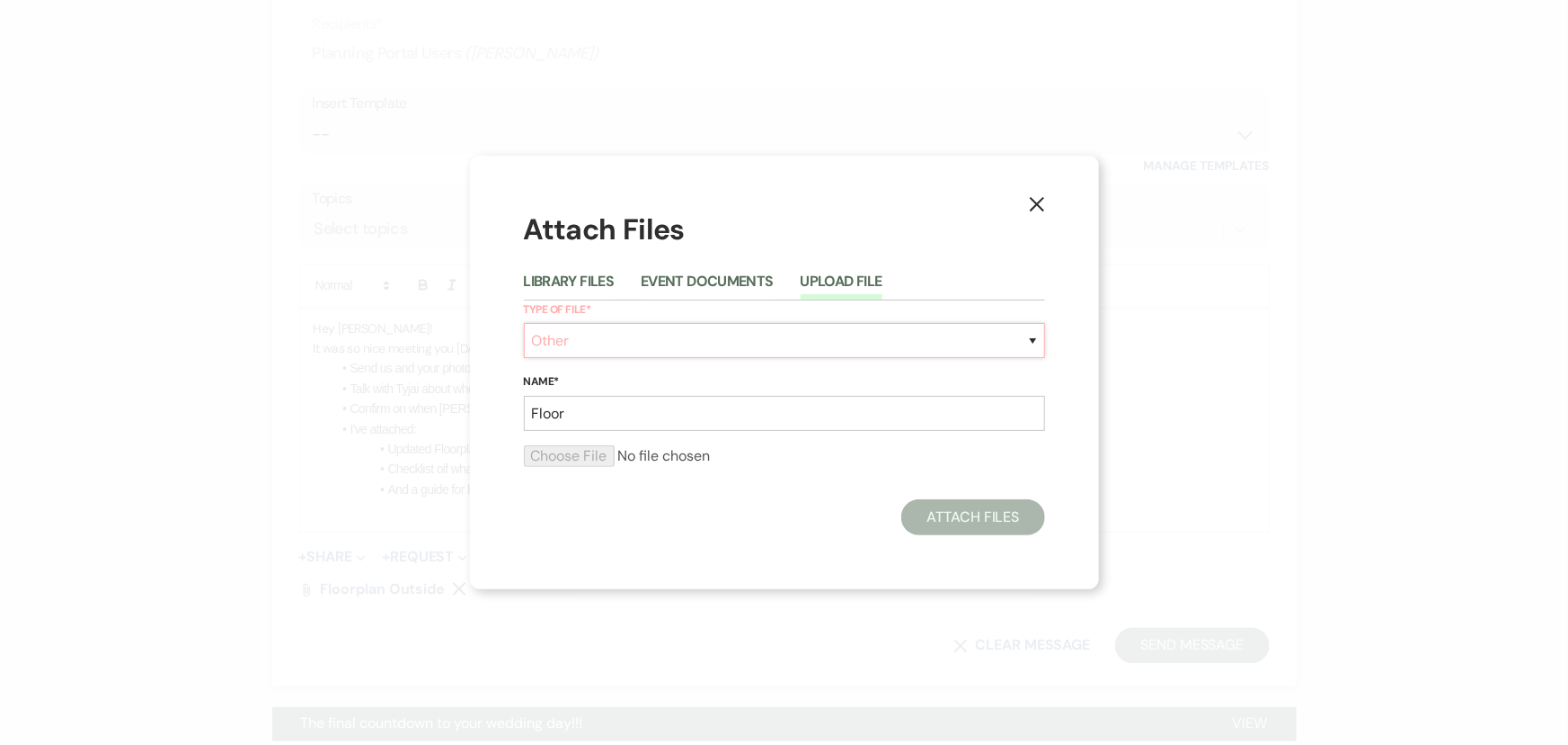
click at [524, 323] on select "Special Event Insurance Vendor Certificate of Insurance Contracts / Rental Agre…" at bounding box center [784, 340] width 521 height 35
click at [640, 424] on input "Floor" at bounding box center [784, 413] width 521 height 35
type input "F"
type input "Inside Floorplan"
click at [558, 462] on input "file" at bounding box center [784, 455] width 521 height 22
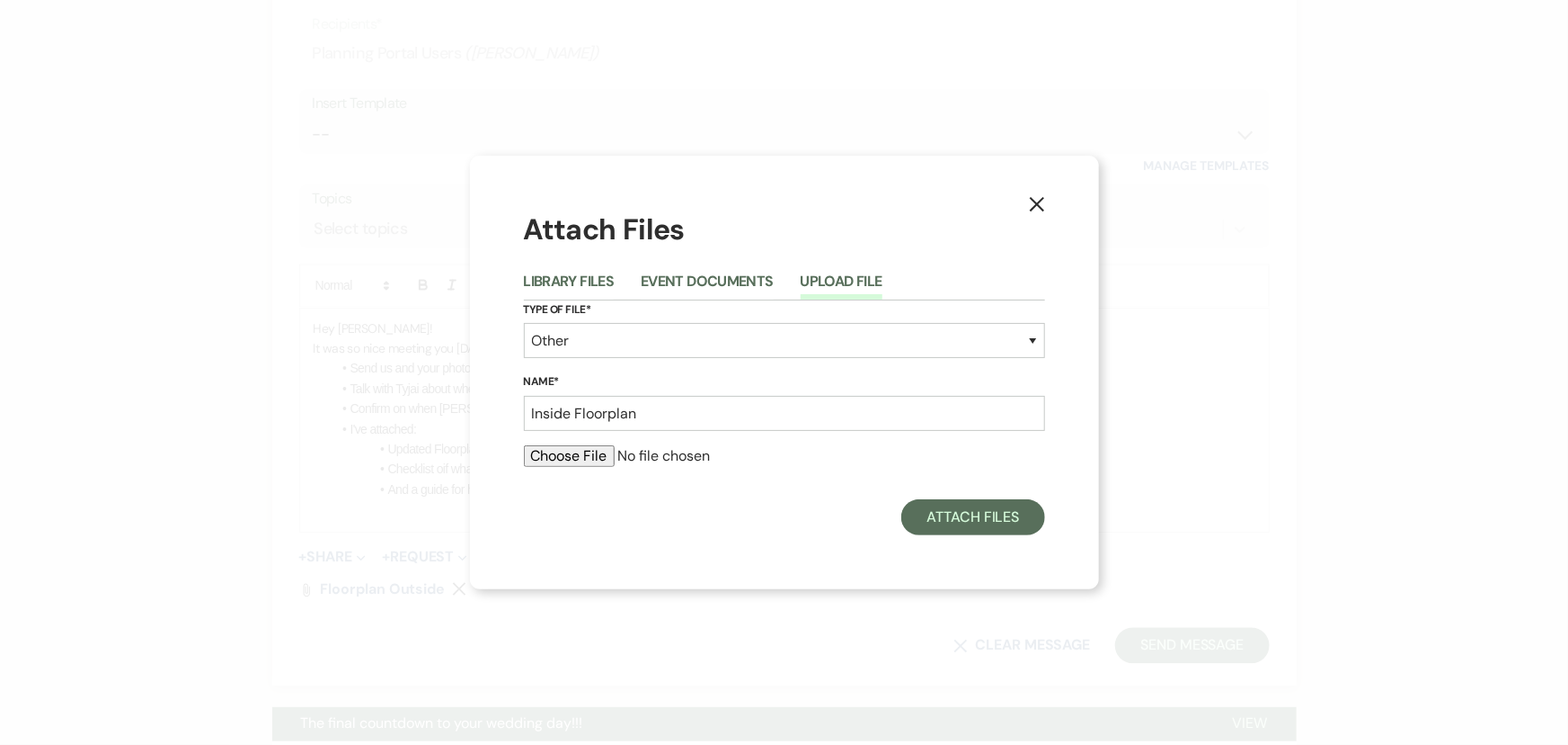
type input "C:\fakepath\image (1).png"
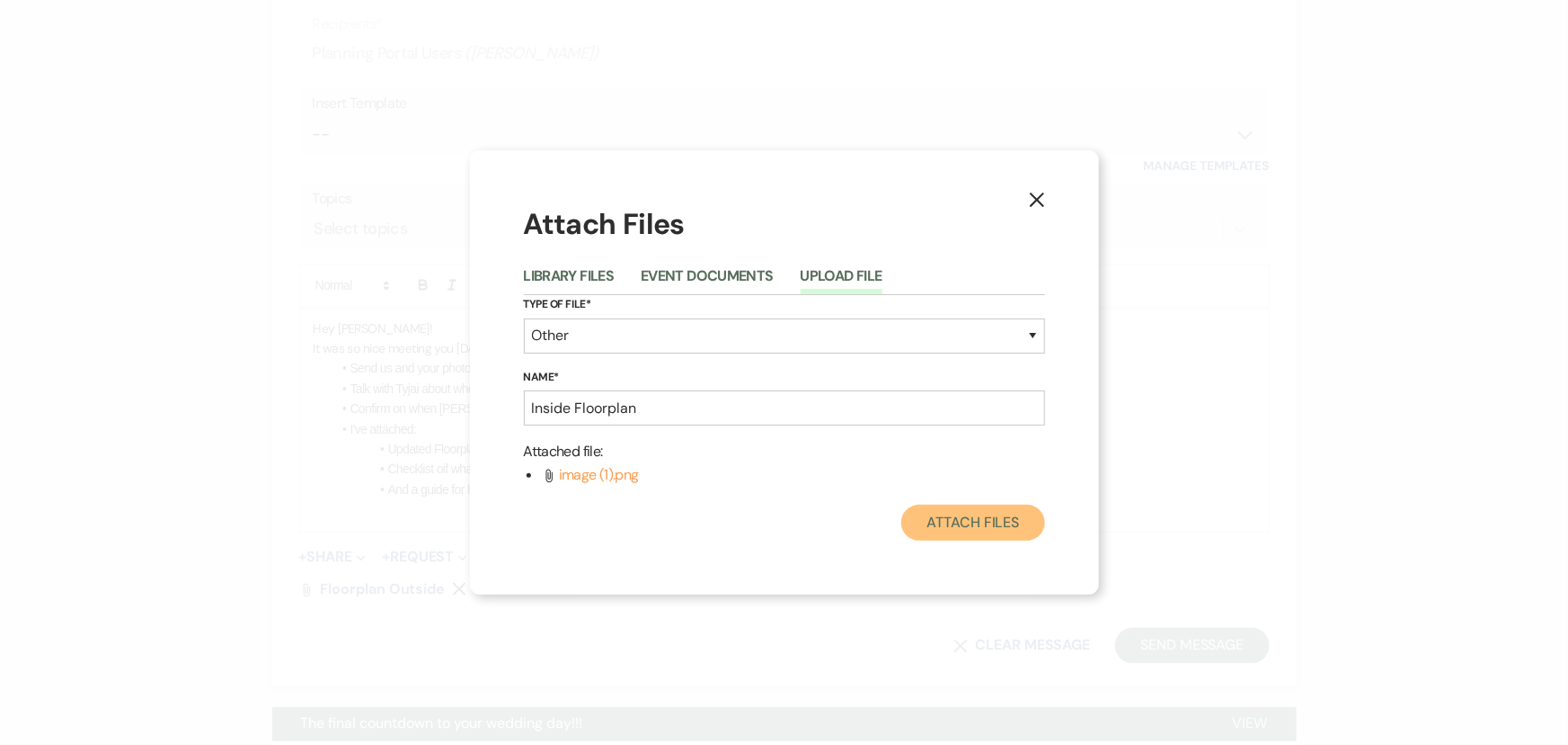
click at [944, 504] on button "Attach Files" at bounding box center [973, 522] width 143 height 36
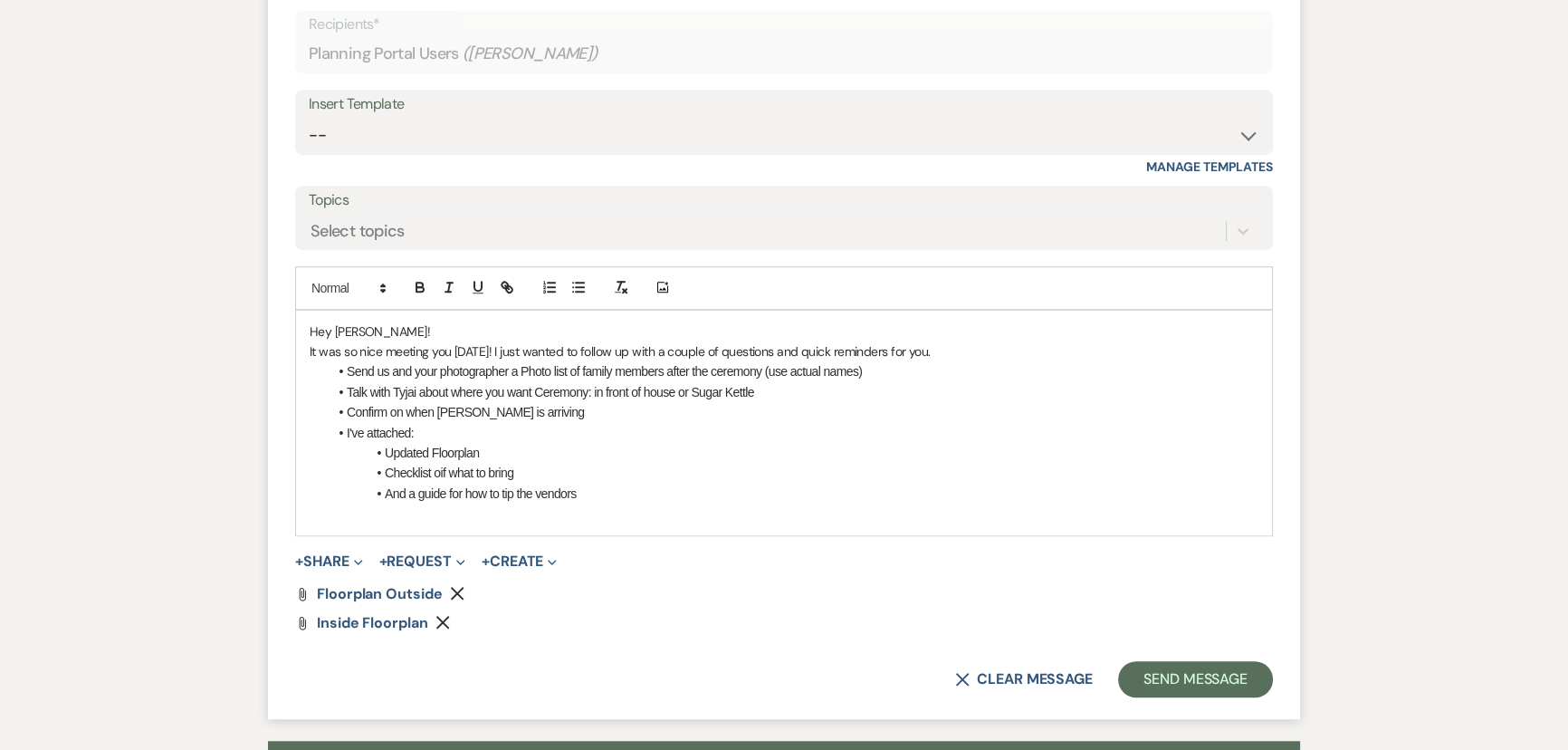
click at [438, 473] on li "Checklist oif what to bring" at bounding box center [793, 473] width 931 height 20
click at [328, 554] on button "+ Share Expand" at bounding box center [330, 561] width 68 height 14
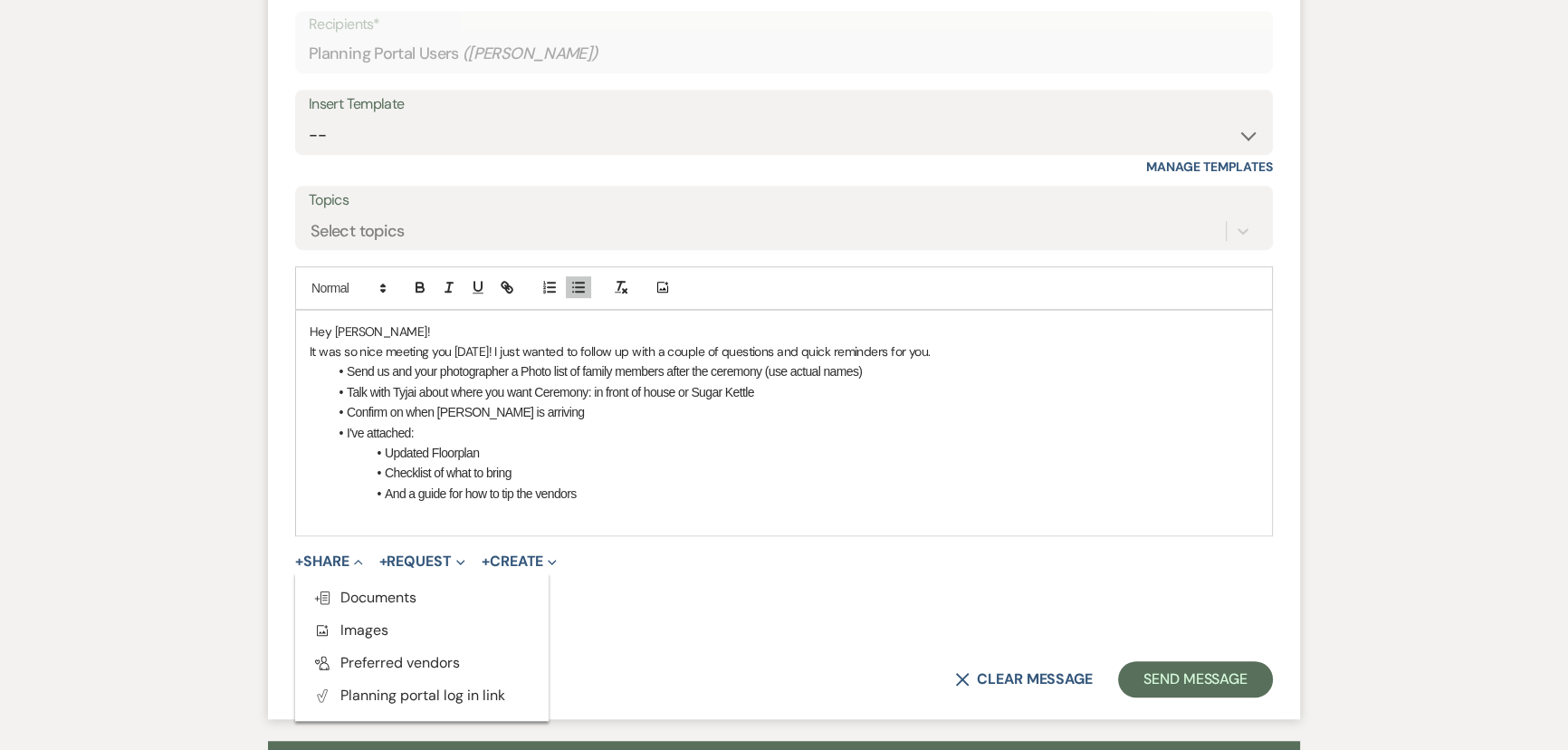
click at [344, 588] on span "Doc Upload Documents" at bounding box center [365, 597] width 103 height 19
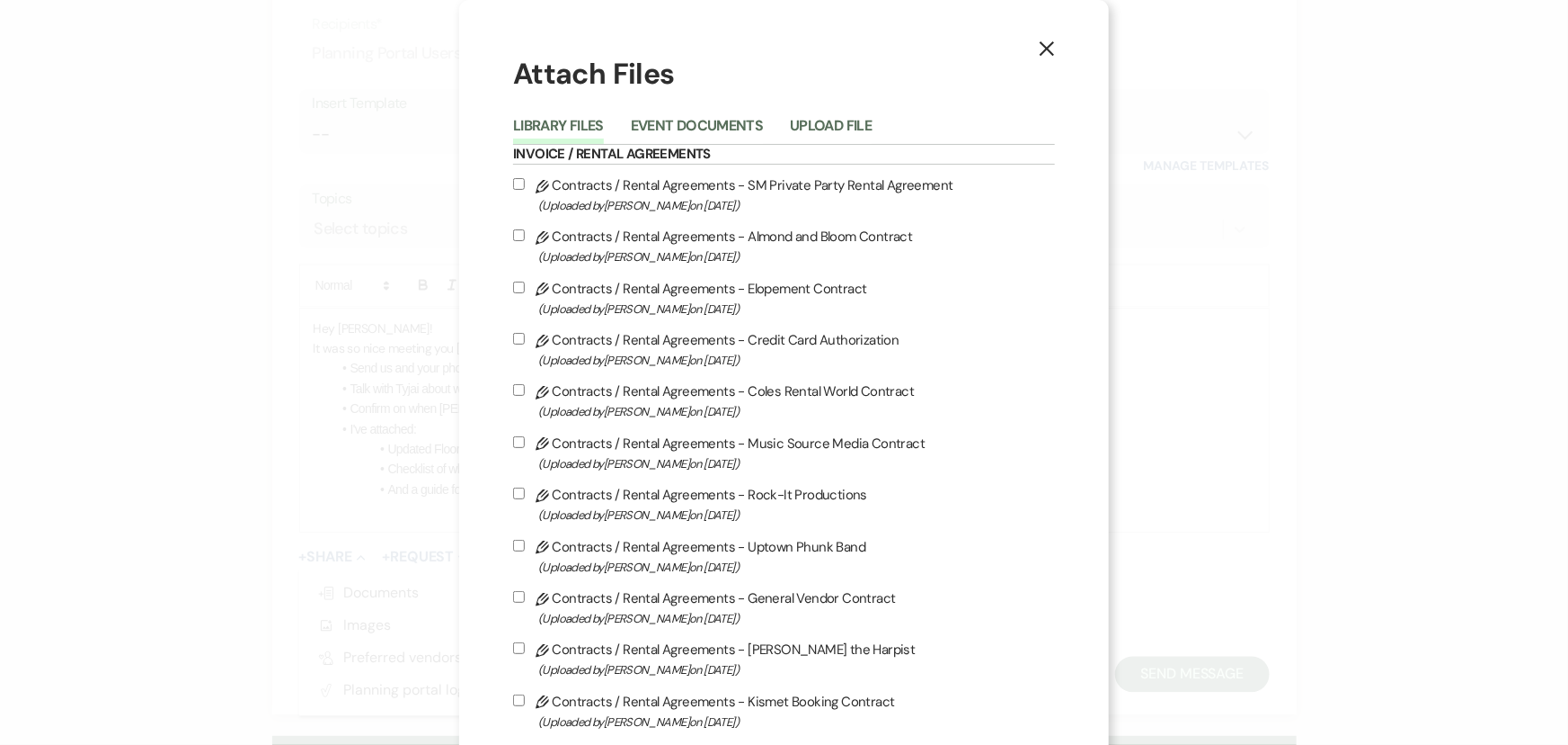
click at [799, 119] on button "Upload File" at bounding box center [830, 131] width 82 height 25
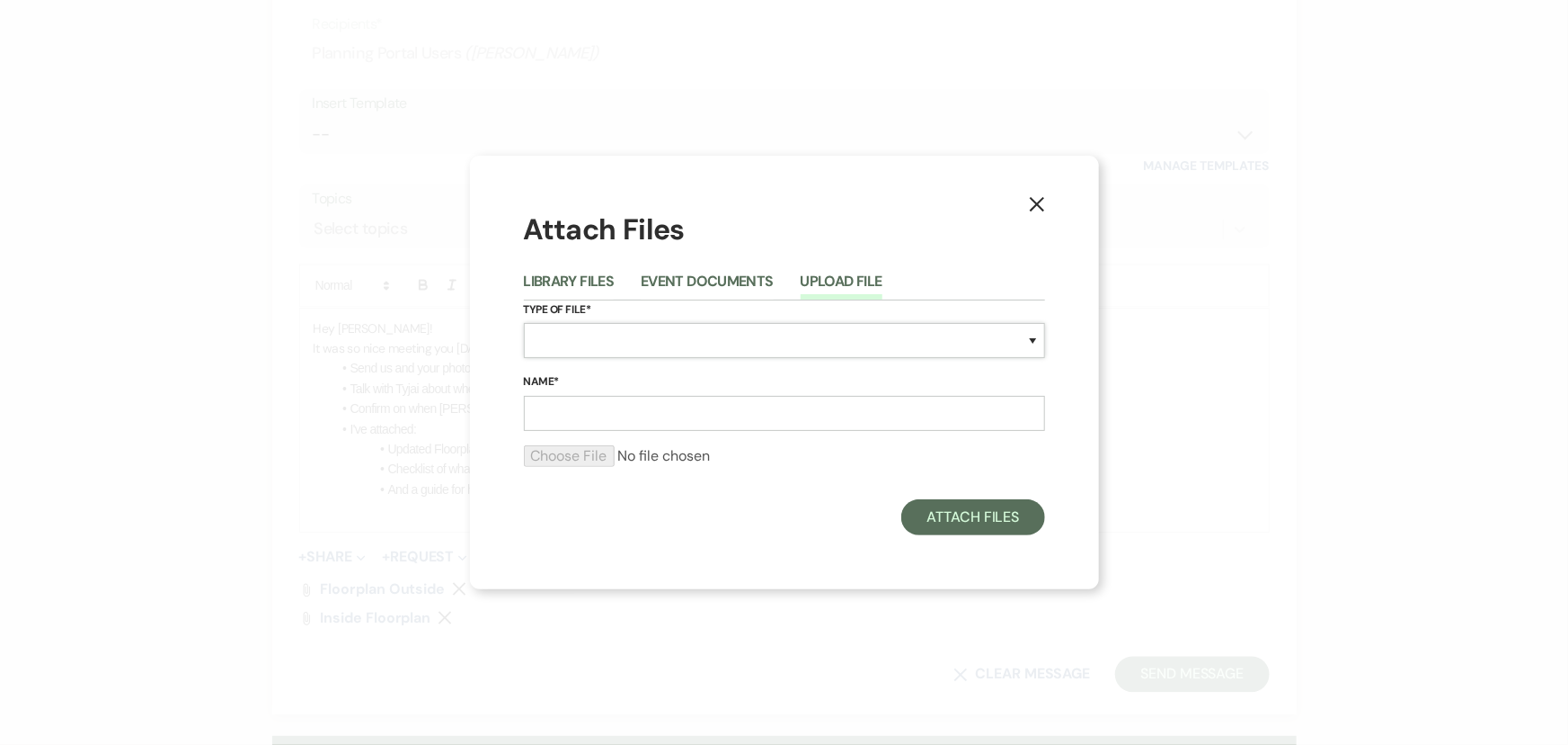
click at [616, 348] on select "Special Event Insurance Vendor Certificate of Insurance Contracts / Rental Agre…" at bounding box center [784, 340] width 521 height 35
select select "0"
click at [524, 323] on select "Special Event Insurance Vendor Certificate of Insurance Contracts / Rental Agre…" at bounding box center [784, 340] width 521 height 35
click at [640, 406] on input "Name*" at bounding box center [784, 413] width 521 height 35
type input "Tip Guideline"
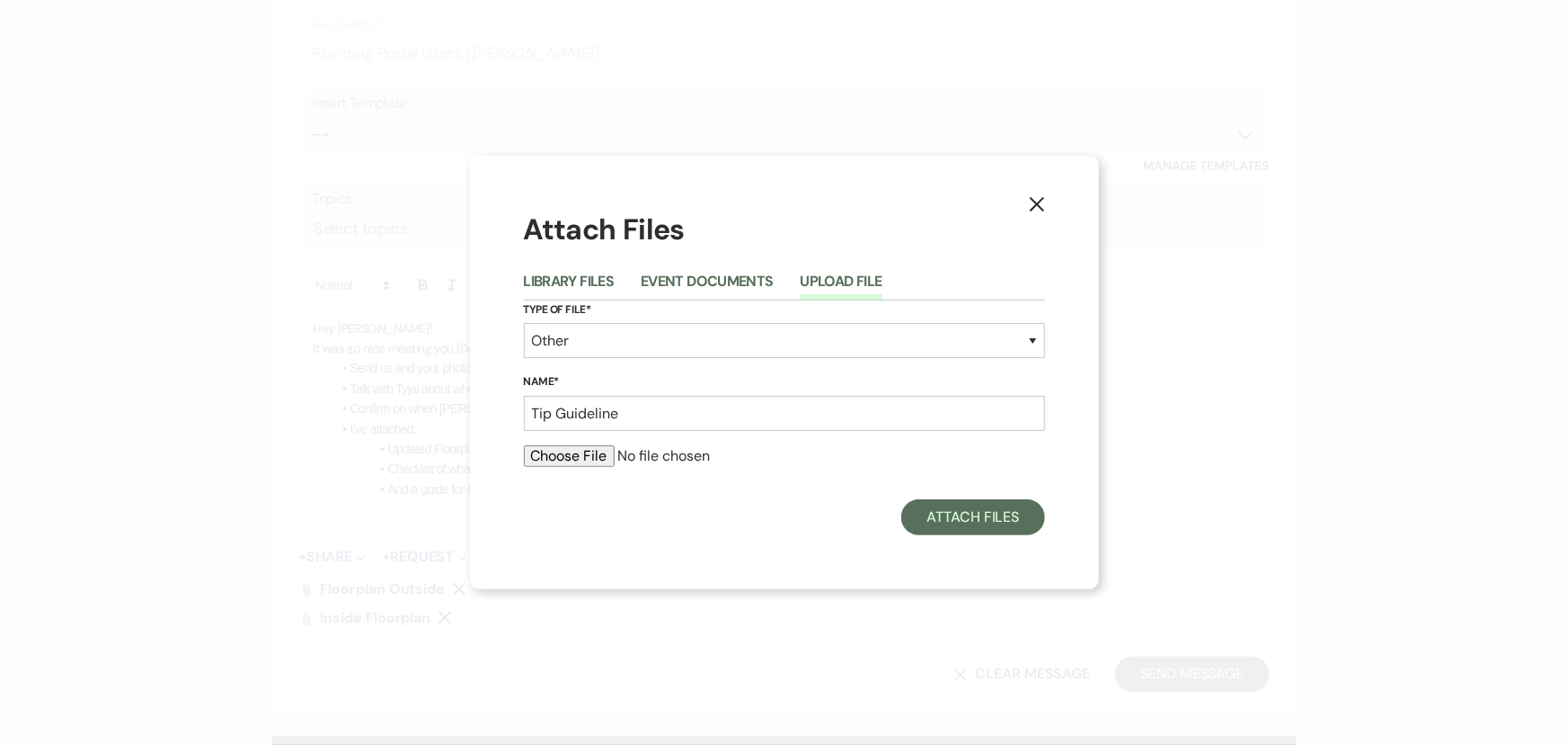
click at [580, 457] on input "file" at bounding box center [784, 455] width 521 height 22
type input "C:\fakepath\VENDOR TIP SUGGESTIONS.pdf"
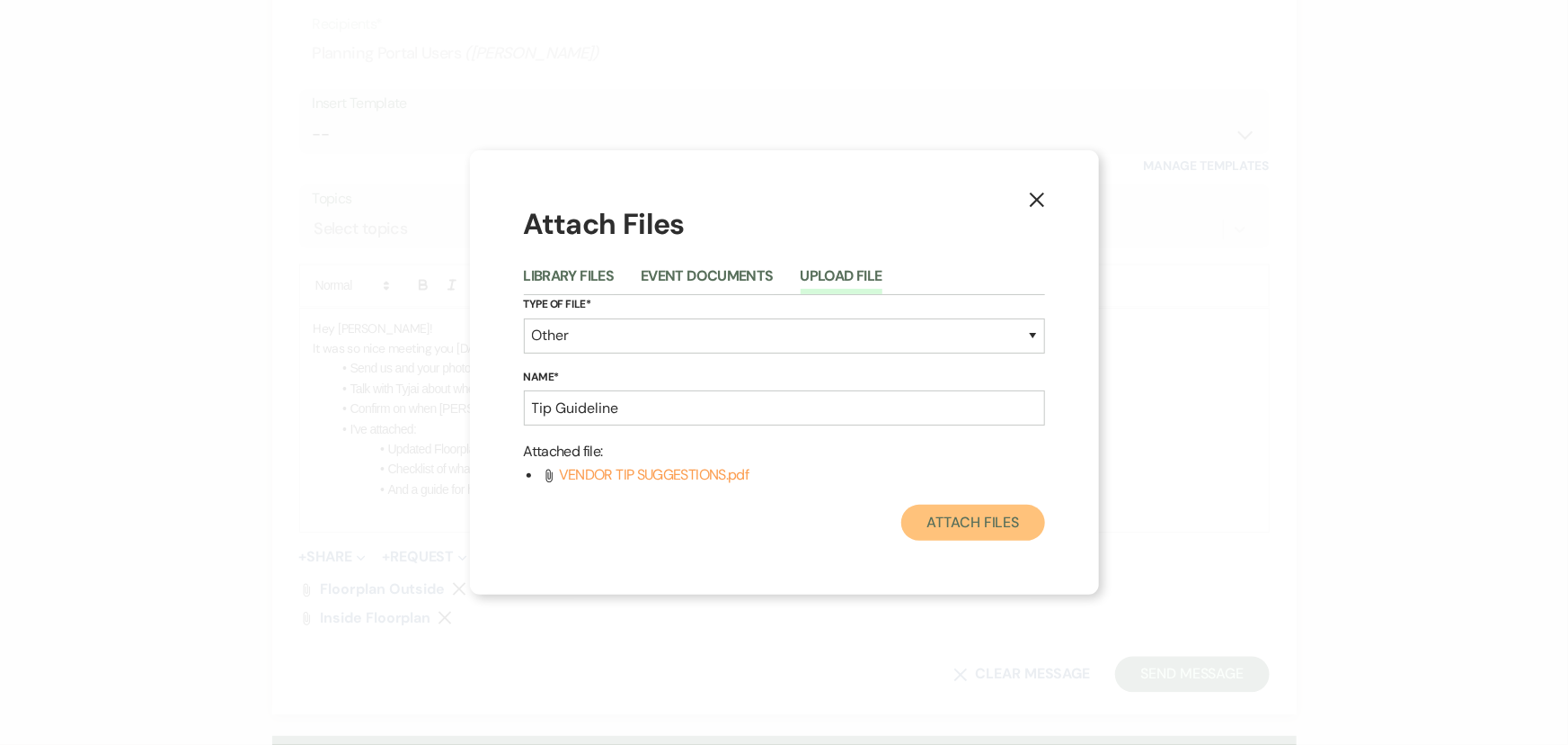
click at [970, 520] on button "Attach Files" at bounding box center [973, 522] width 143 height 36
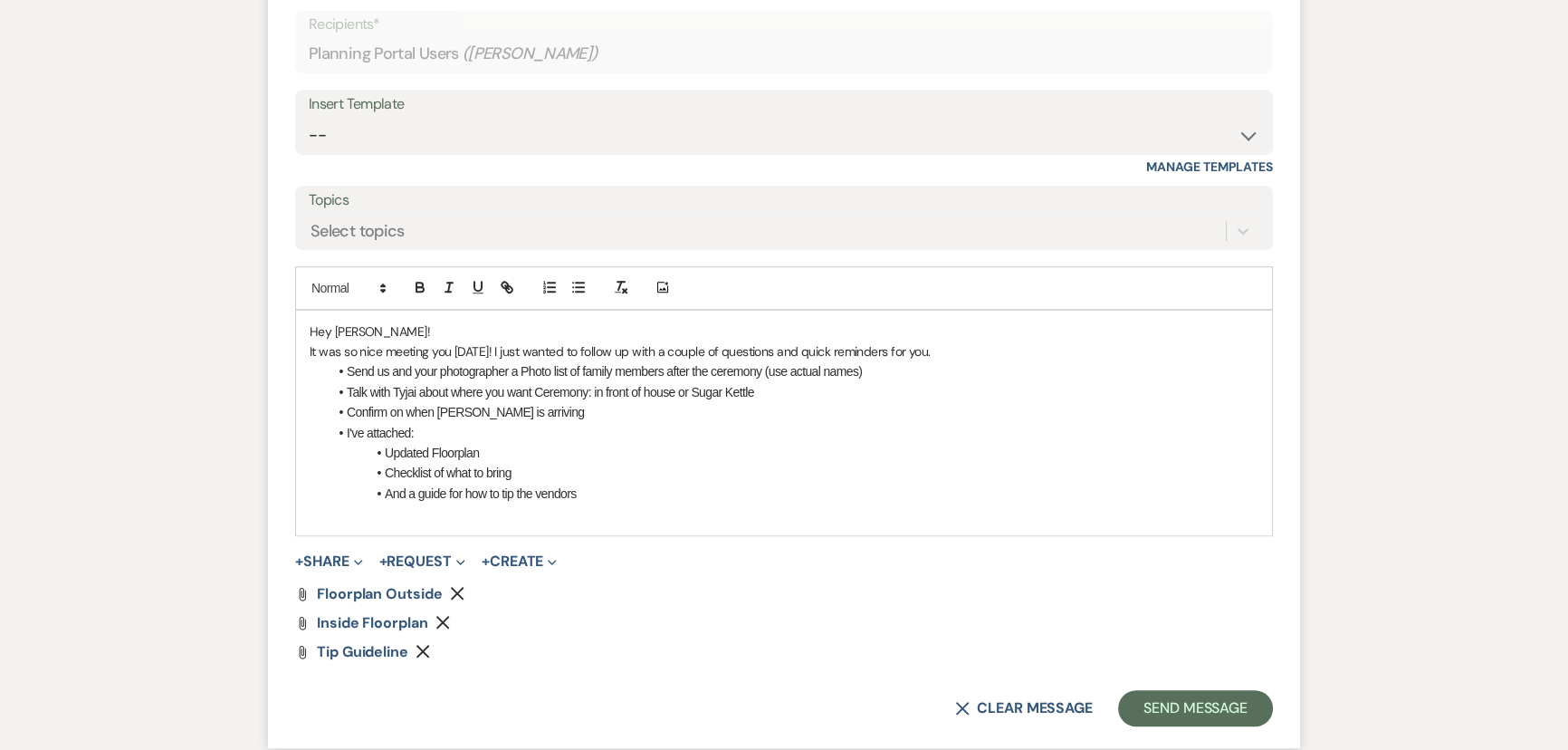
click at [316, 561] on button "+ Share Expand" at bounding box center [330, 561] width 68 height 14
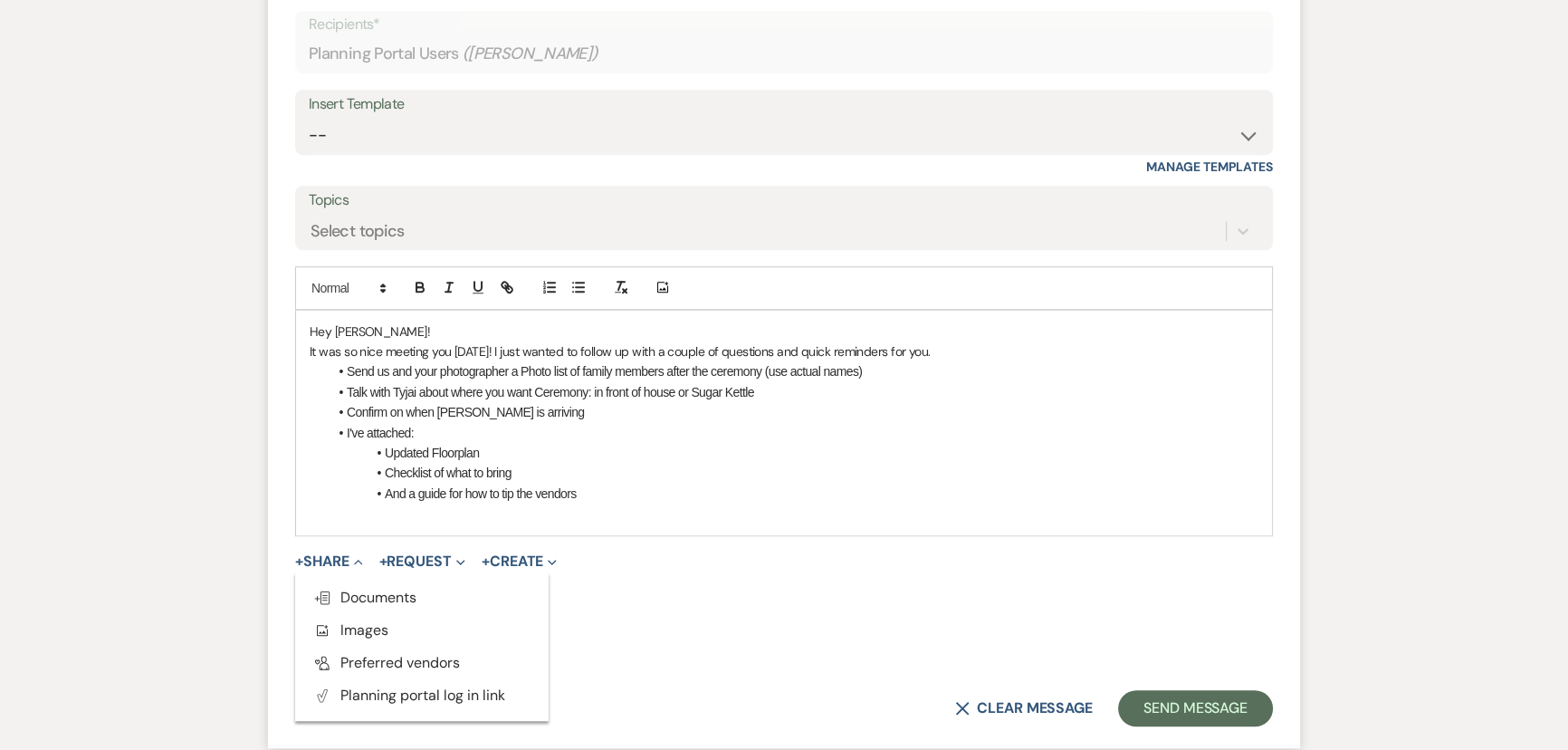
click at [335, 592] on span "Doc Upload Documents" at bounding box center [365, 597] width 103 height 19
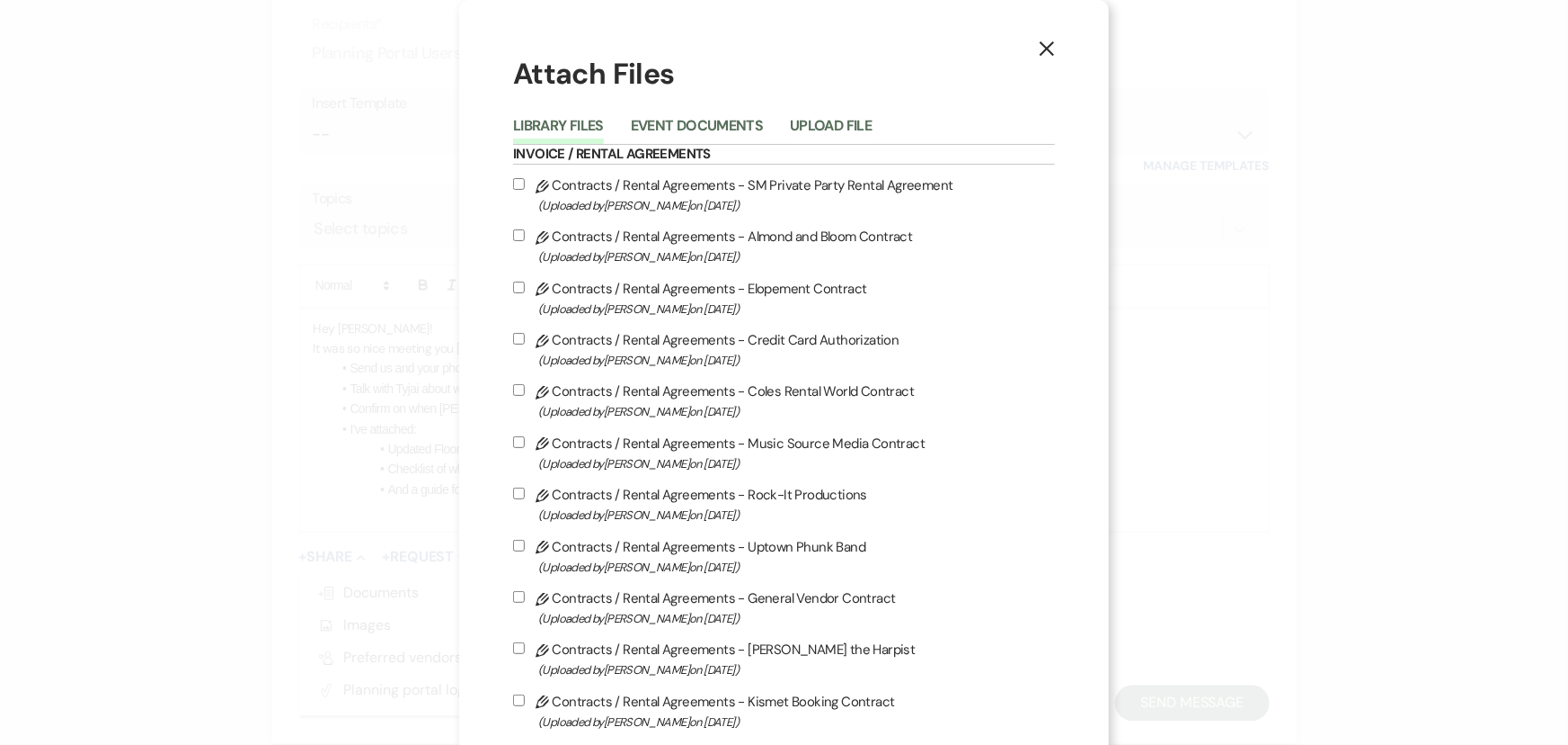
click at [855, 132] on button "Upload File" at bounding box center [830, 131] width 82 height 25
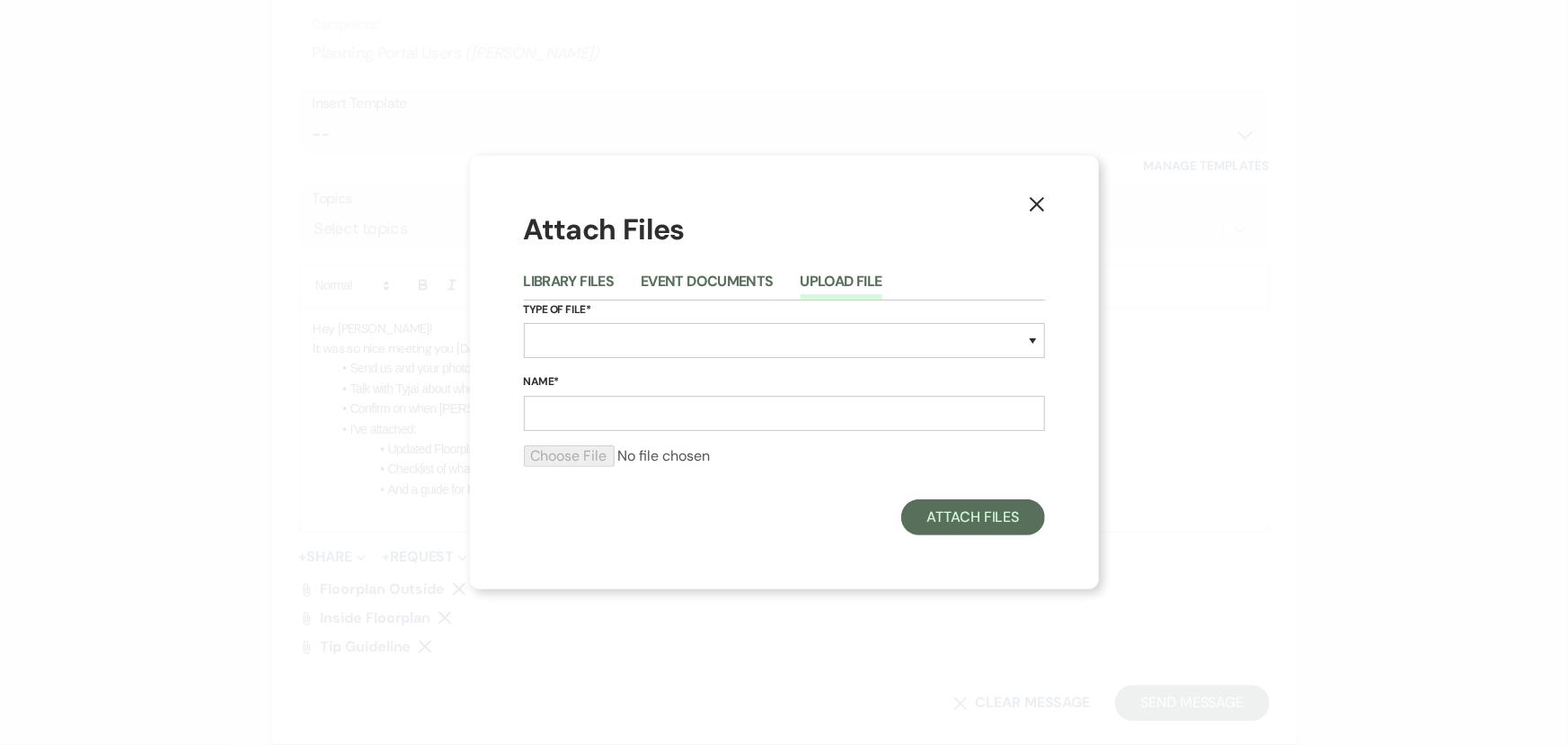
click at [595, 315] on label "Type of File*" at bounding box center [784, 309] width 521 height 20
click at [593, 337] on select "Special Event Insurance Vendor Certificate of Insurance Contracts / Rental Agre…" at bounding box center [784, 340] width 521 height 35
select select "0"
click at [524, 323] on select "Special Event Insurance Vendor Certificate of Insurance Contracts / Rental Agre…" at bounding box center [784, 340] width 521 height 35
click at [612, 413] on input "Name*" at bounding box center [784, 413] width 521 height 35
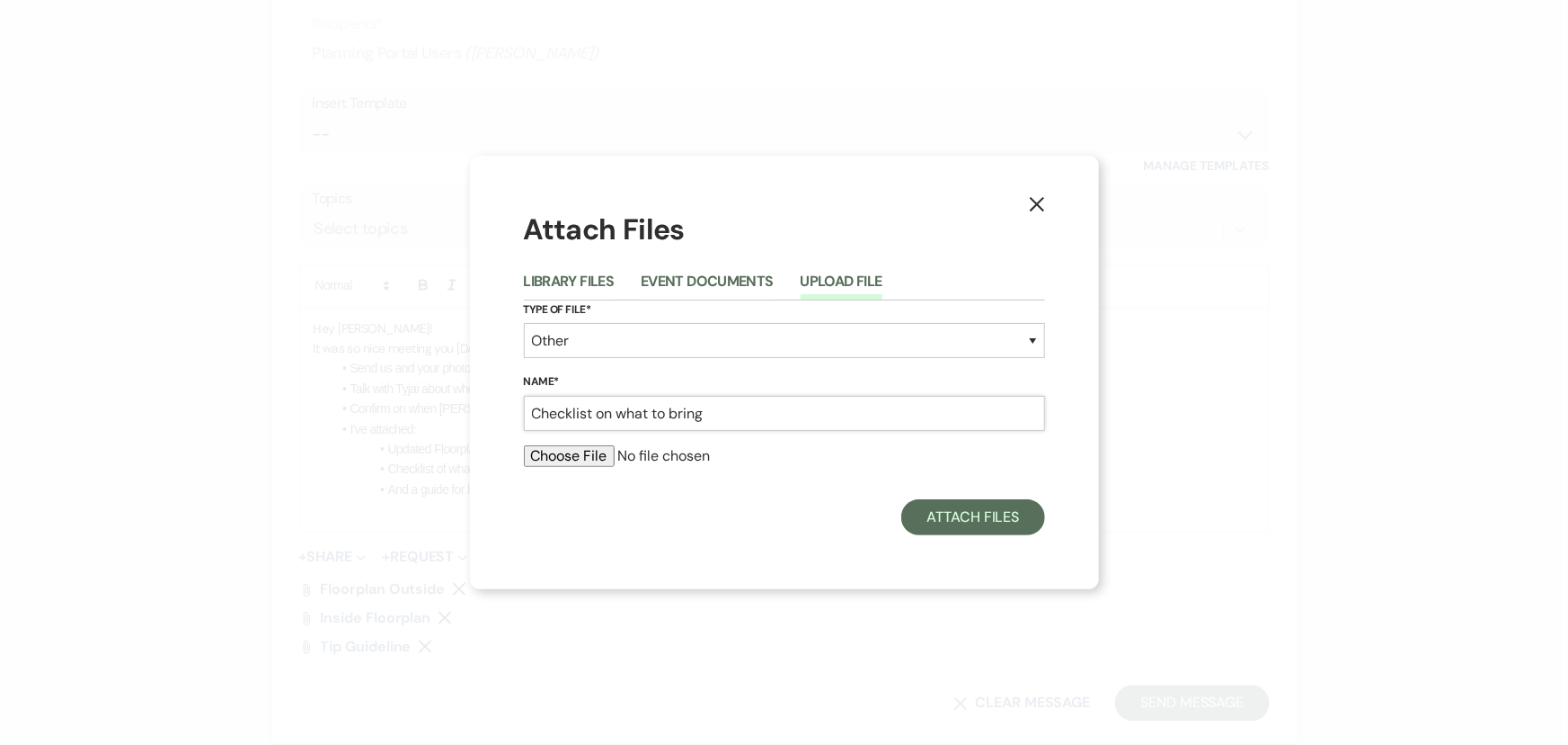
type input "Checklist on what to bring"
click at [579, 458] on input "file" at bounding box center [784, 455] width 521 height 22
type input "C:\fakepath\Checlist for Jackson.pdf"
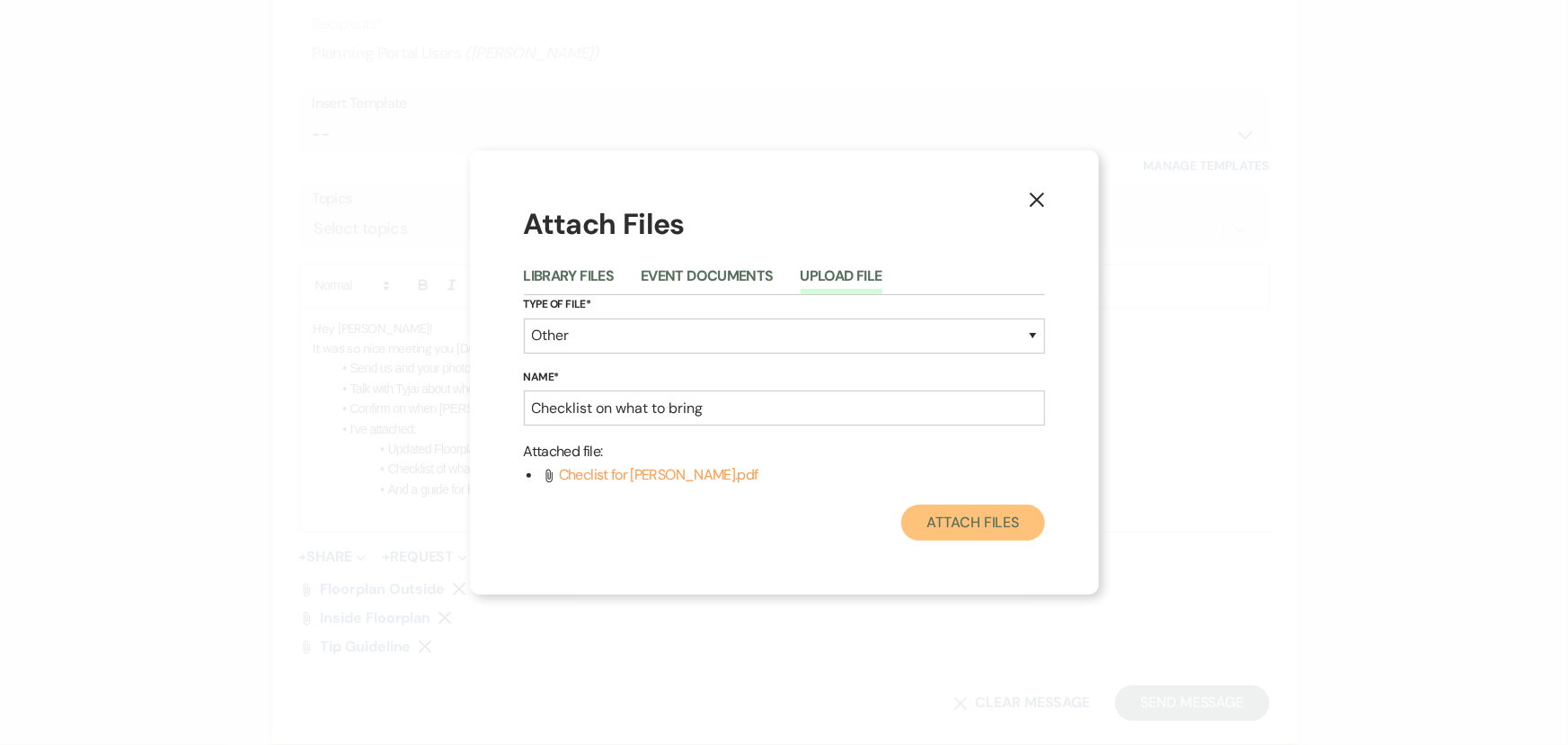
click at [949, 524] on button "Attach Files" at bounding box center [973, 522] width 143 height 36
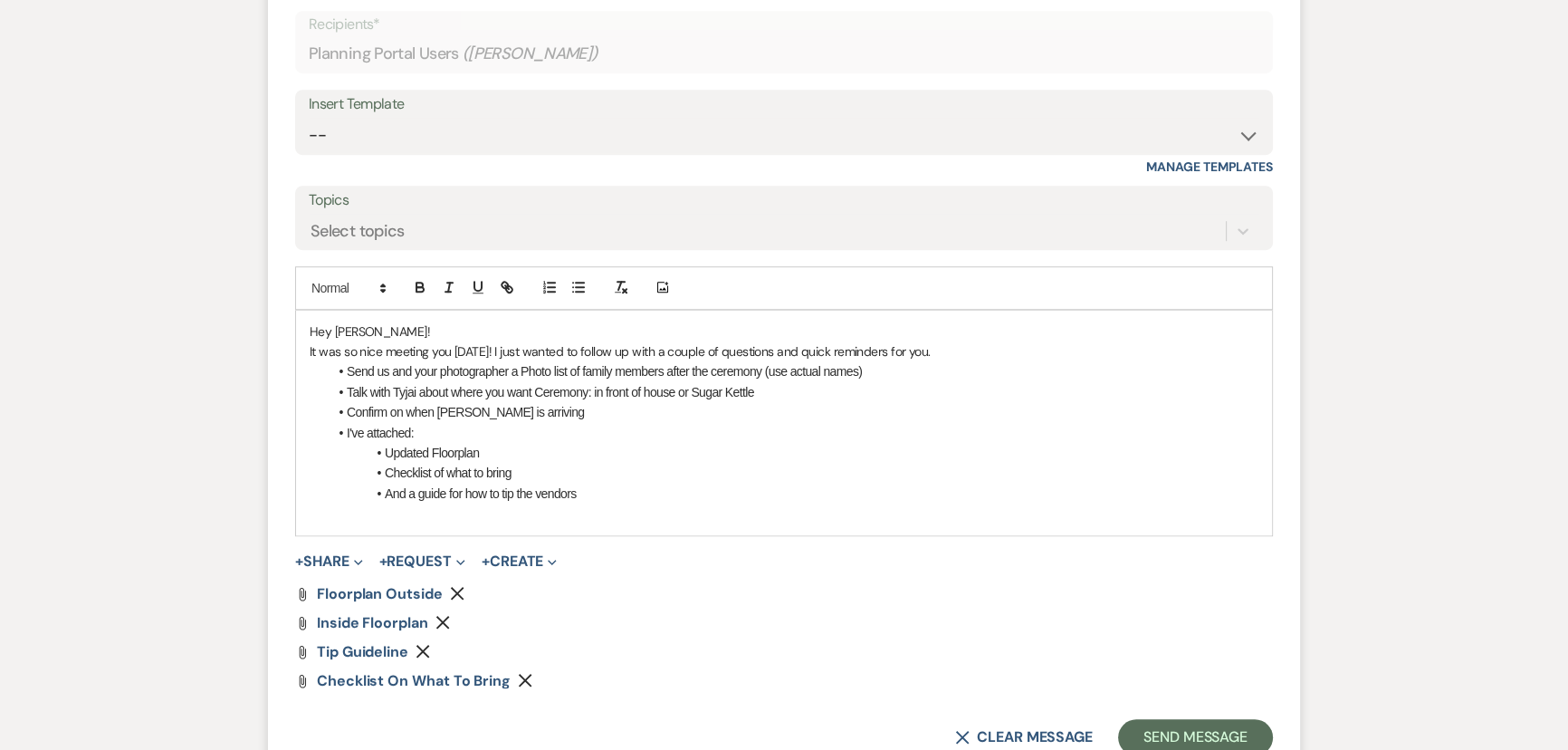
click at [605, 488] on li "And a guide for how to tip the vendors" at bounding box center [793, 493] width 931 height 20
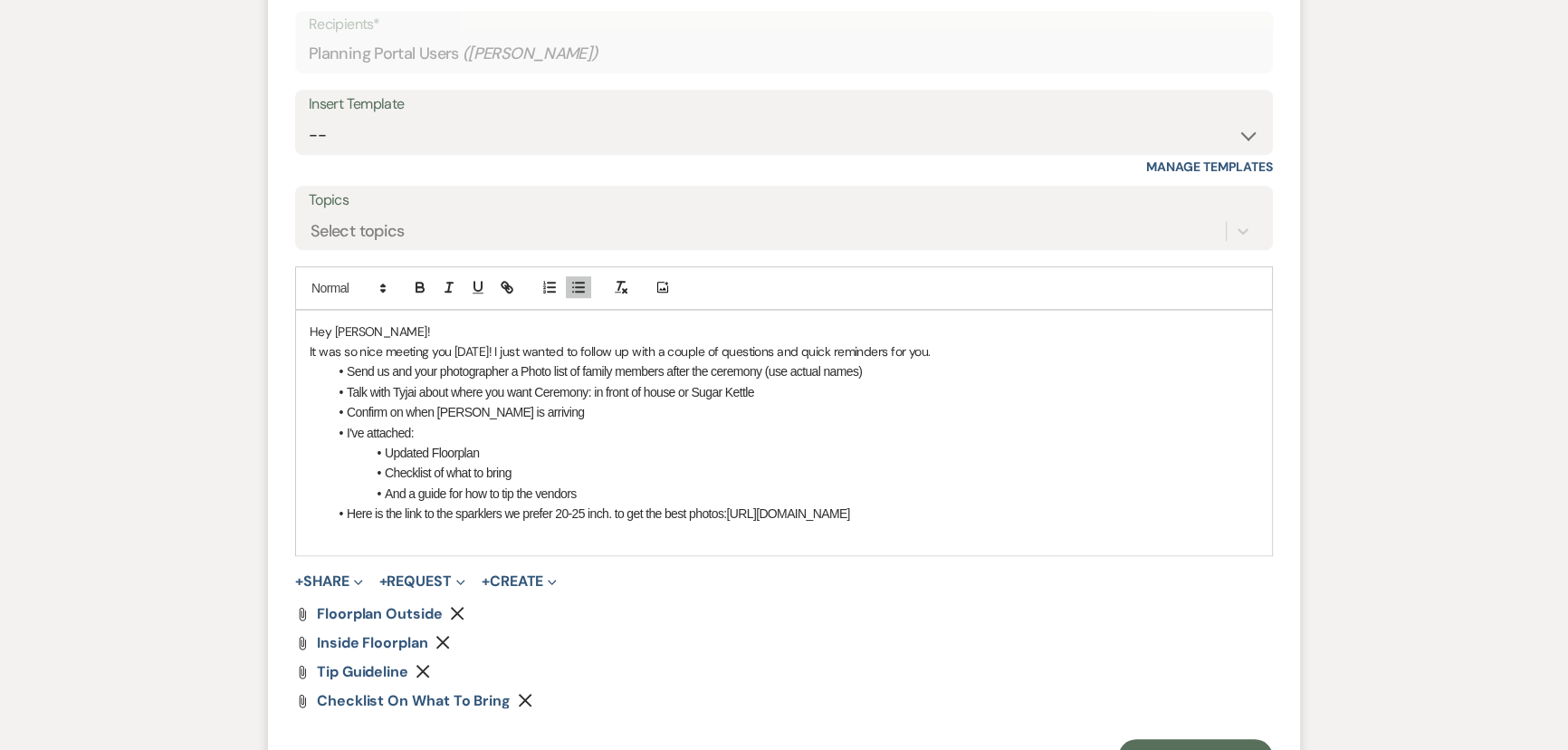
click at [754, 511] on li "Here is the link to the sparklers we prefer 20-25 inch. to get the best photos:…" at bounding box center [793, 513] width 931 height 20
click at [724, 513] on li "Here is the link to the sparklers we prefer 20-25 inch. to get the best photos:…" at bounding box center [793, 513] width 931 height 20
click at [1149, 525] on p at bounding box center [784, 534] width 949 height 20
click at [1141, 516] on li "Here is the link to the sparklers we prefer 20-25 inch. to get the best photos:…" at bounding box center [793, 513] width 931 height 20
click at [497, 285] on button "button" at bounding box center [507, 287] width 26 height 22
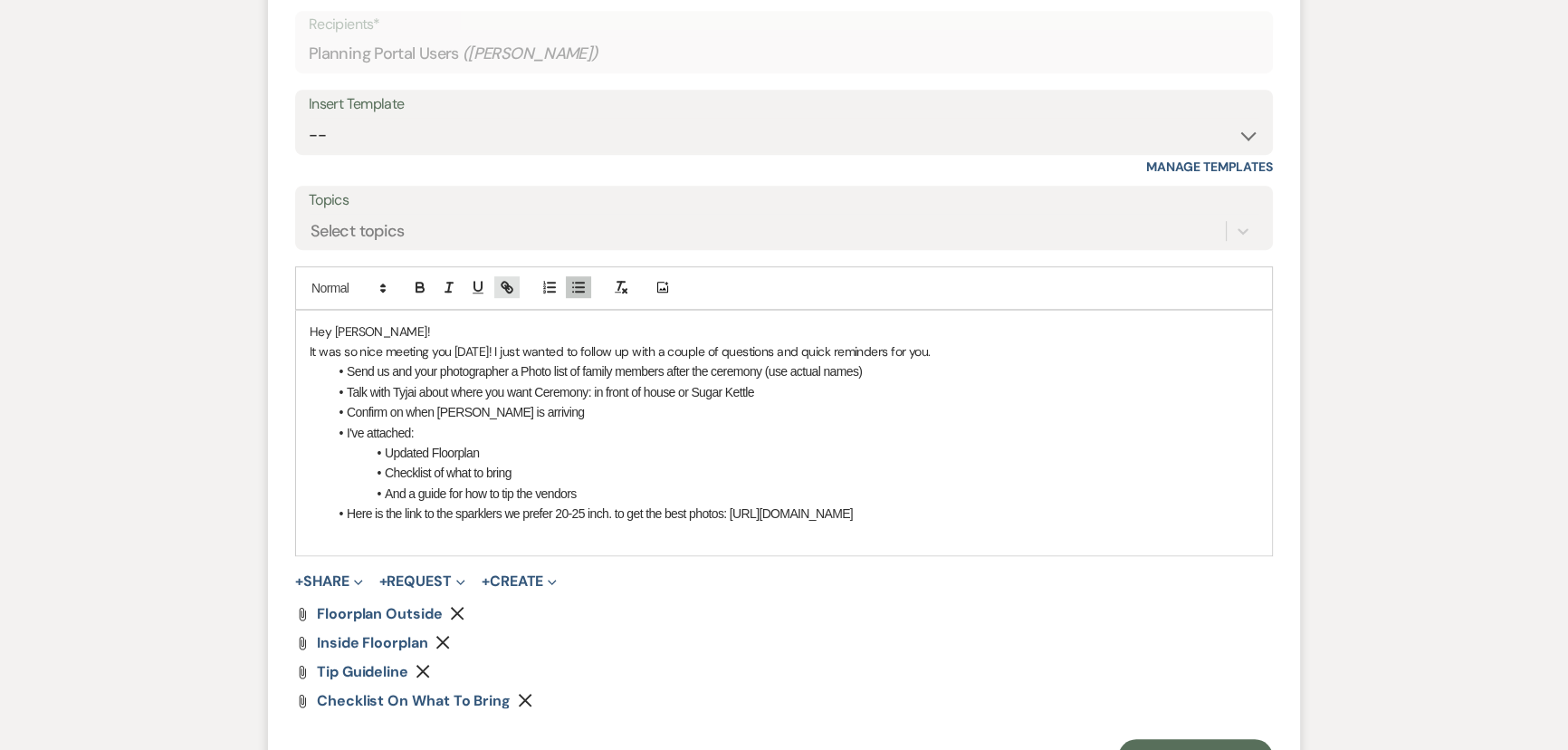
click at [505, 281] on icon "button" at bounding box center [505, 284] width 7 height 7
click at [1109, 518] on li "Here is the link to the sparklers we prefer 20-25 inch. to get the best photos:…" at bounding box center [793, 513] width 931 height 20
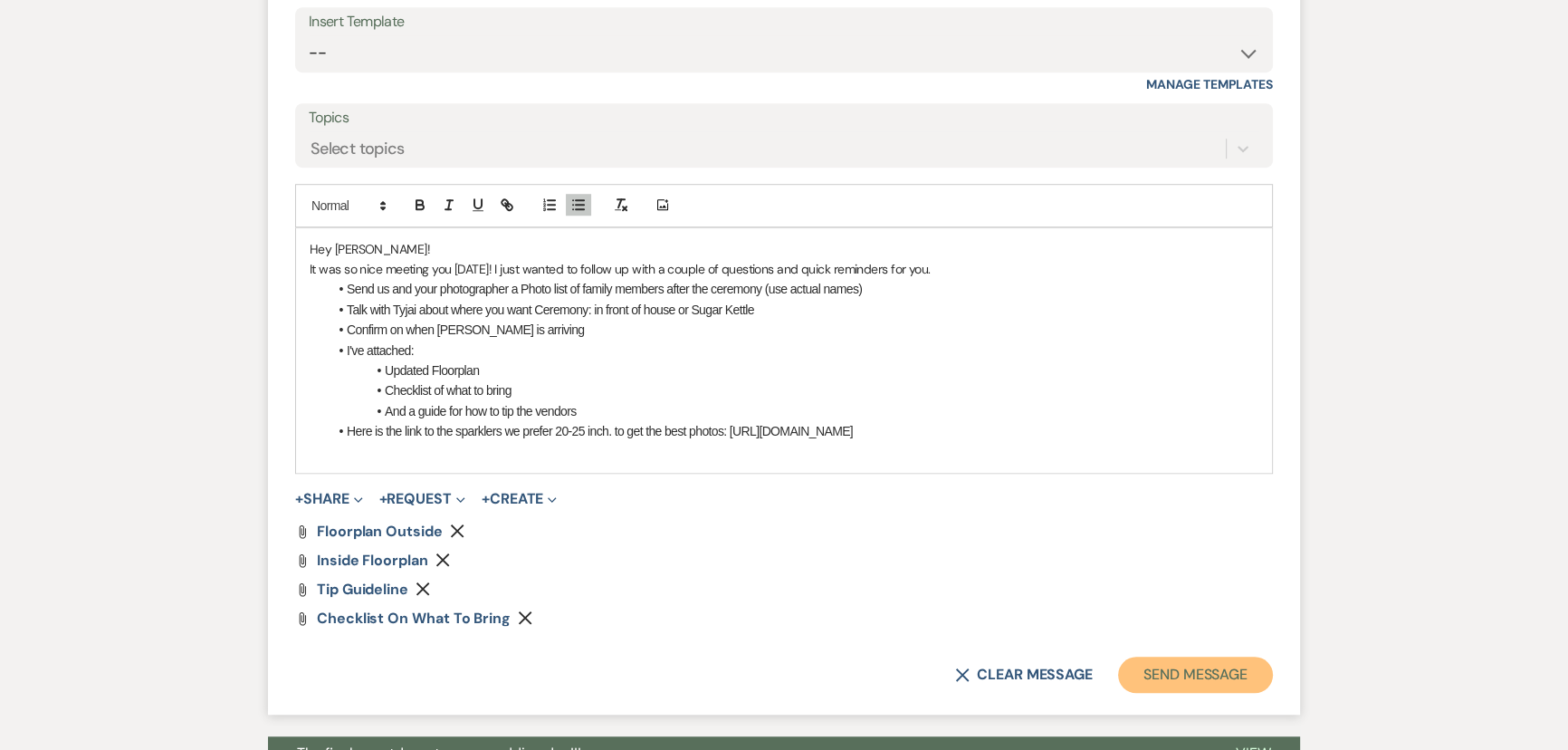
click at [1187, 665] on button "Send Message" at bounding box center [1195, 674] width 154 height 36
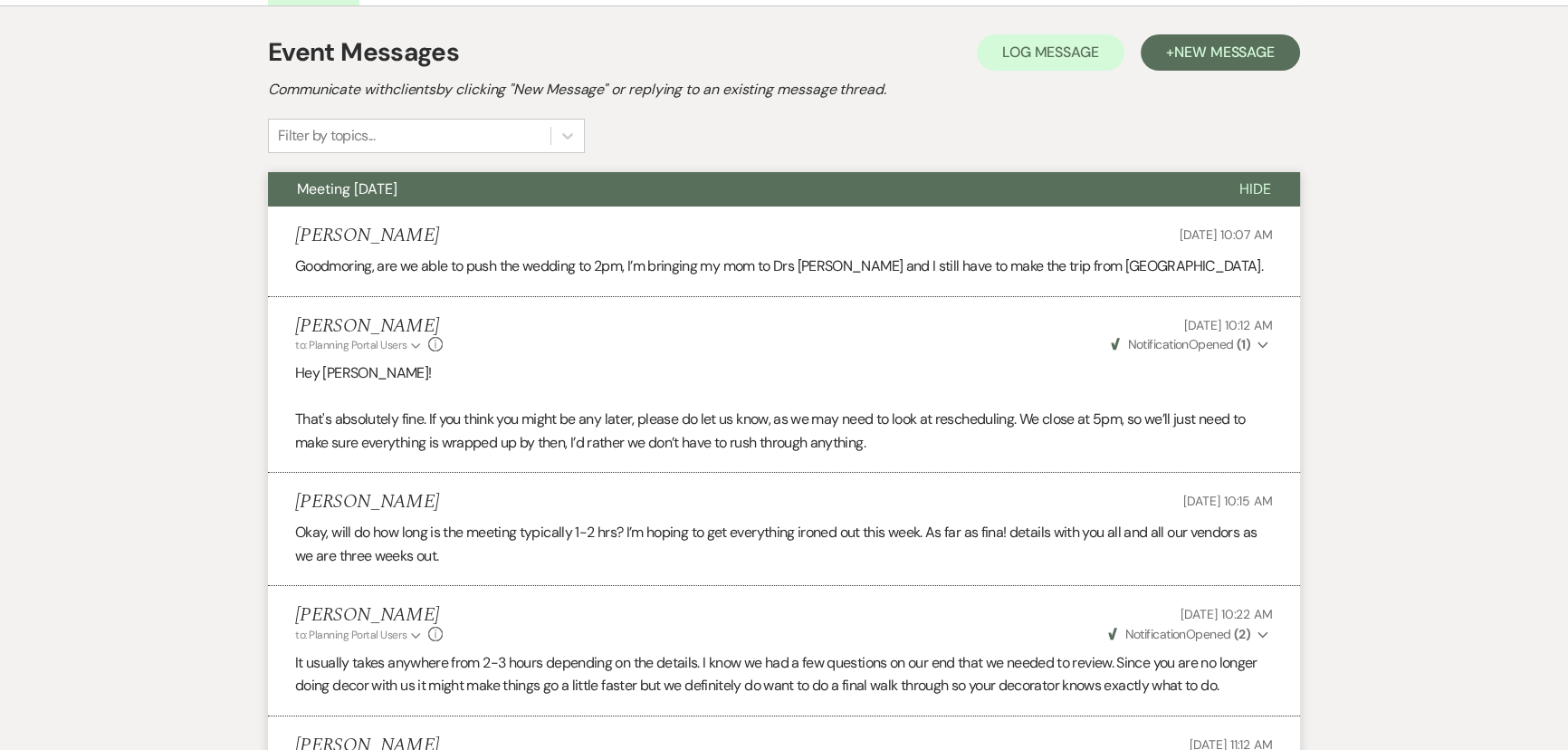
scroll to position [0, 0]
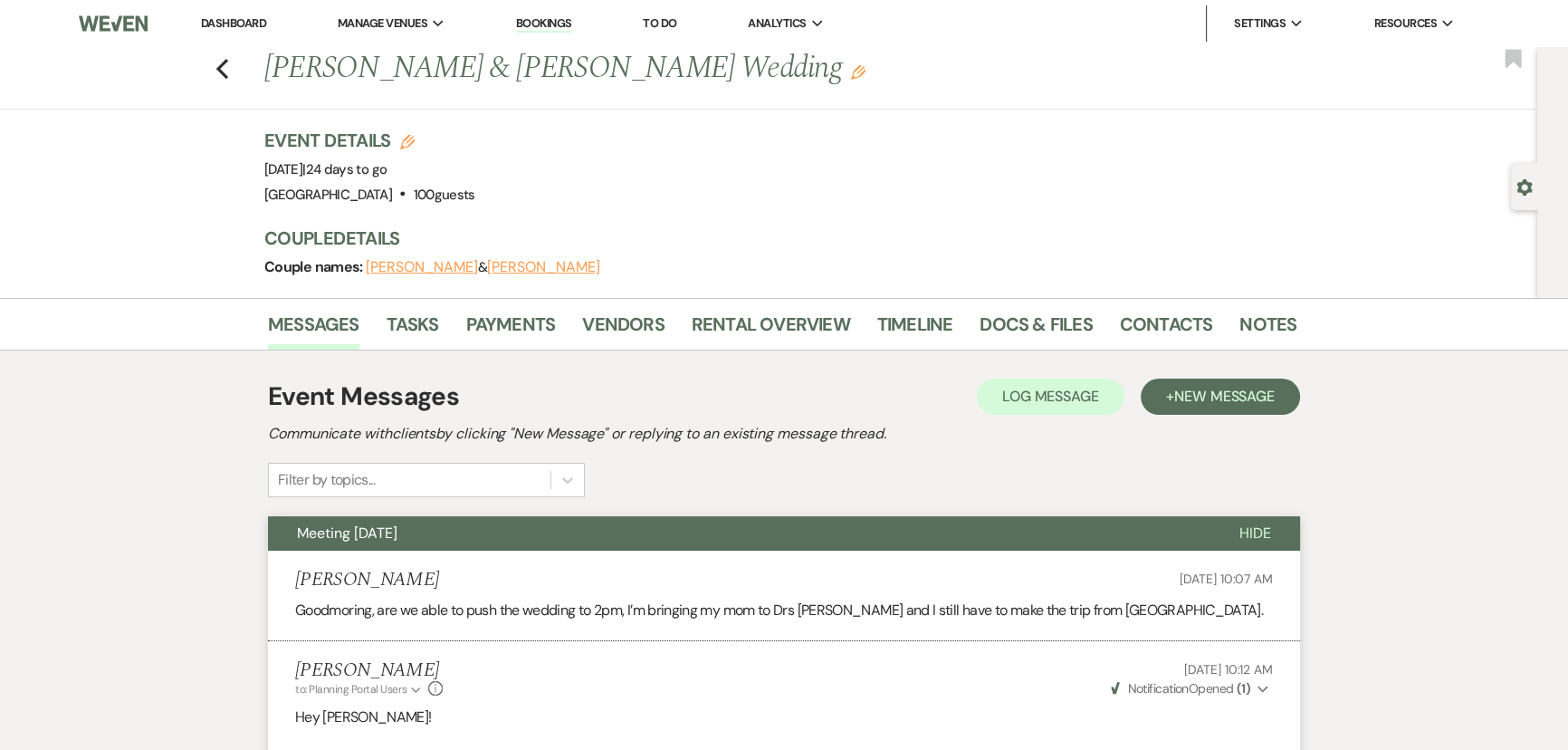
click at [223, 63] on icon "Previous" at bounding box center [223, 68] width 13 height 22
select select "8"
select select "5"
select select "8"
select select "5"
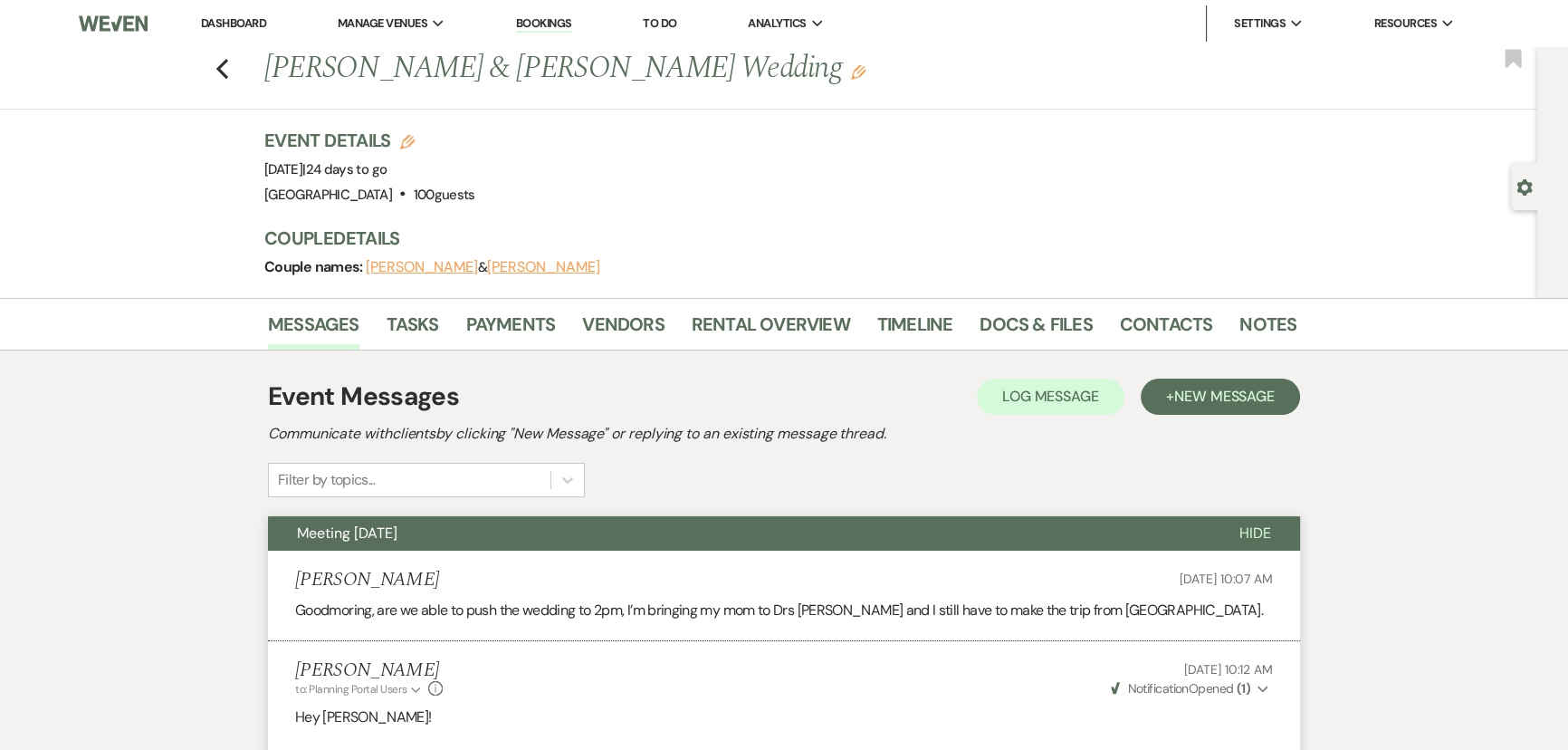
select select "8"
select select "5"
select select "8"
select select "5"
select select "8"
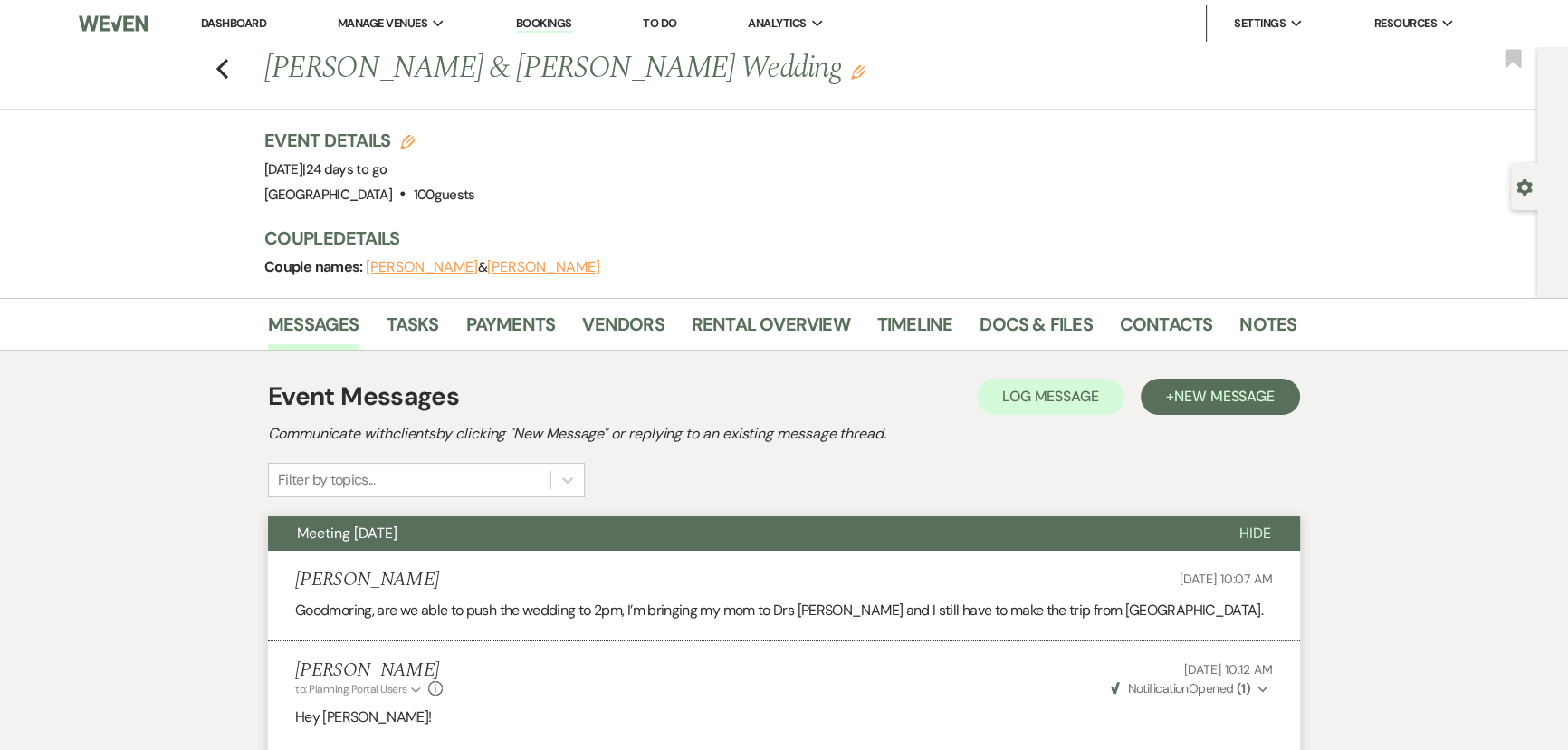
select select "5"
select select "8"
select select "5"
select select "8"
select select "5"
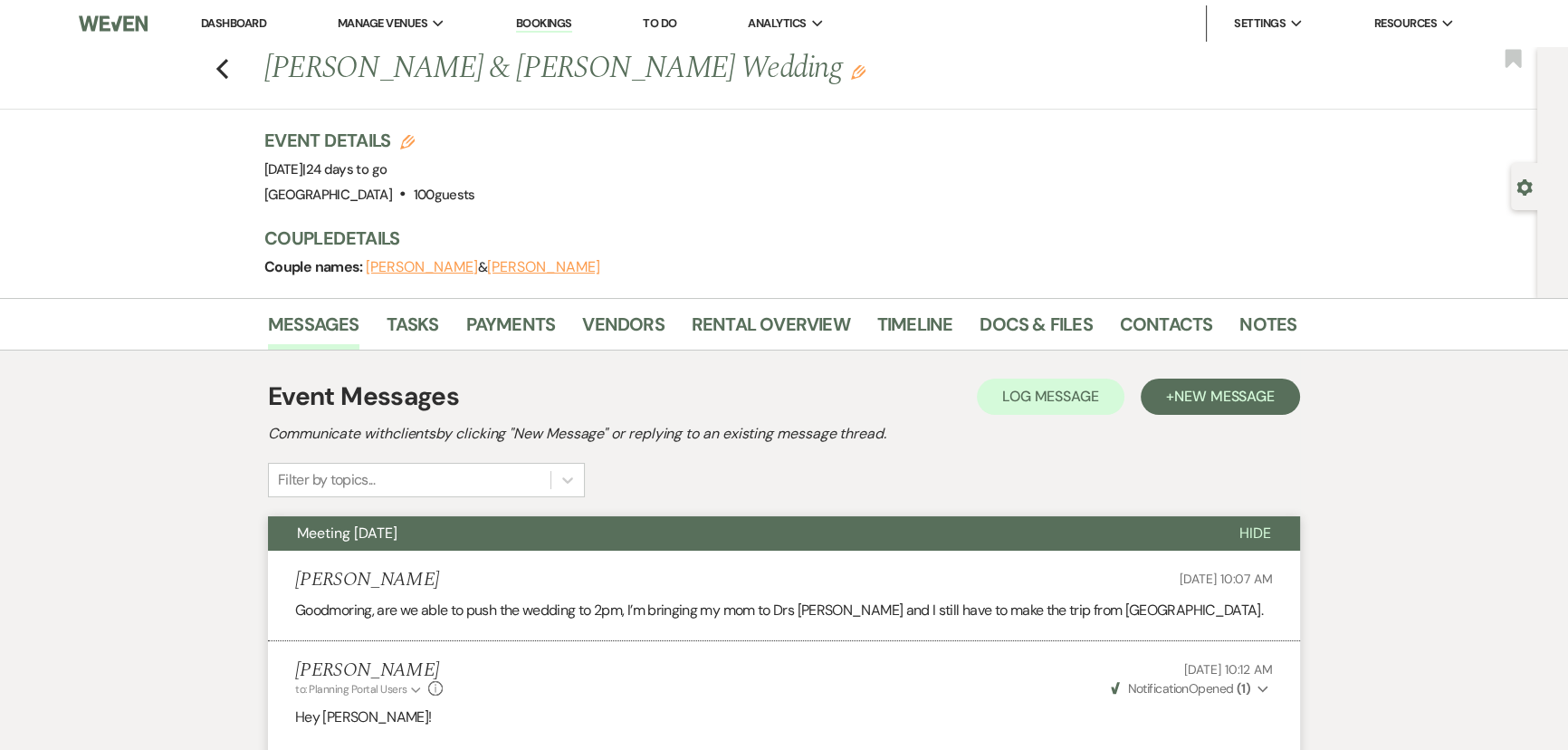
select select "8"
select select "5"
select select "8"
select select "5"
select select "8"
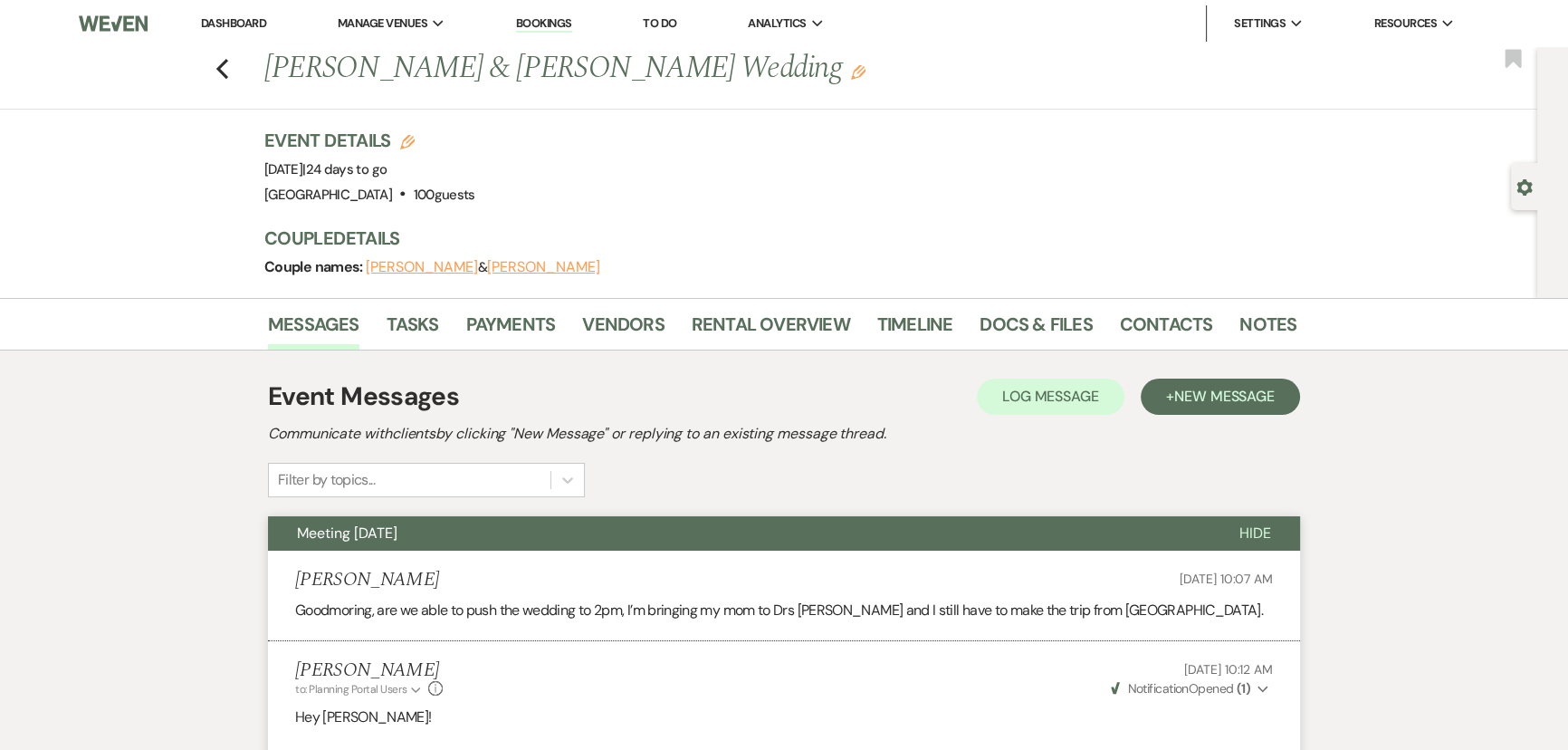
select select "5"
select select "8"
select select "5"
select select "8"
select select "5"
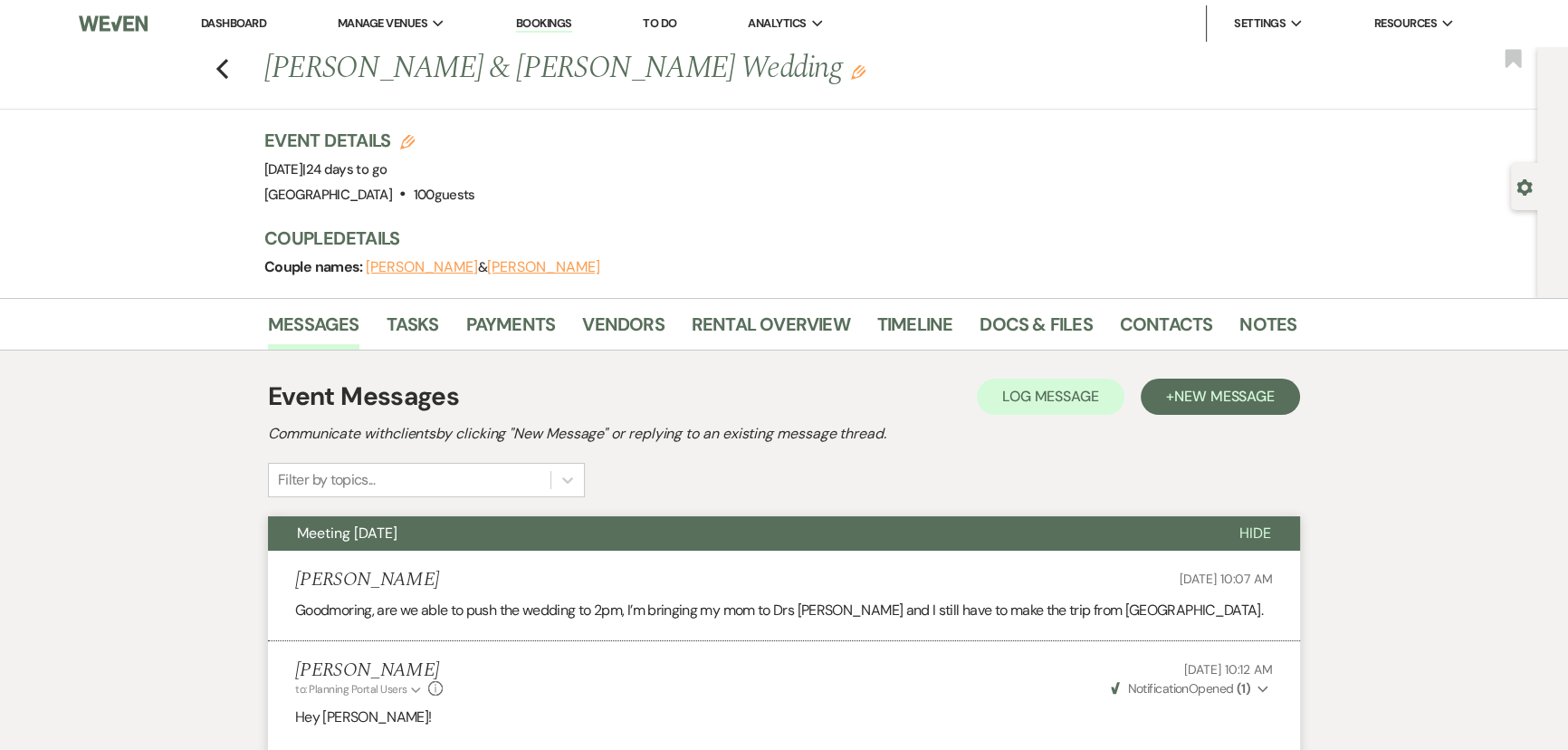
select select "8"
select select "5"
select select "8"
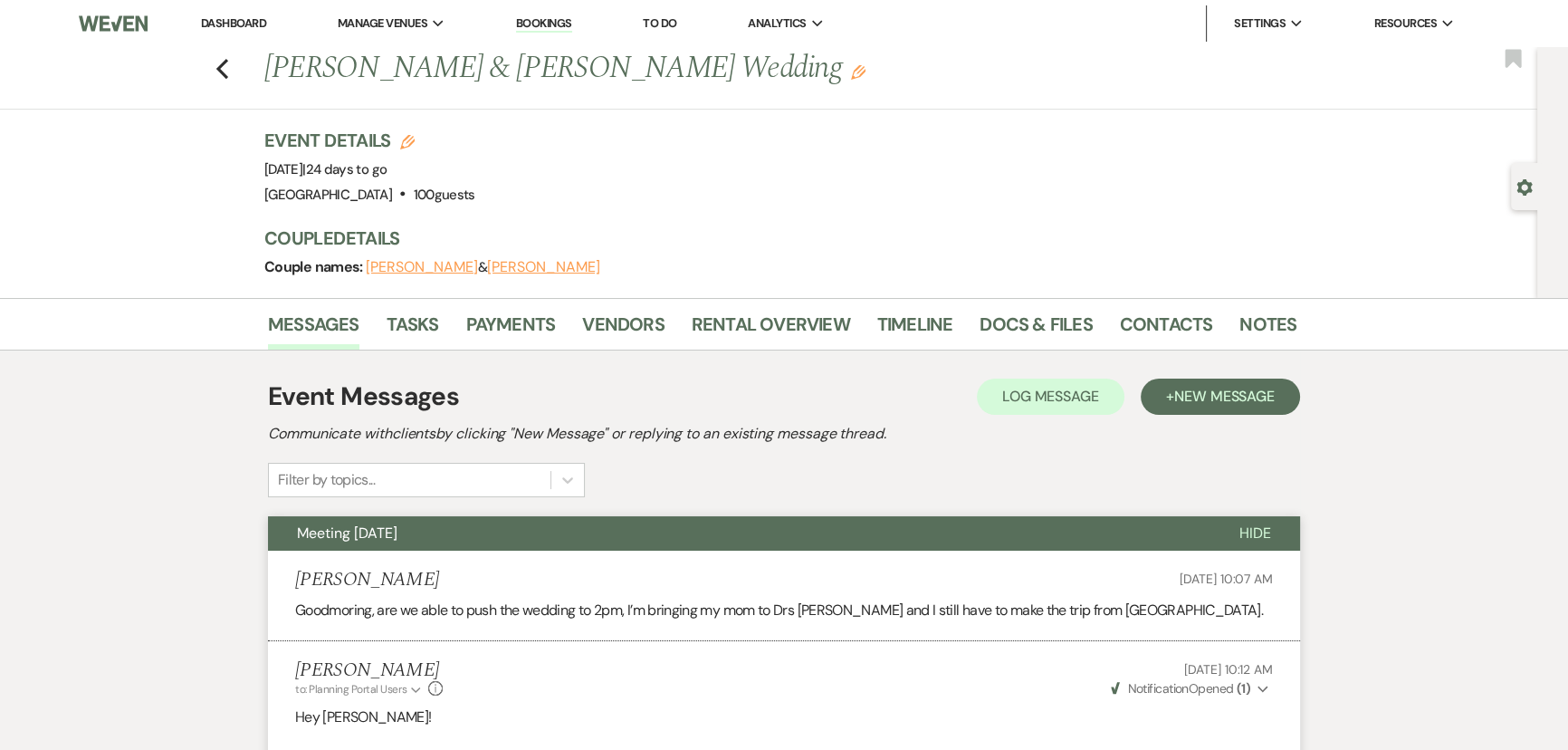
select select "5"
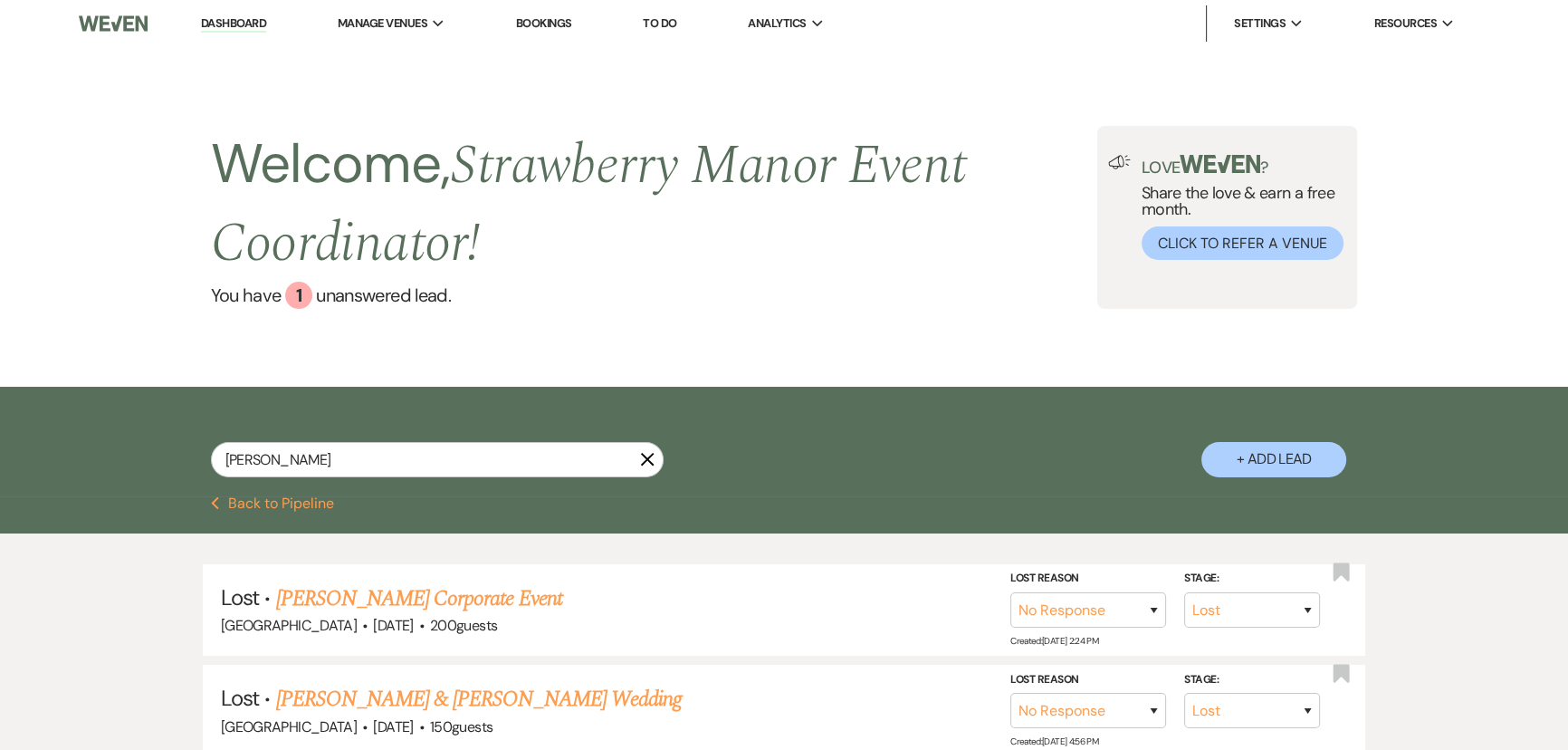
click at [255, 500] on button "Previous Back to Pipeline" at bounding box center [273, 503] width 124 height 14
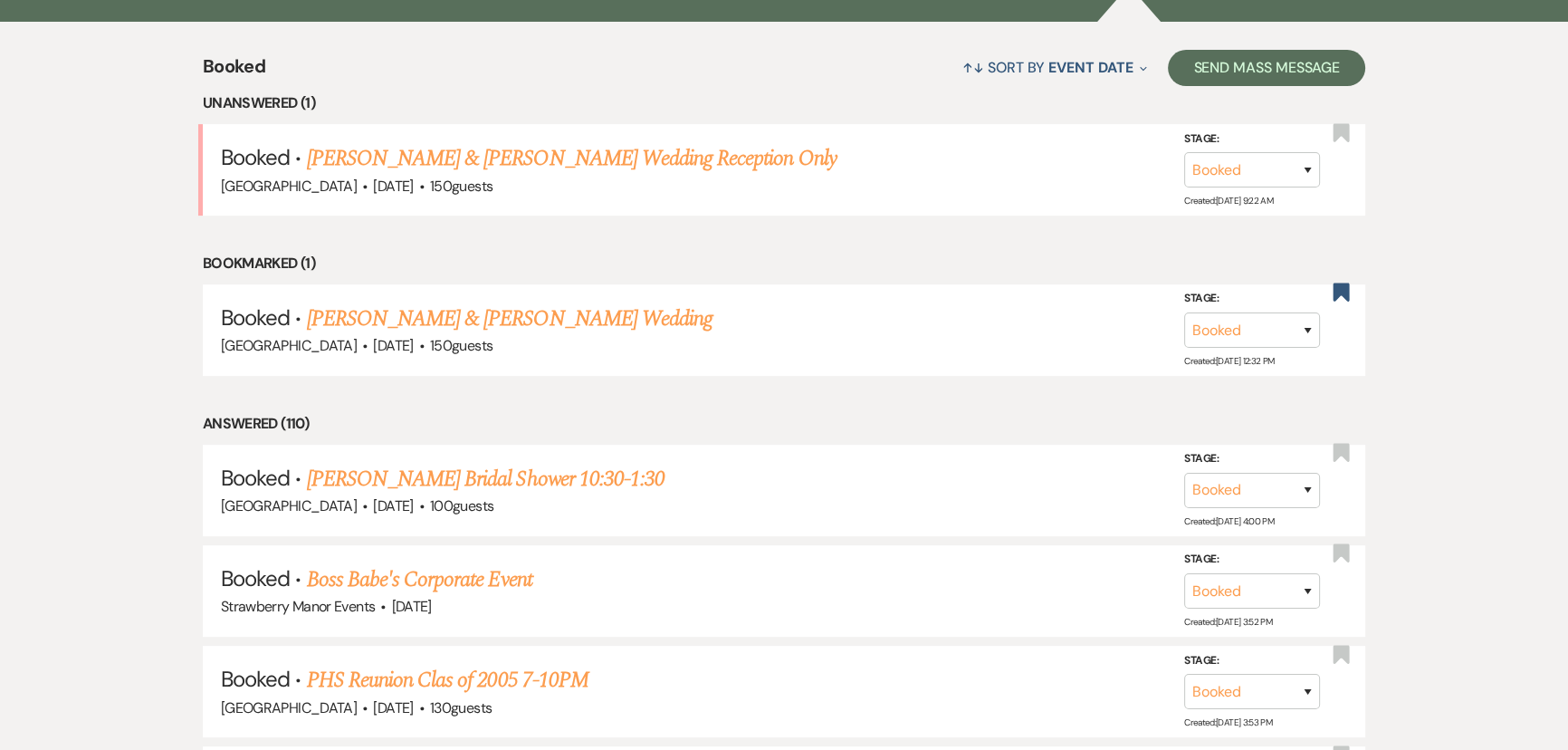
scroll to position [1744, 0]
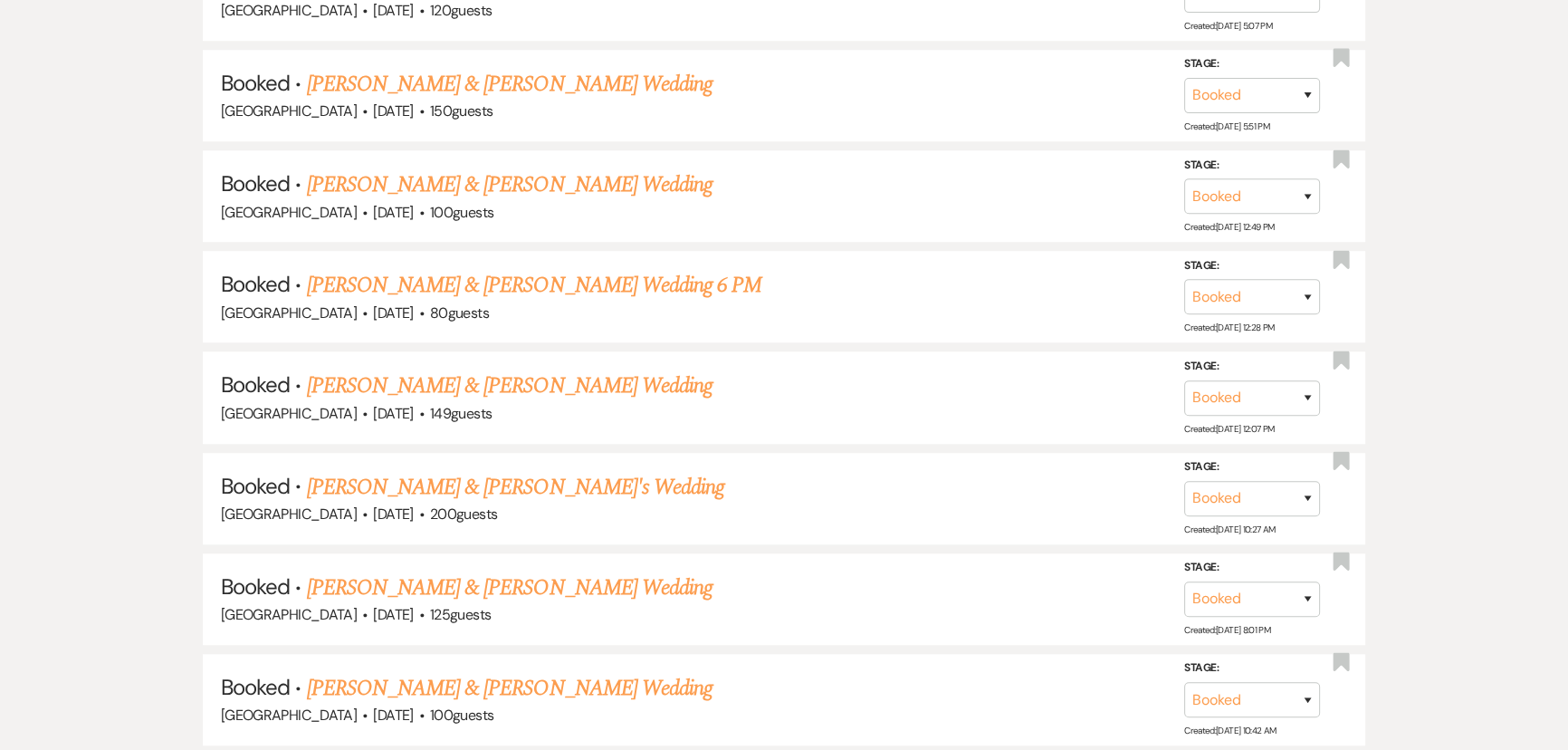
click at [336, 381] on link "[PERSON_NAME] & [PERSON_NAME] Wedding" at bounding box center [509, 385] width 405 height 32
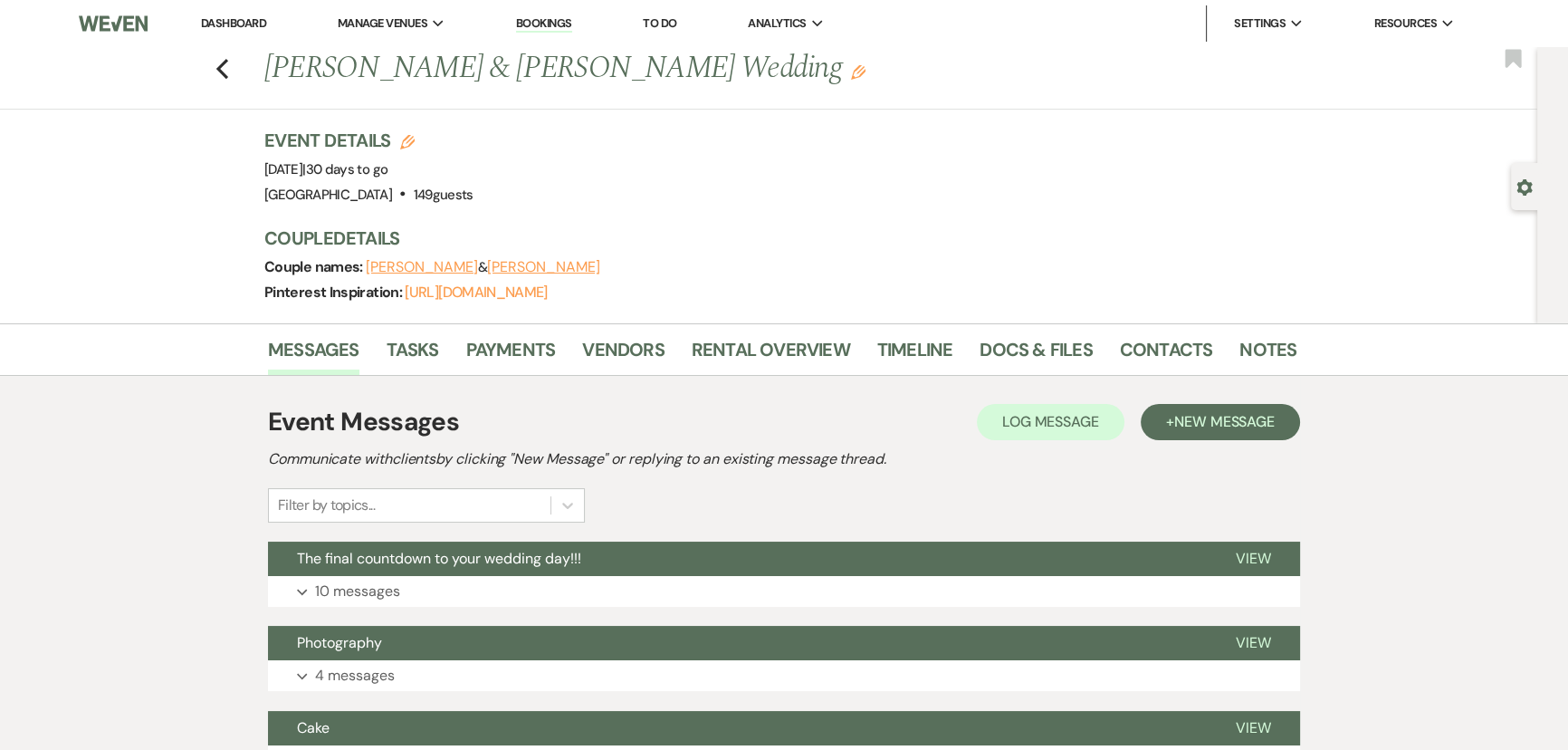
click at [307, 587] on button "Expand 10 messages" at bounding box center [784, 591] width 1032 height 31
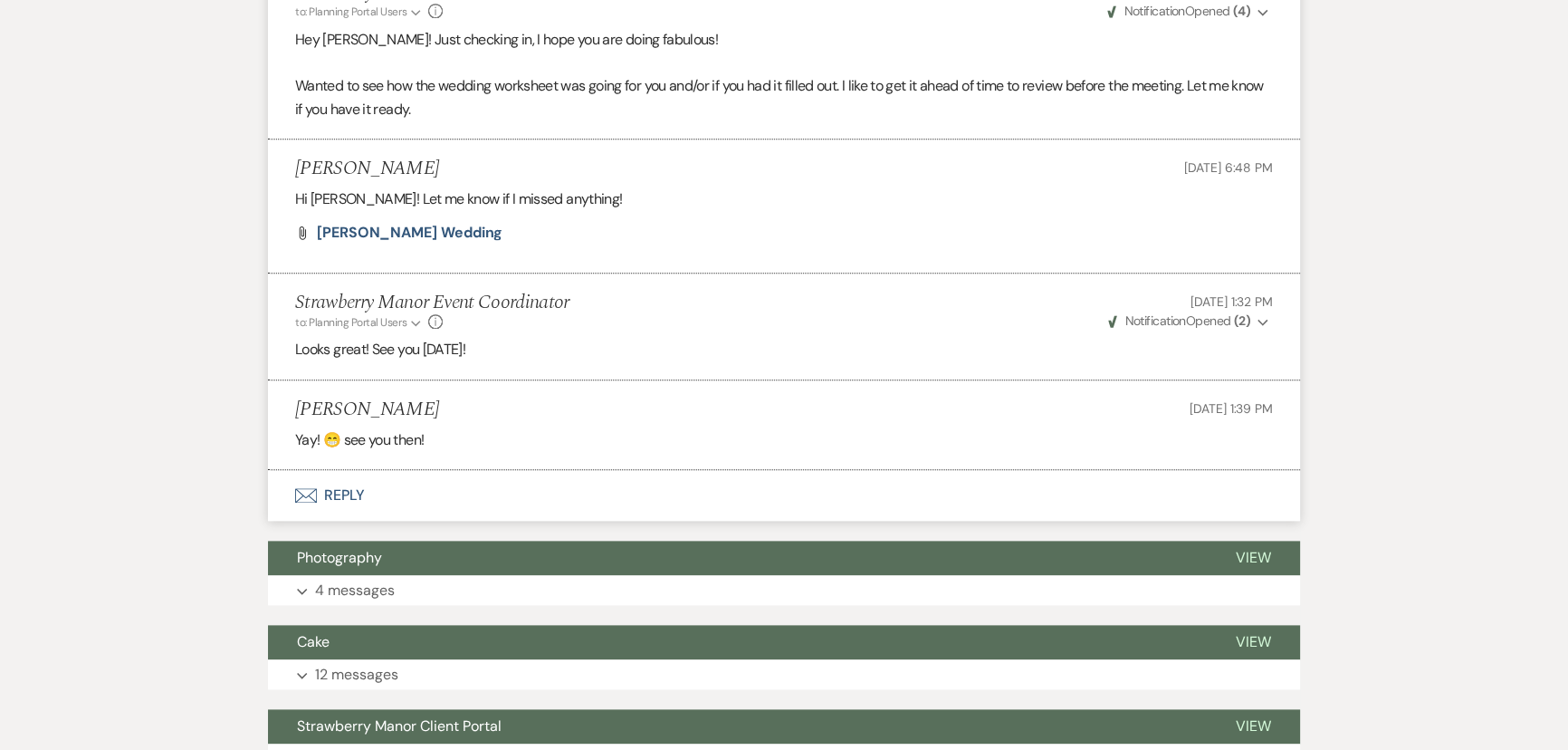
scroll to position [2716, 0]
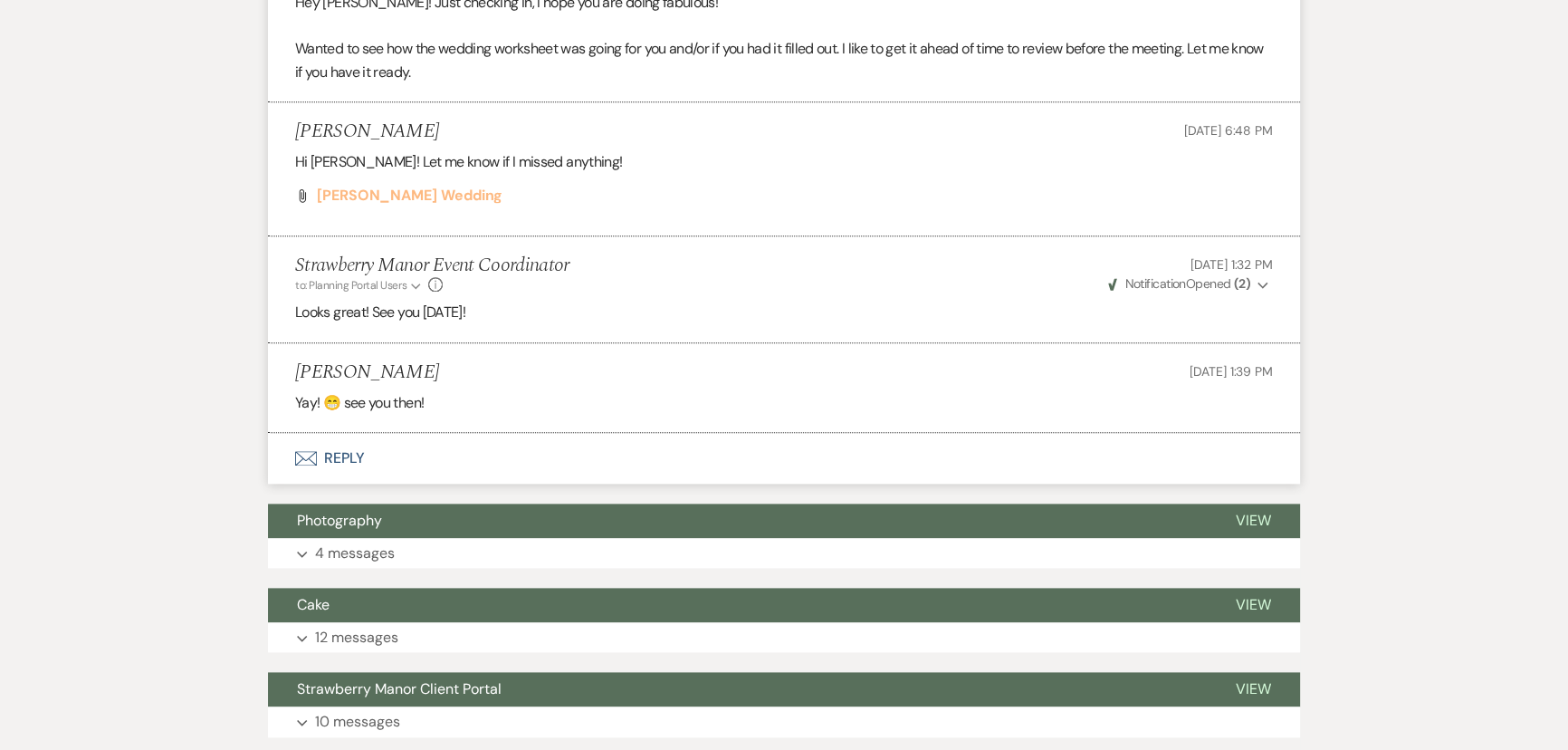
click at [368, 191] on span "Sinatra Wedding" at bounding box center [410, 195] width 186 height 19
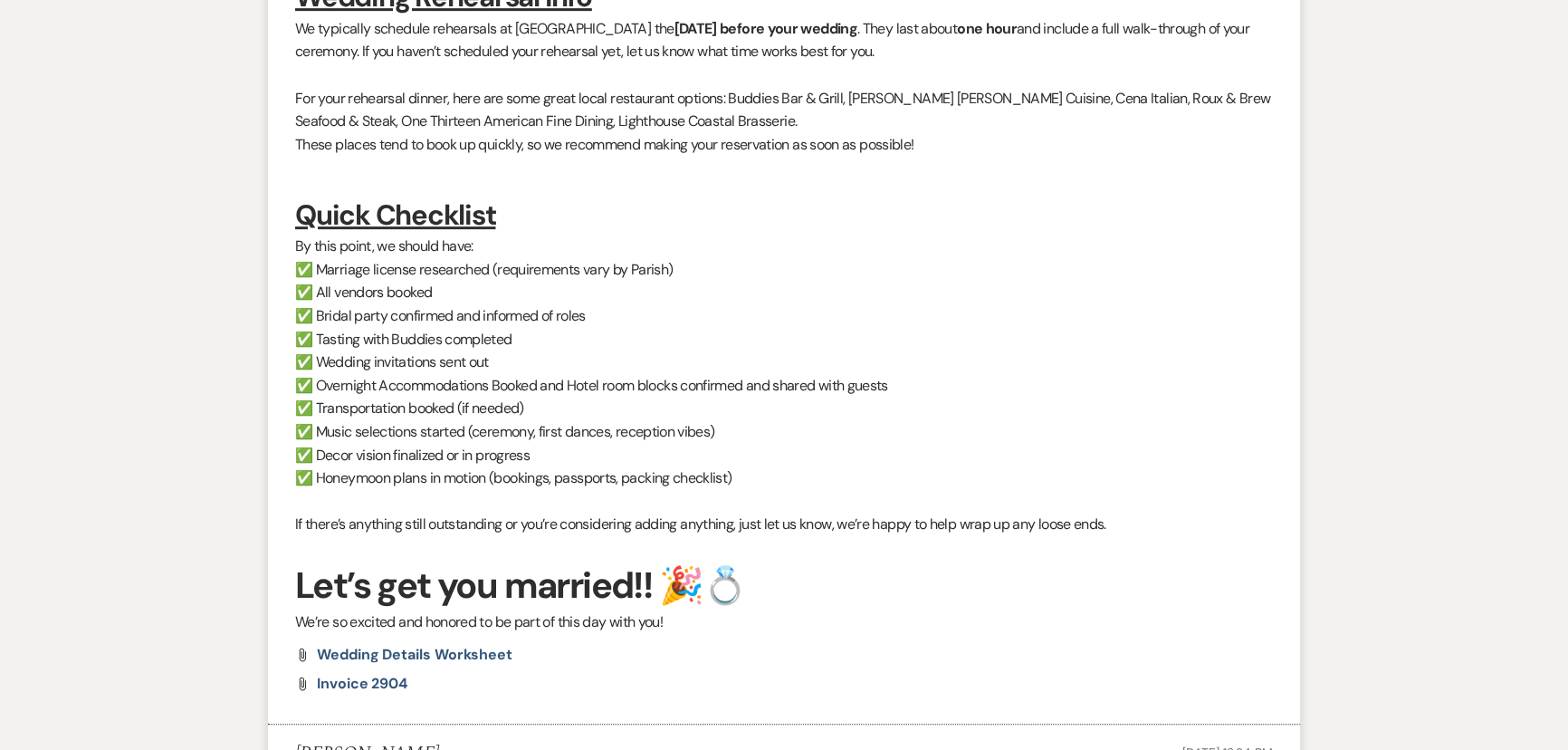
scroll to position [0, 0]
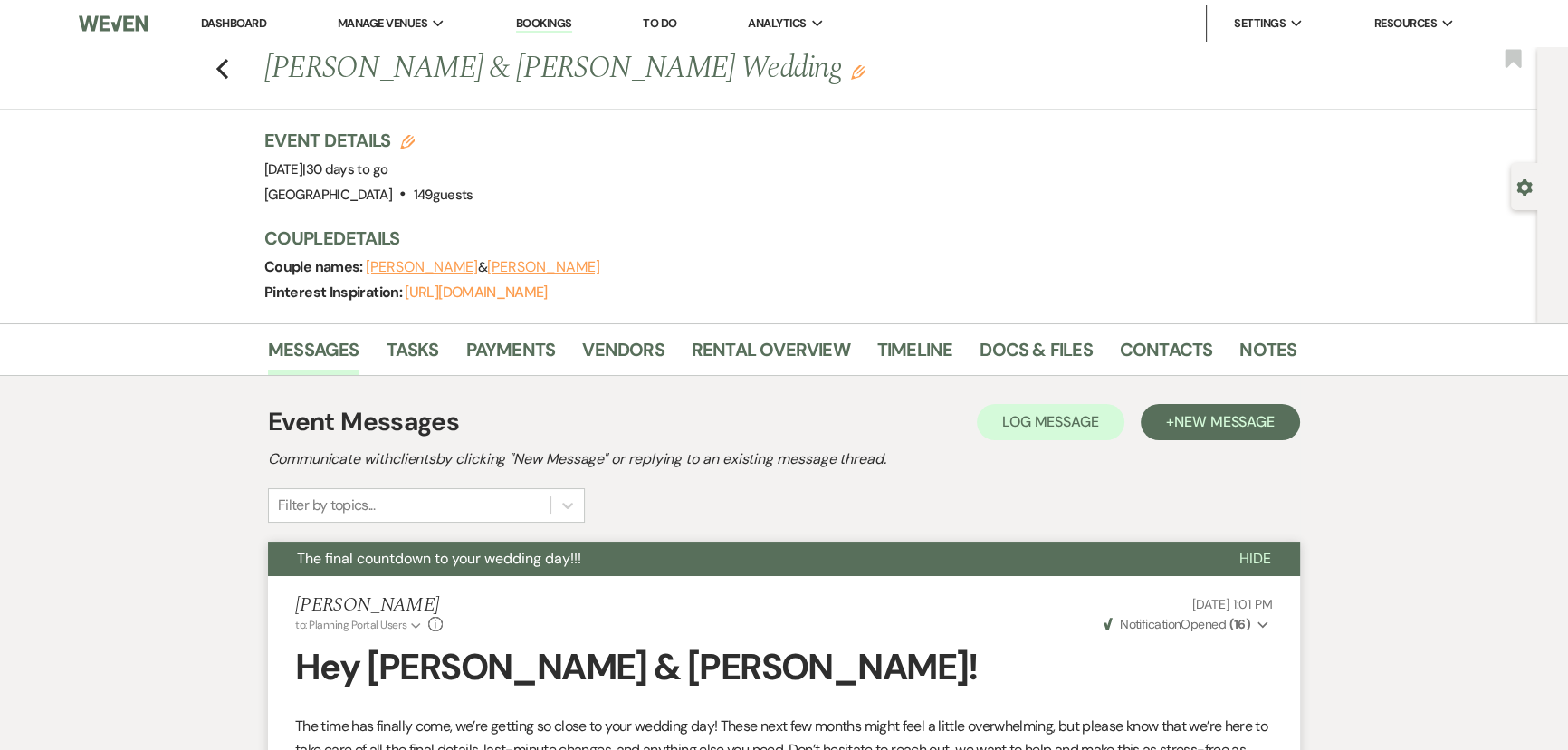
drag, startPoint x: 1259, startPoint y: 569, endPoint x: 1298, endPoint y: 116, distance: 454.7
click at [1259, 569] on button "Hide" at bounding box center [1255, 559] width 90 height 34
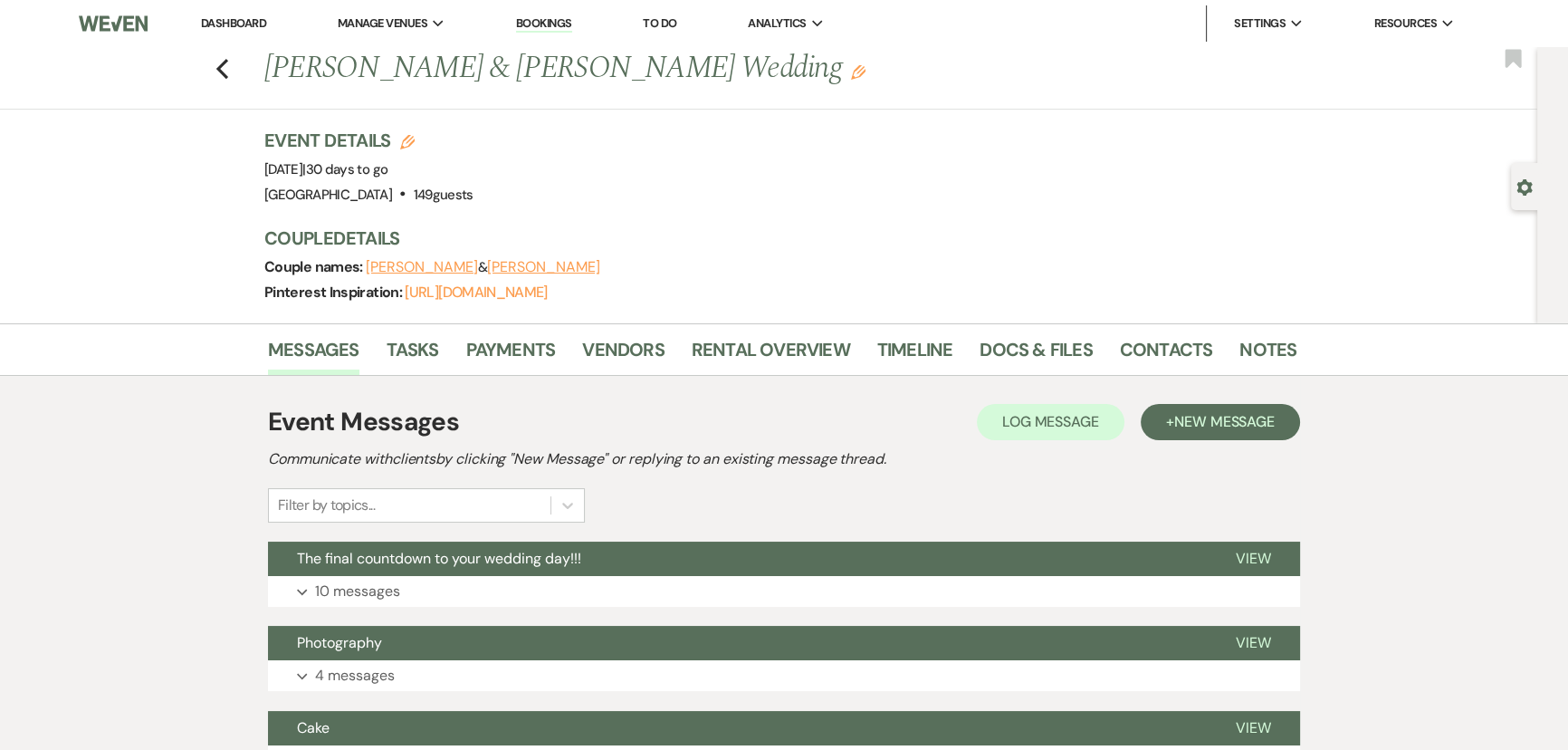
click at [386, 671] on p "4 messages" at bounding box center [355, 675] width 80 height 24
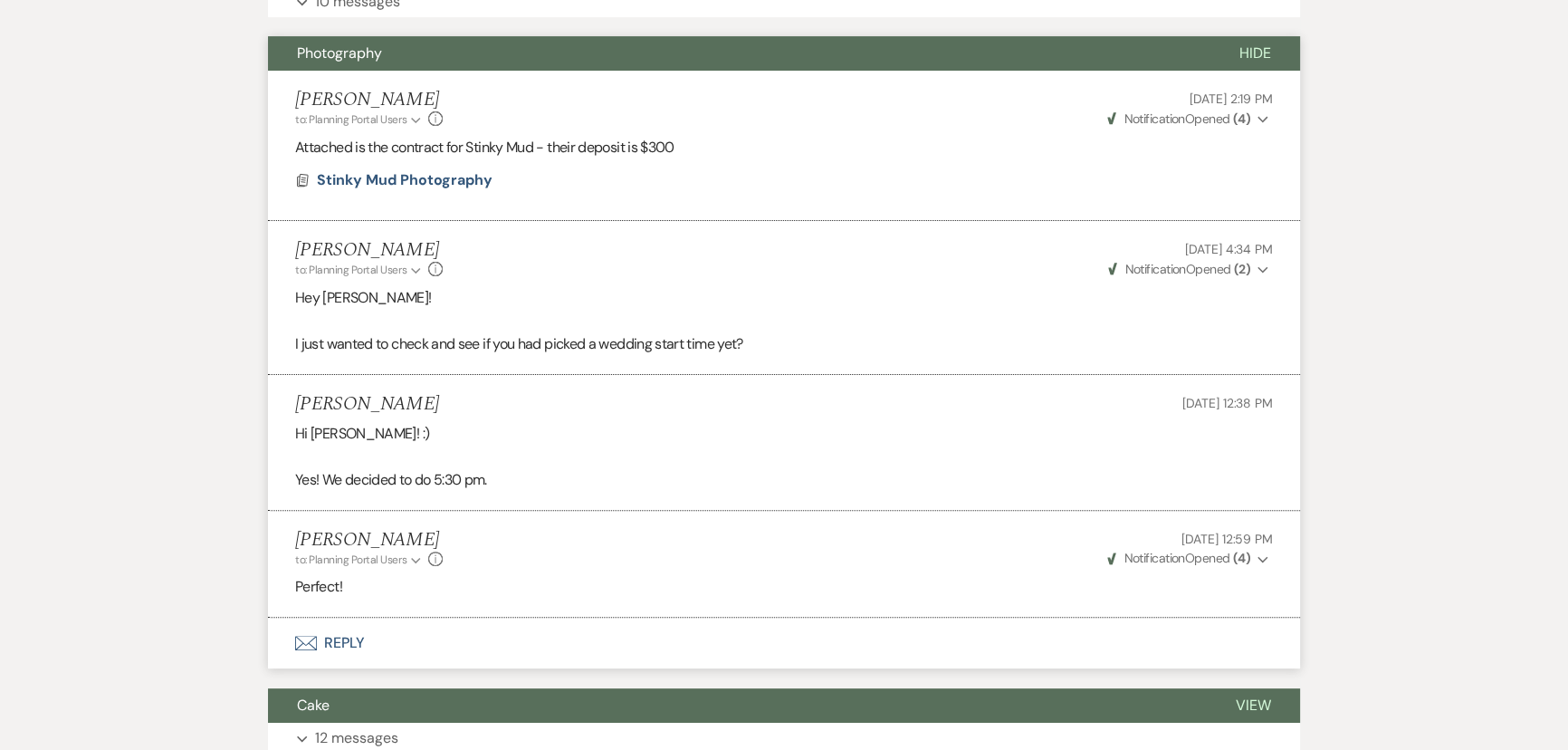
scroll to position [576, 0]
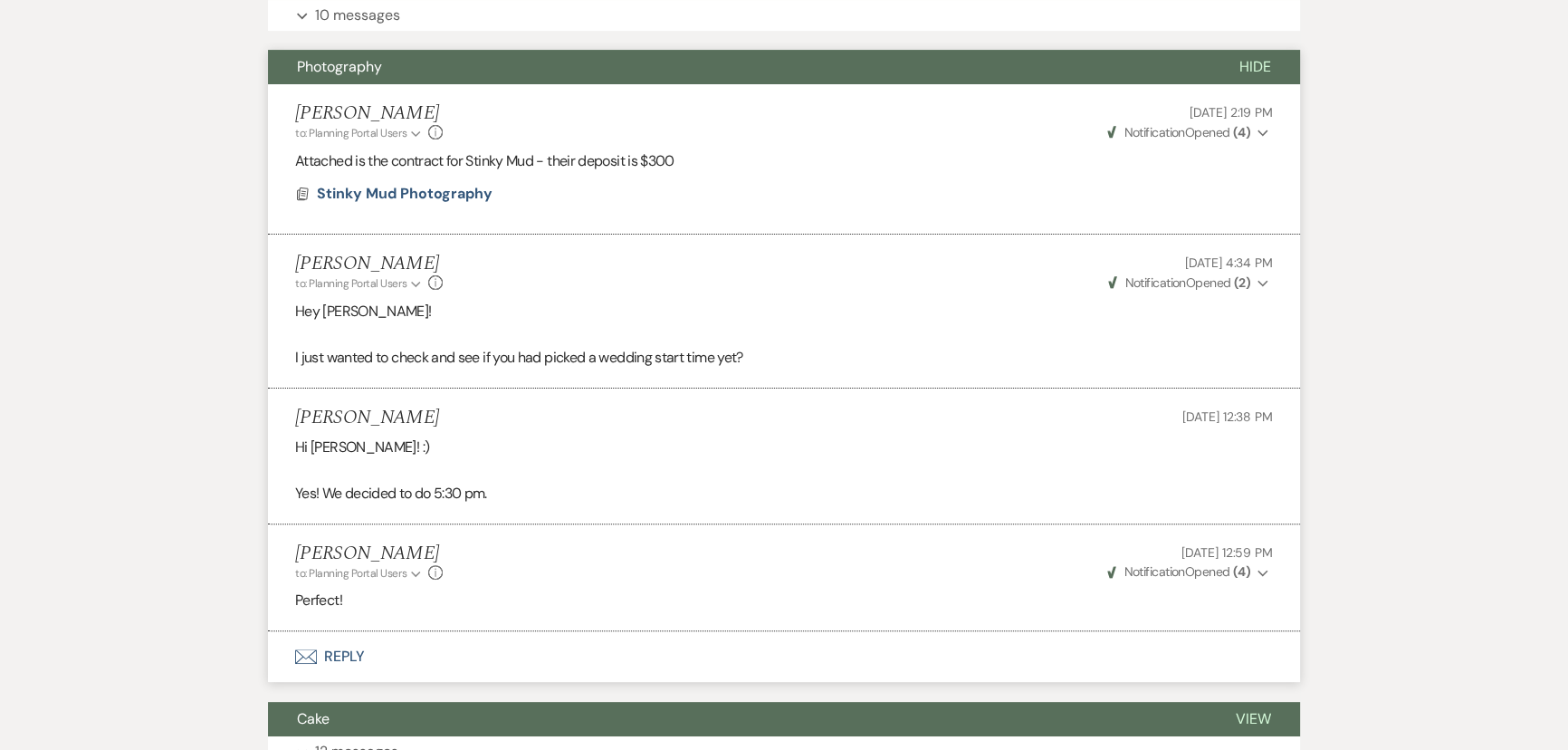
click at [1243, 72] on span "Hide" at bounding box center [1255, 66] width 31 height 19
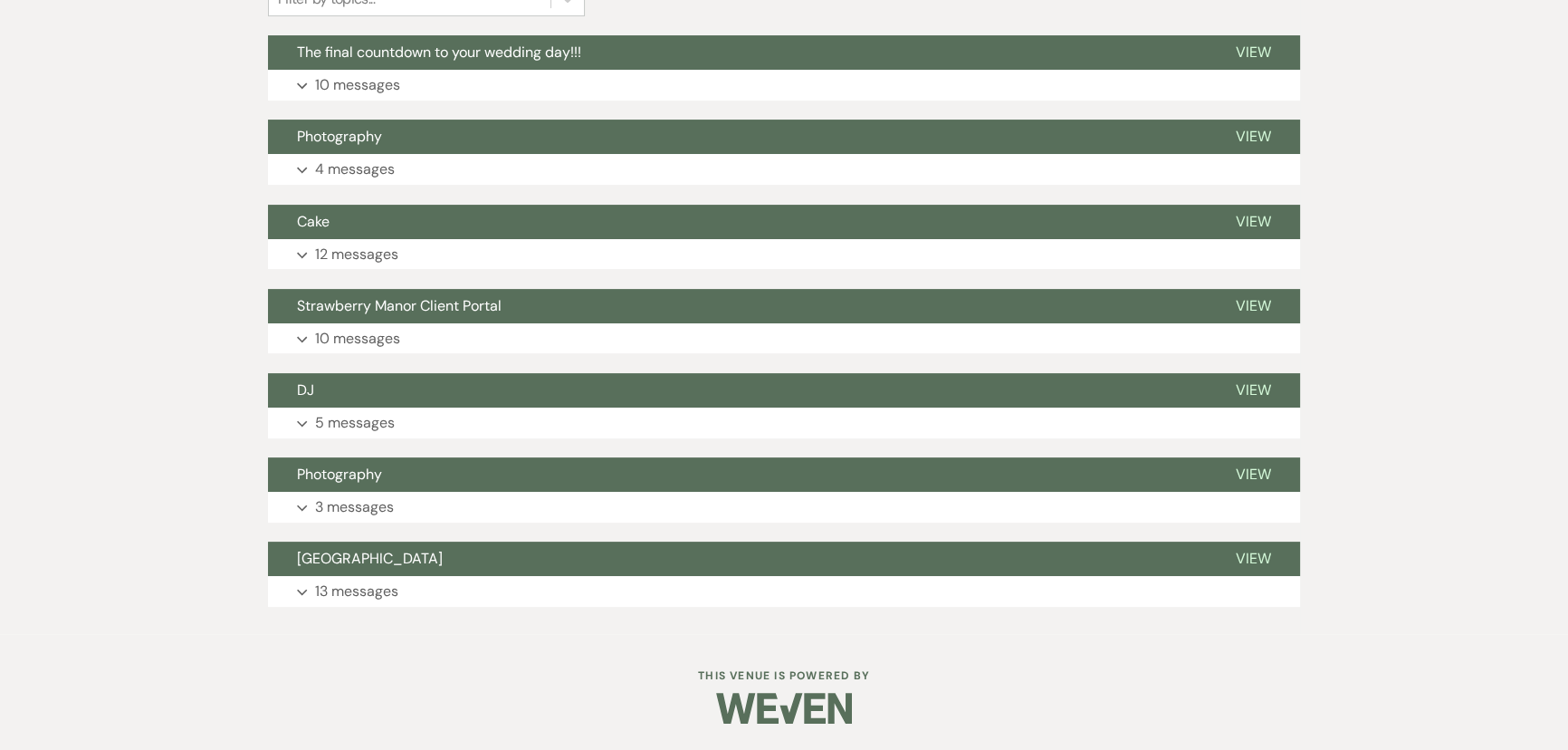
scroll to position [341, 0]
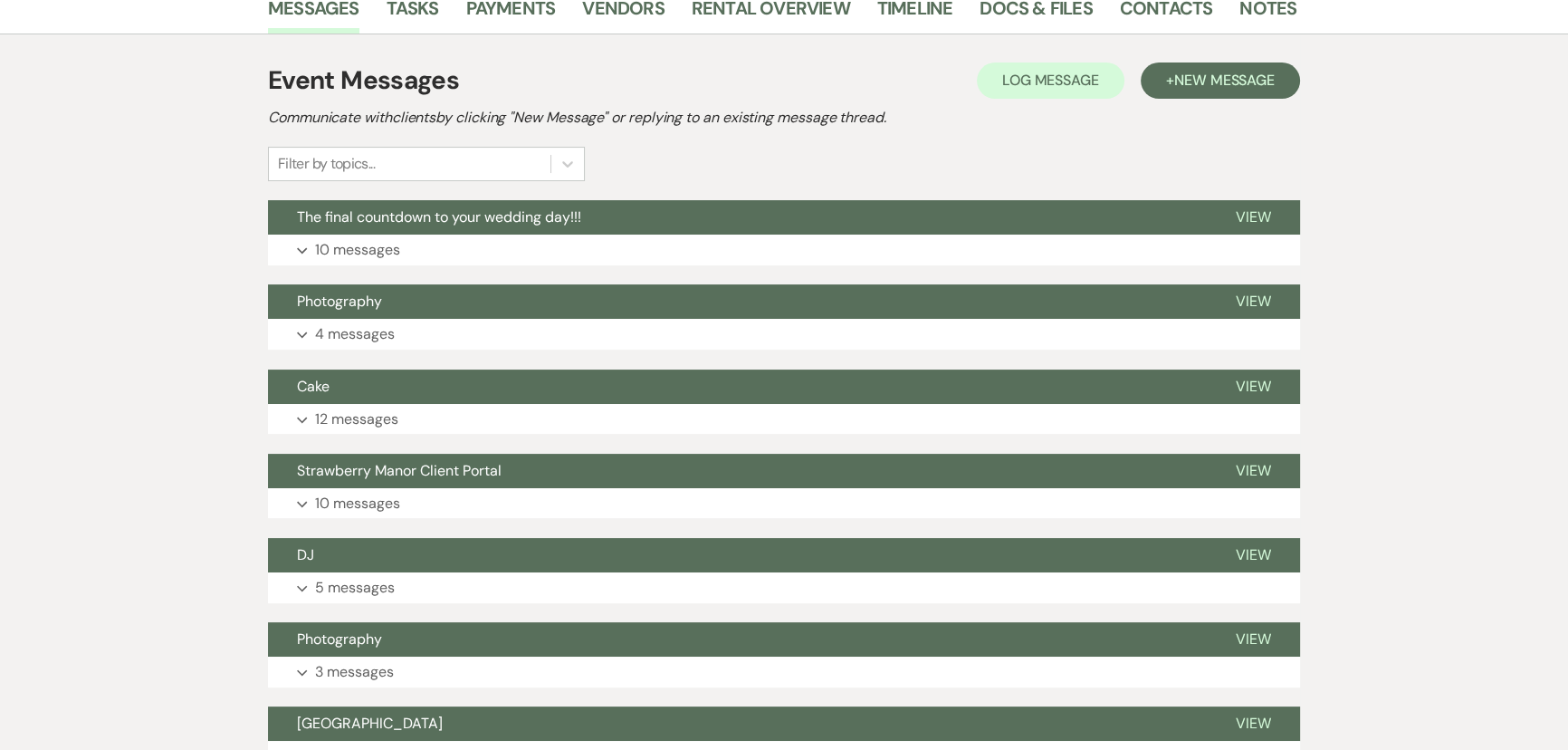
click at [450, 221] on span "The final countdown to your wedding day!!!" at bounding box center [439, 217] width 284 height 19
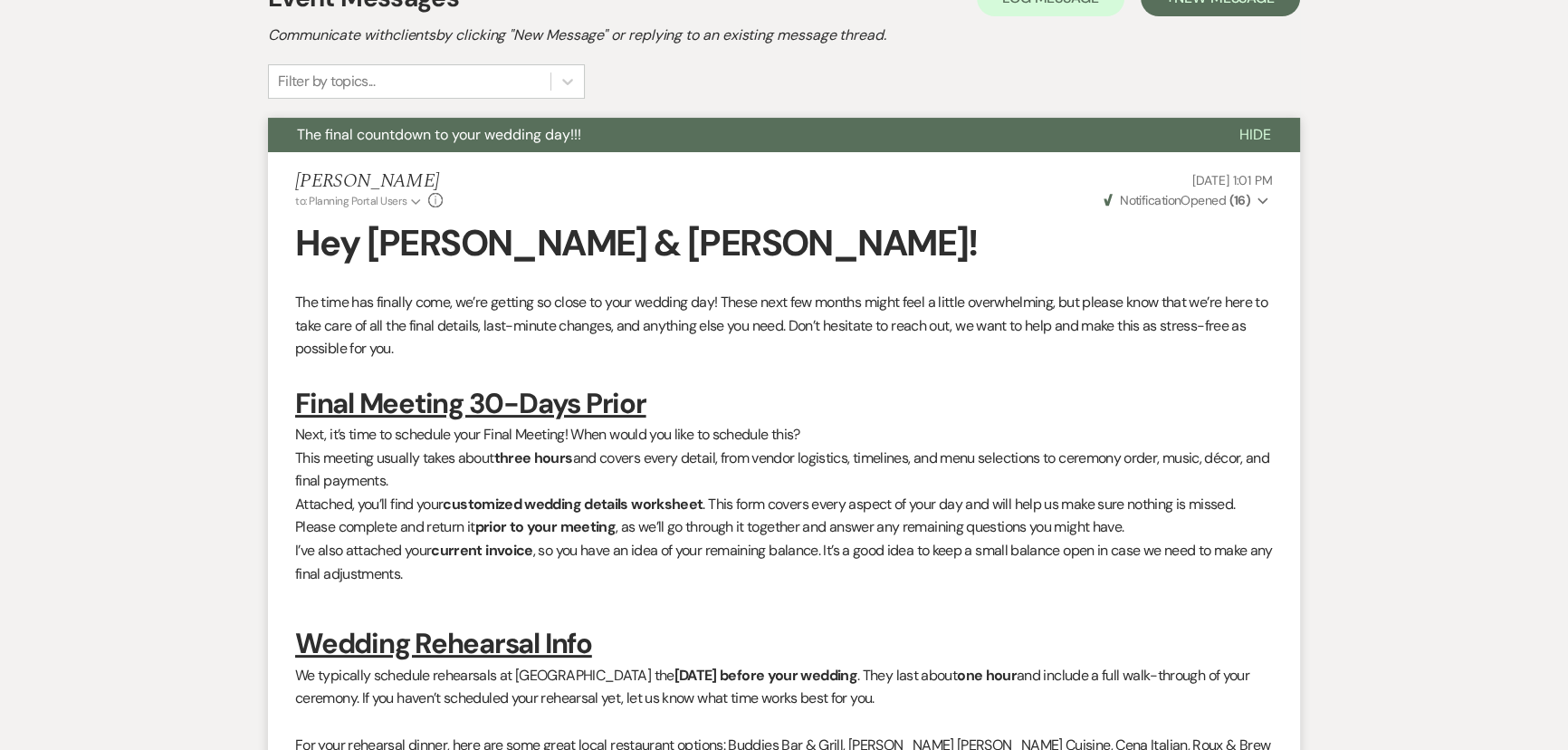
scroll to position [94, 0]
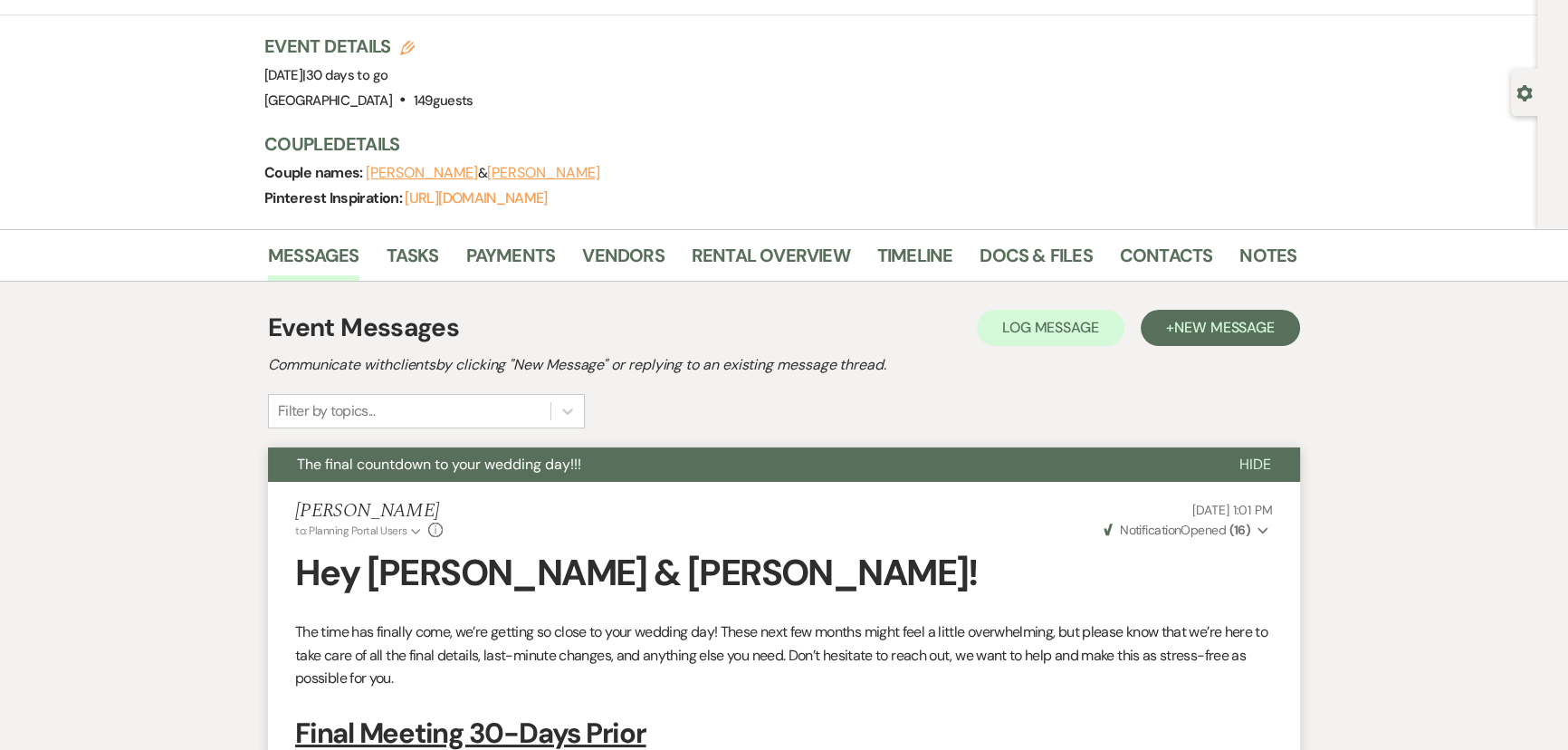
click at [1240, 457] on span "Hide" at bounding box center [1255, 464] width 31 height 19
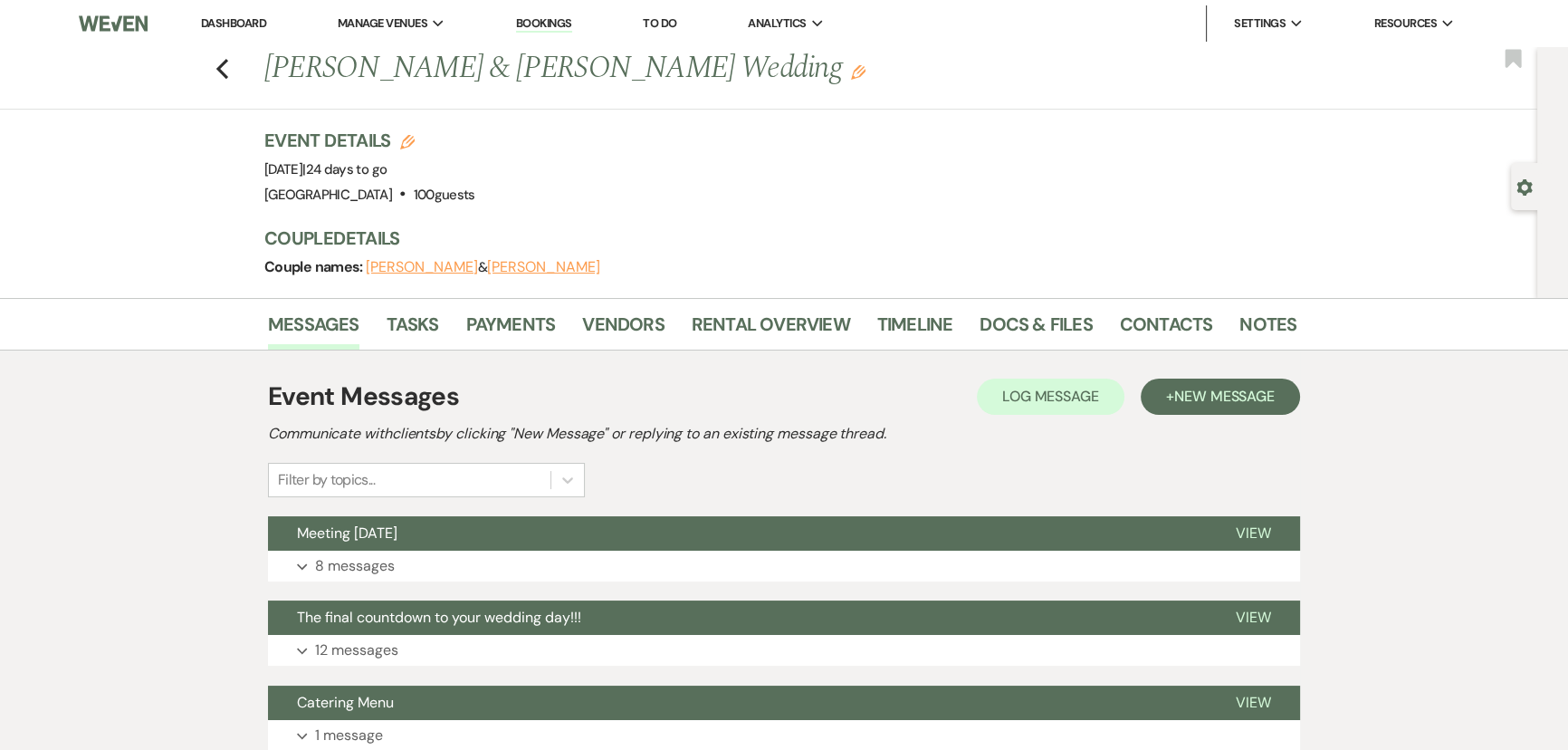
click at [223, 76] on icon "Previous" at bounding box center [223, 68] width 13 height 22
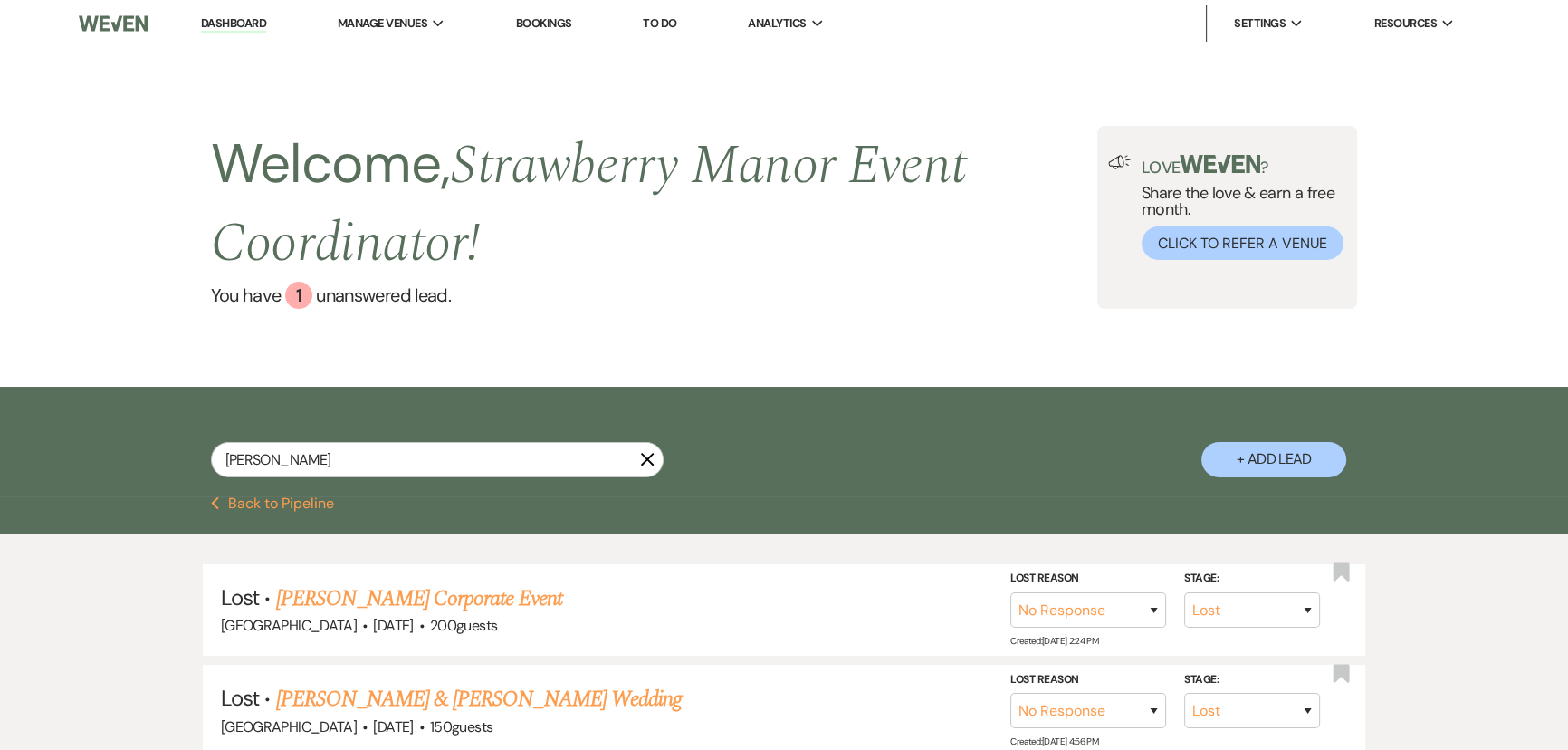
click at [270, 500] on button "Previous Back to Pipeline" at bounding box center [273, 503] width 124 height 14
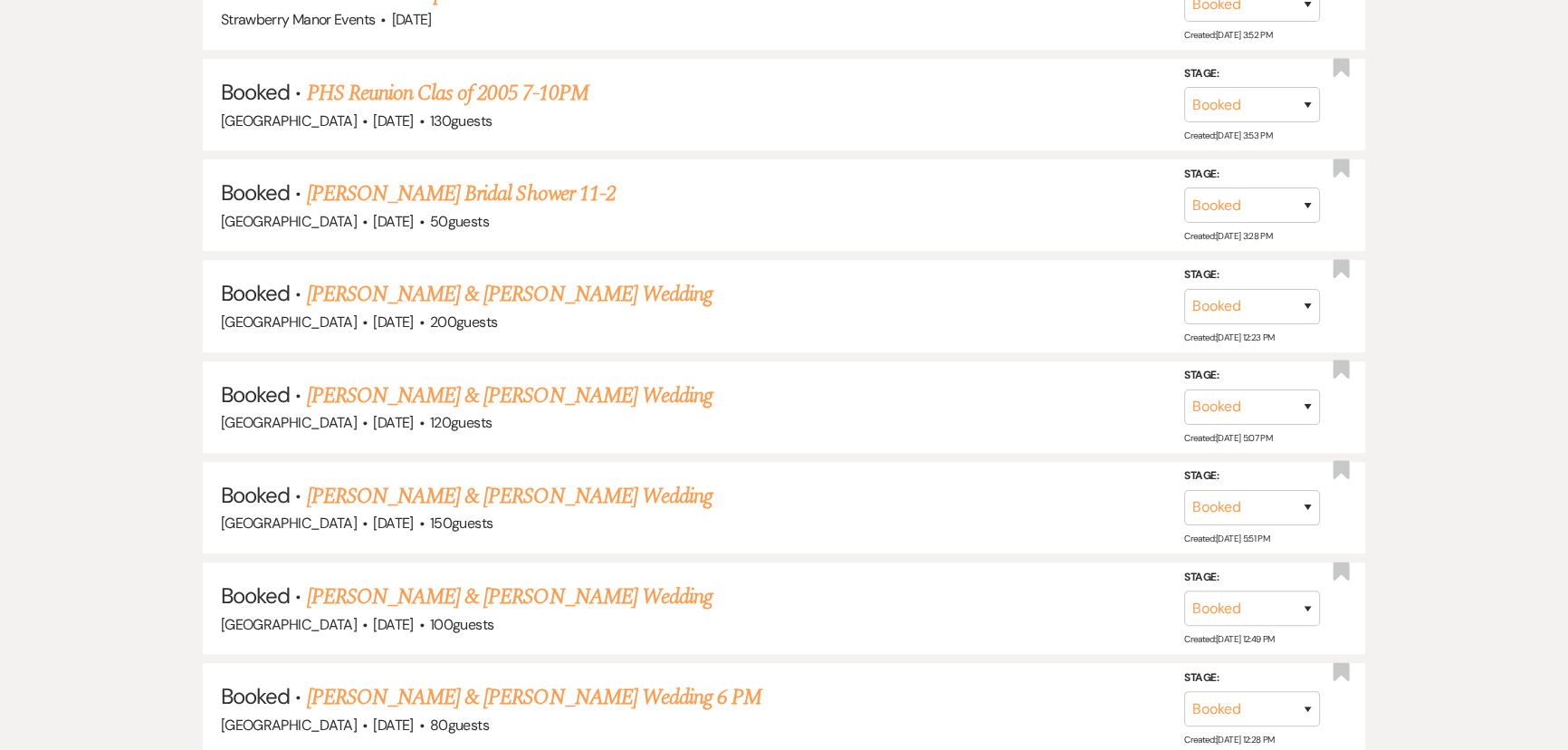
click at [526, 392] on link "[PERSON_NAME] & [PERSON_NAME] Wedding" at bounding box center [509, 396] width 405 height 32
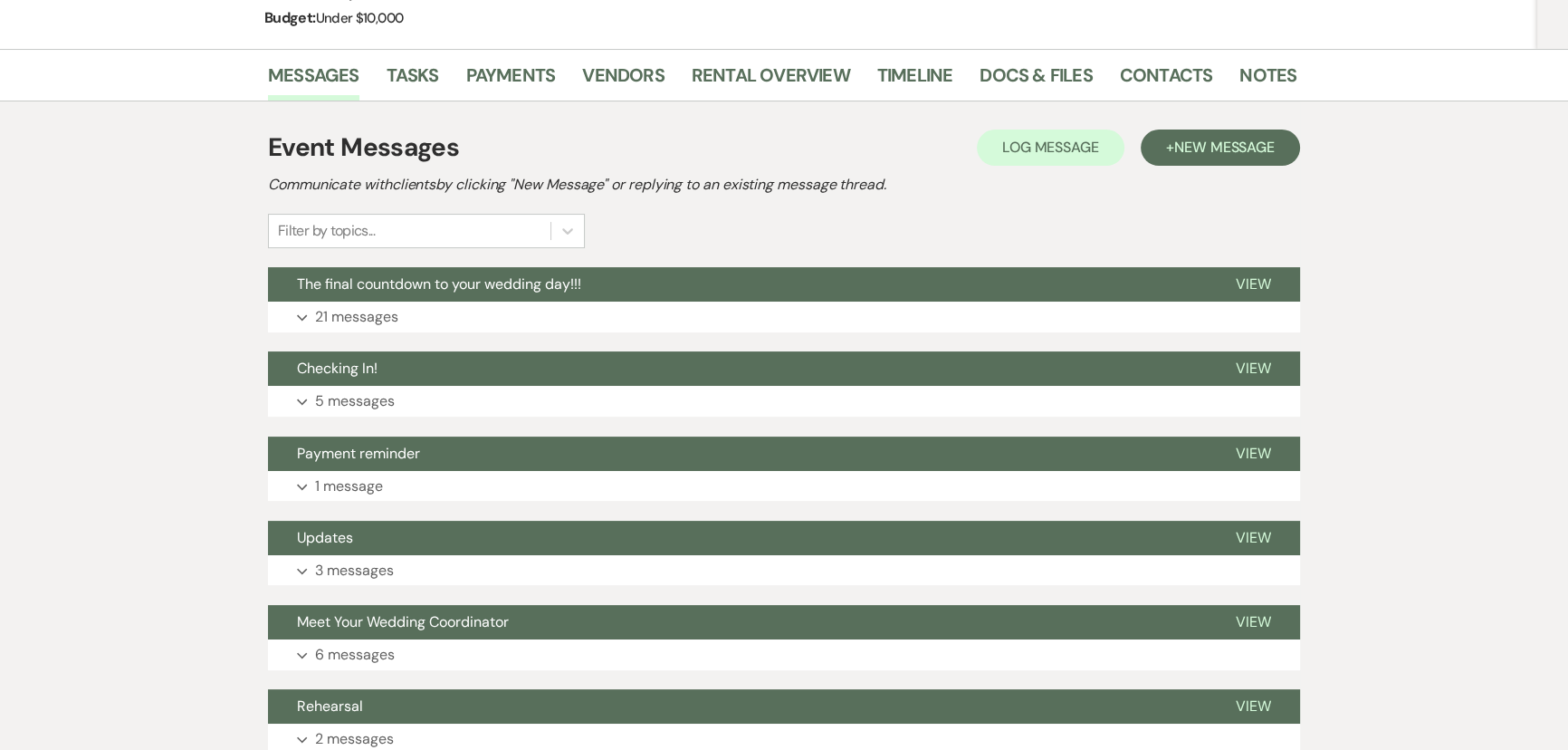
scroll to position [493, 0]
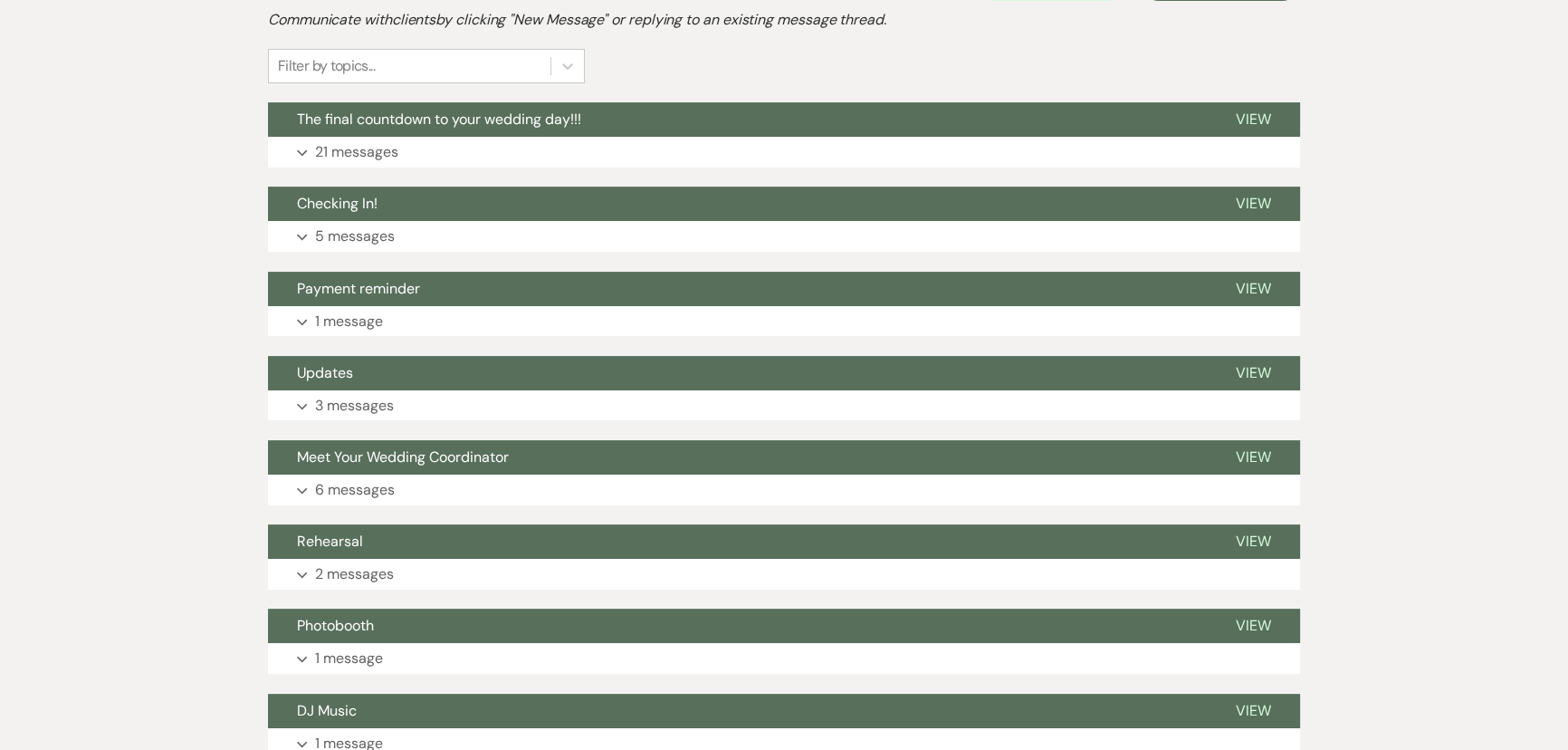
click at [362, 156] on p "21 messages" at bounding box center [357, 152] width 83 height 24
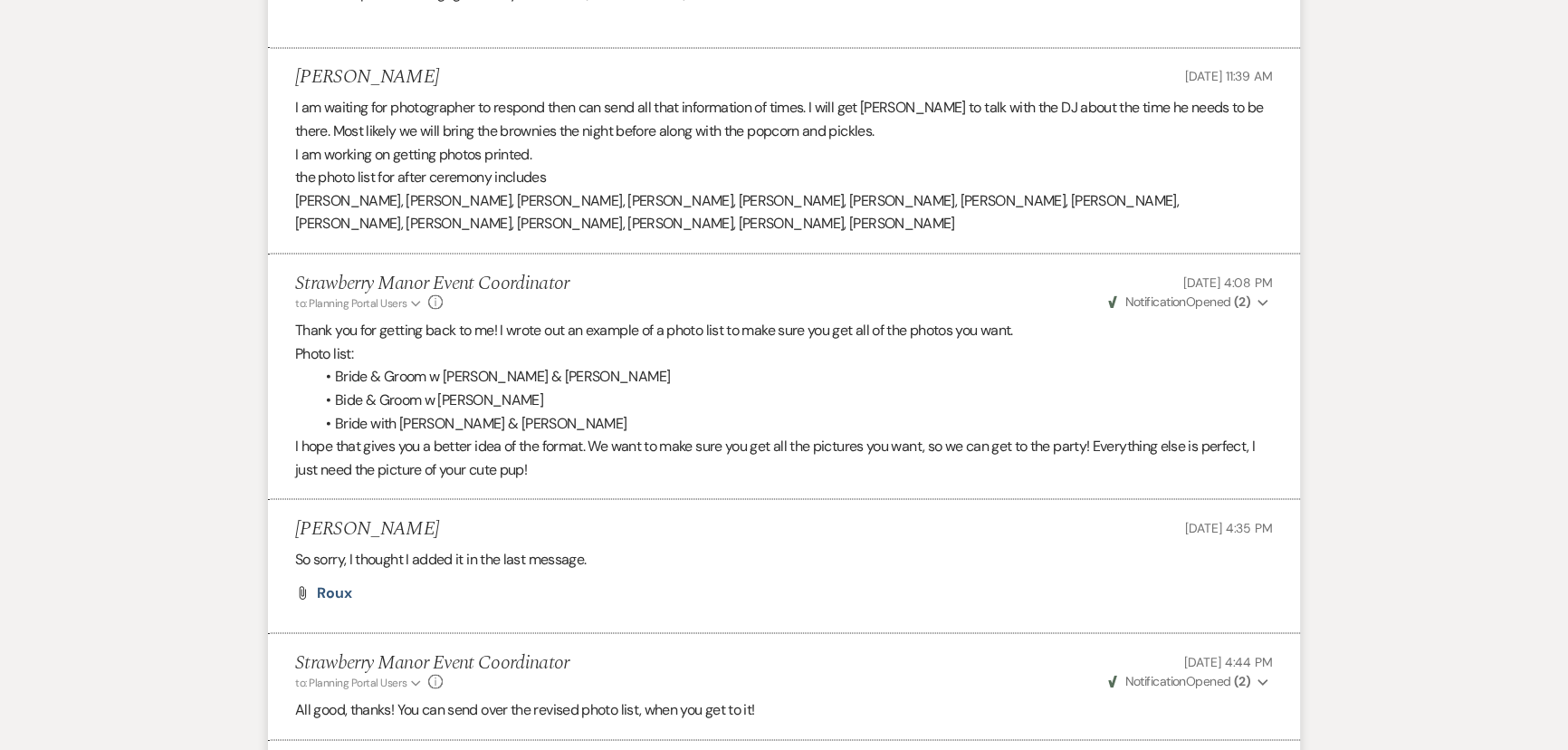
scroll to position [3787, 0]
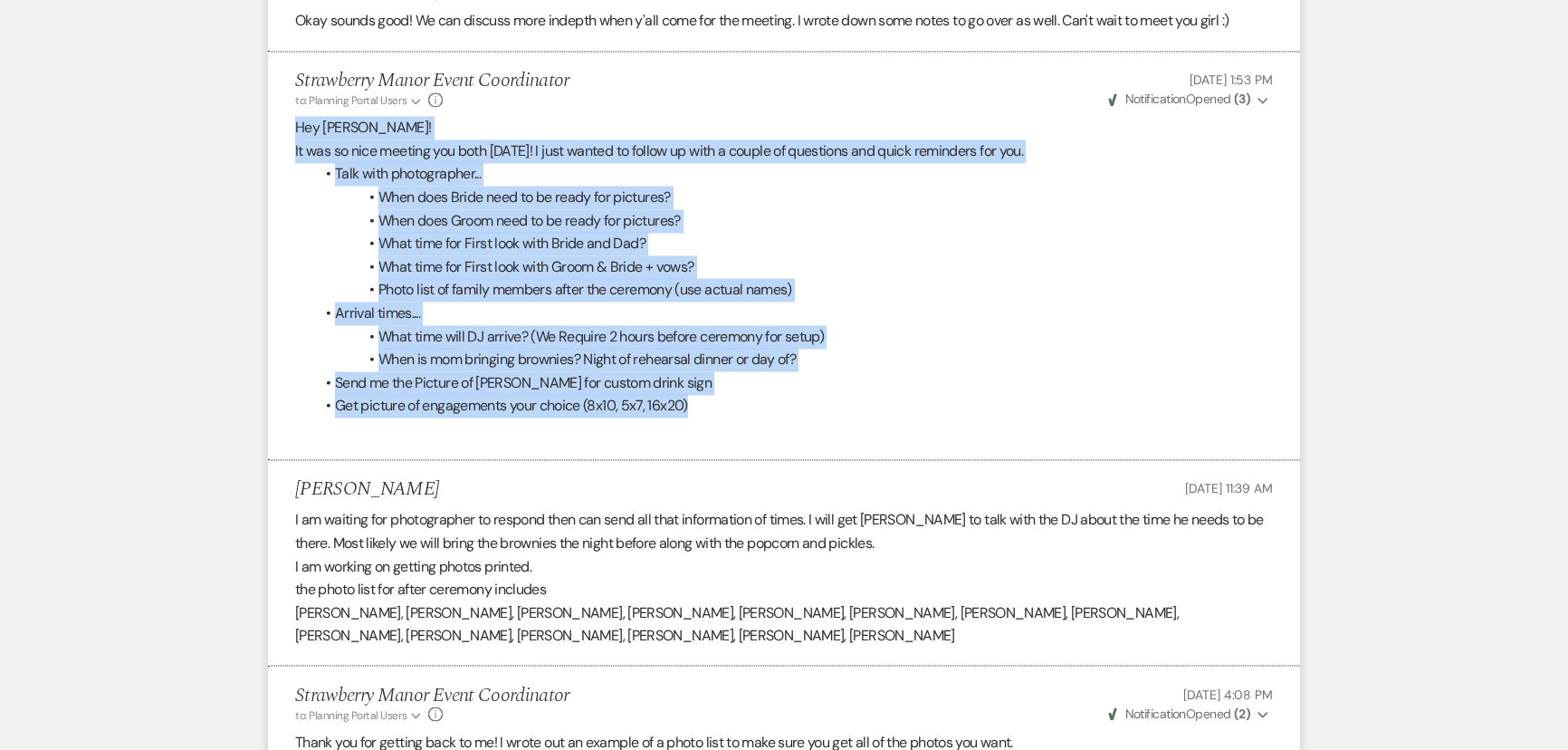
drag, startPoint x: 295, startPoint y: 124, endPoint x: 813, endPoint y: 404, distance: 588.8
click at [813, 406] on div "Hey [PERSON_NAME]! It was so nice meeting you both [DATE]! I just wanted to fol…" at bounding box center [784, 277] width 977 height 324
copy div "Hey [PERSON_NAME]! It was so nice meeting you both [DATE]! I just wanted to fol…"
